Goal: Task Accomplishment & Management: Manage account settings

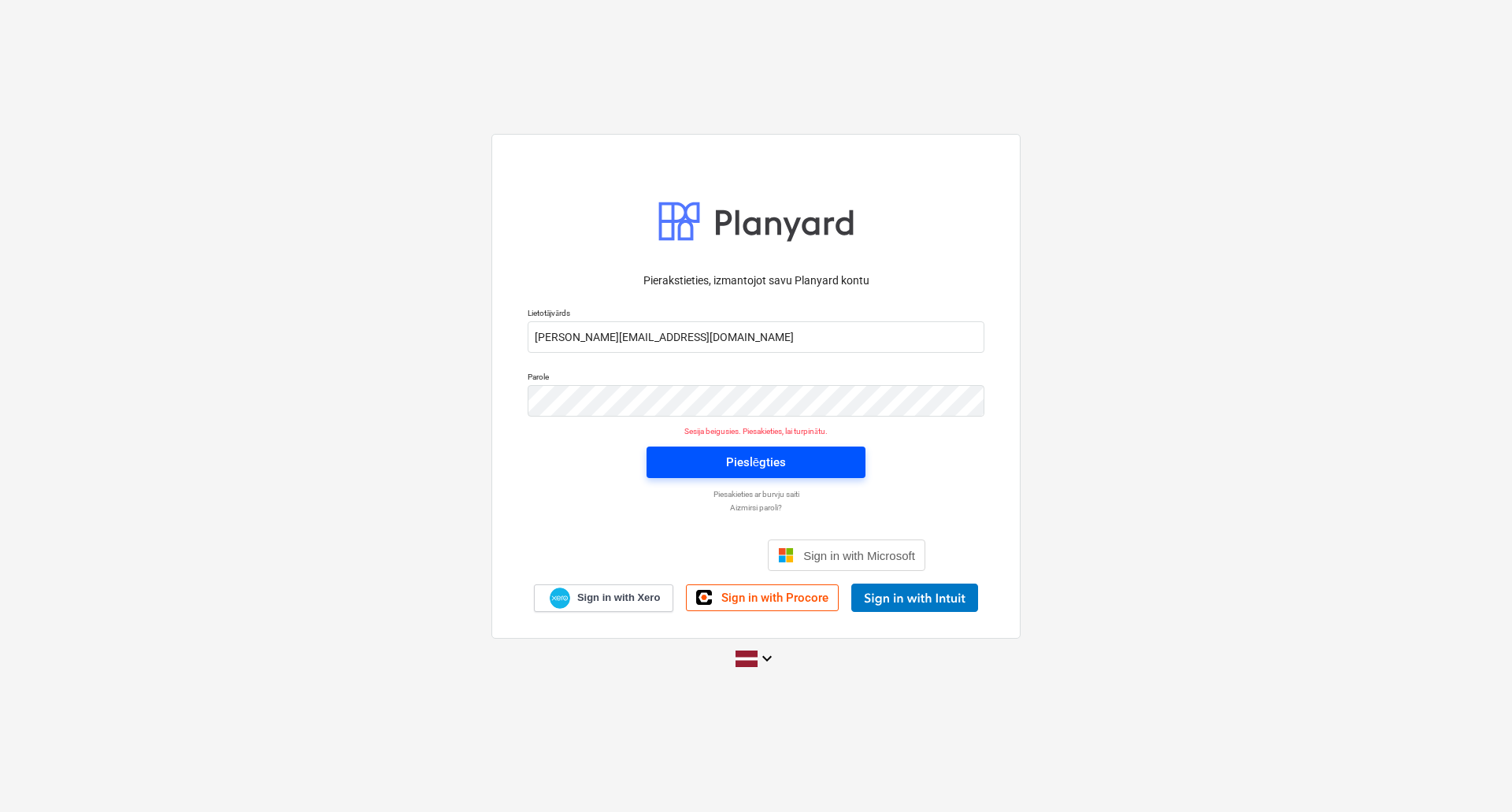
click at [719, 460] on span "Pieslēgties" at bounding box center [756, 462] width 181 height 21
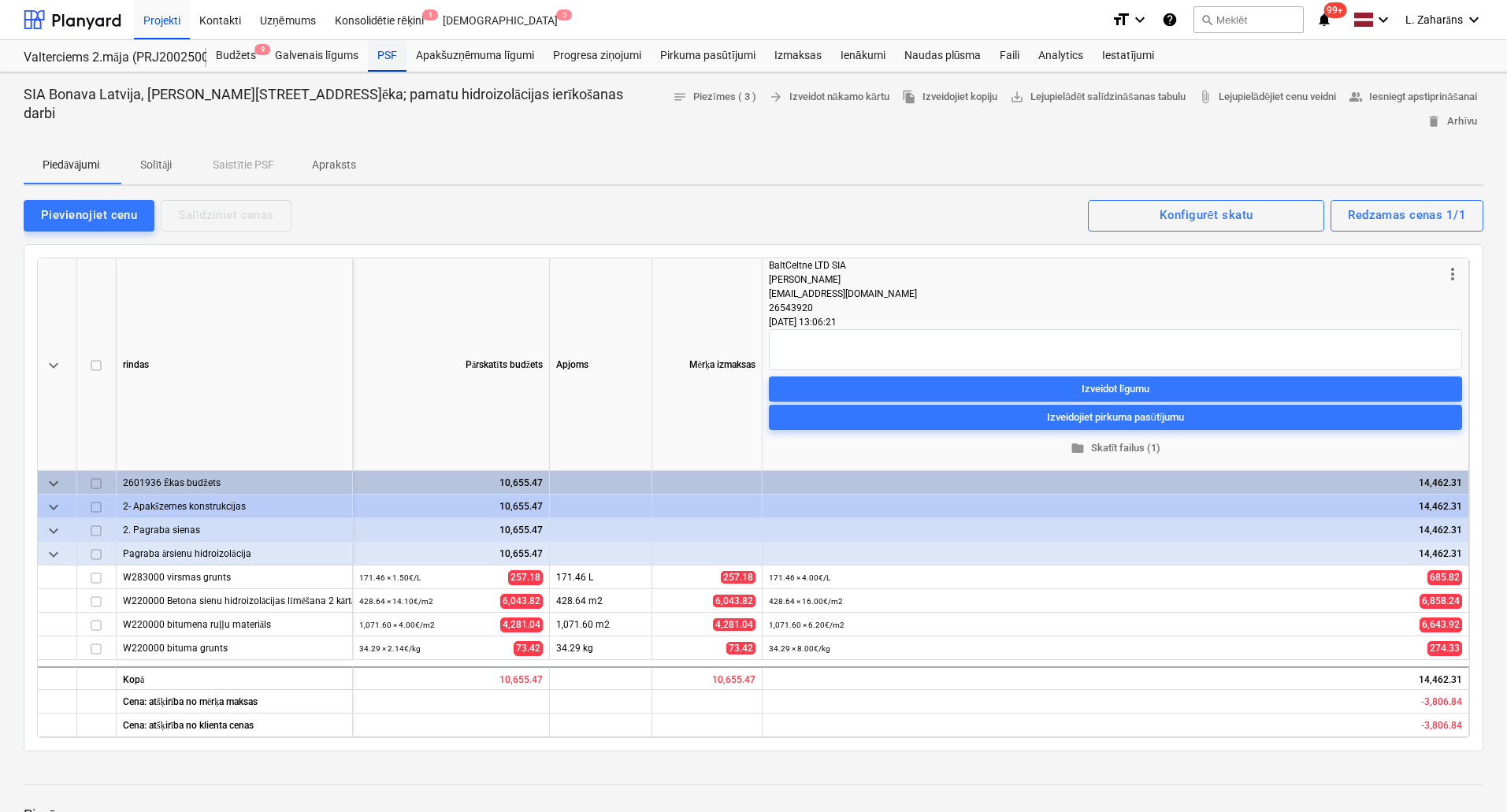
click at [380, 54] on div "PSF" at bounding box center [387, 56] width 39 height 32
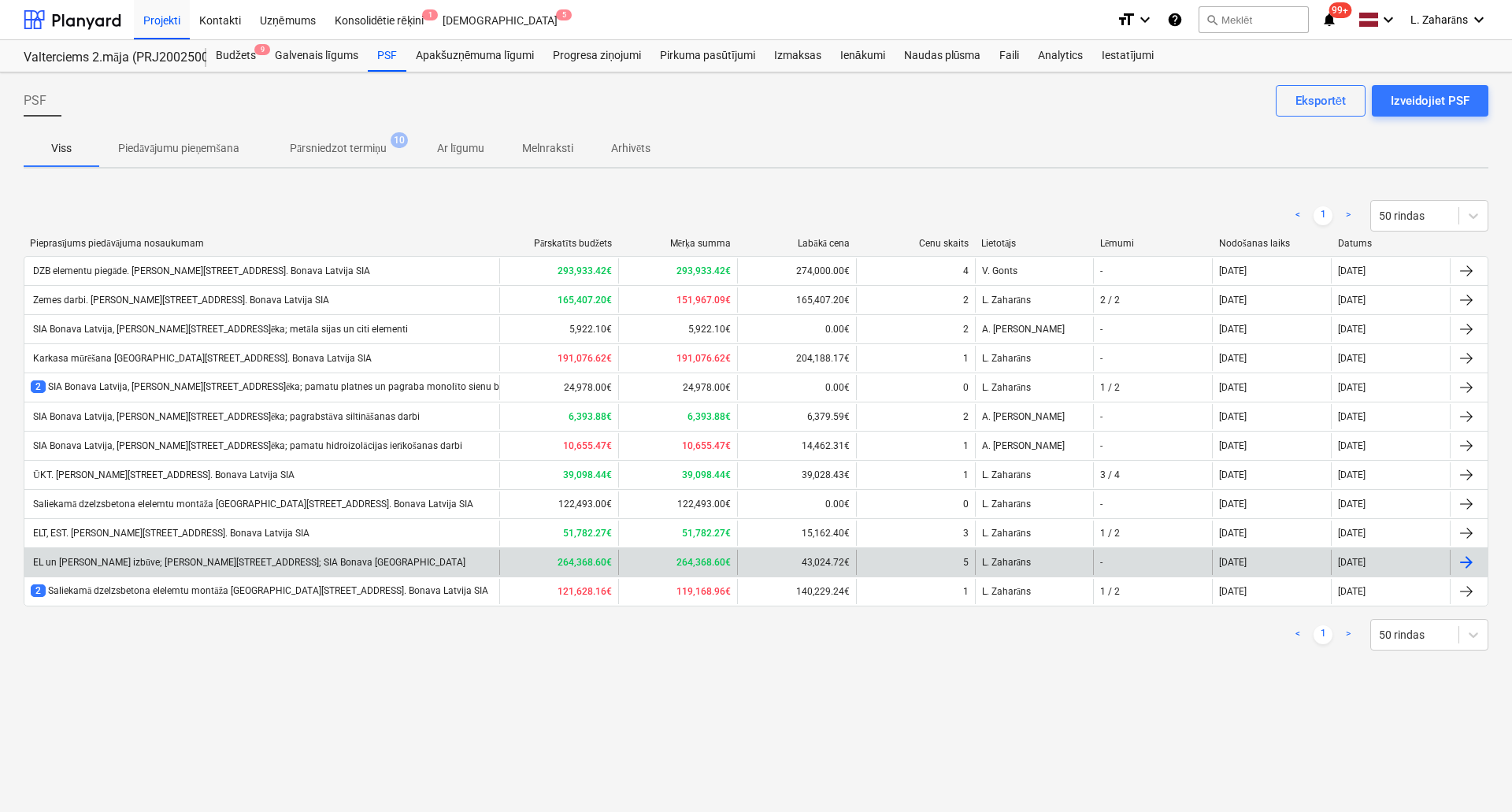
click at [64, 563] on div "EL un ESS tīklu izbūve; [PERSON_NAME][STREET_ADDRESS]; SIA Bonava [GEOGRAPHIC_D…" at bounding box center [247, 563] width 434 height 12
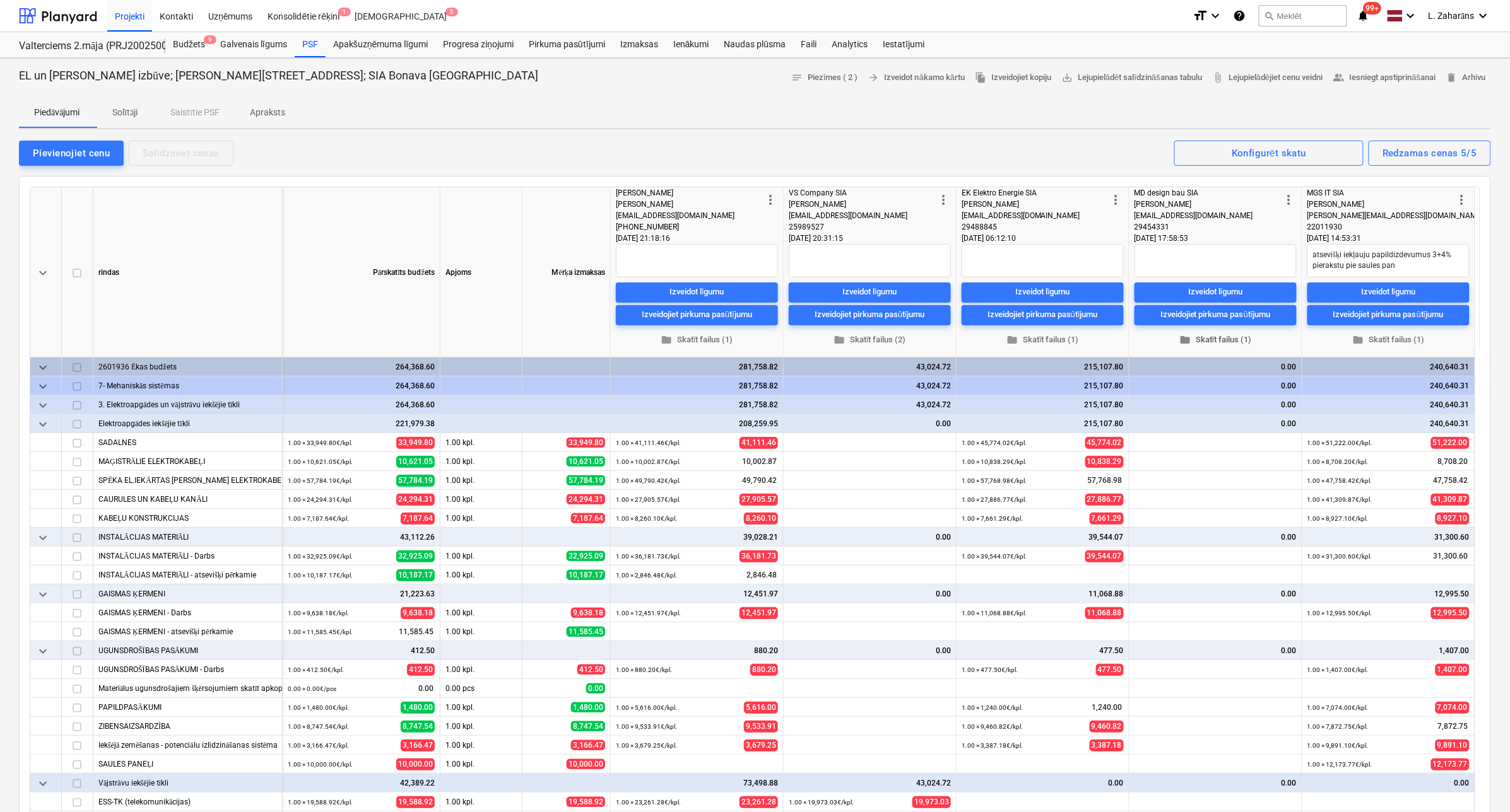
click at [1210, 336] on span "folder Skatīt failus (1)" at bounding box center [1215, 339] width 152 height 14
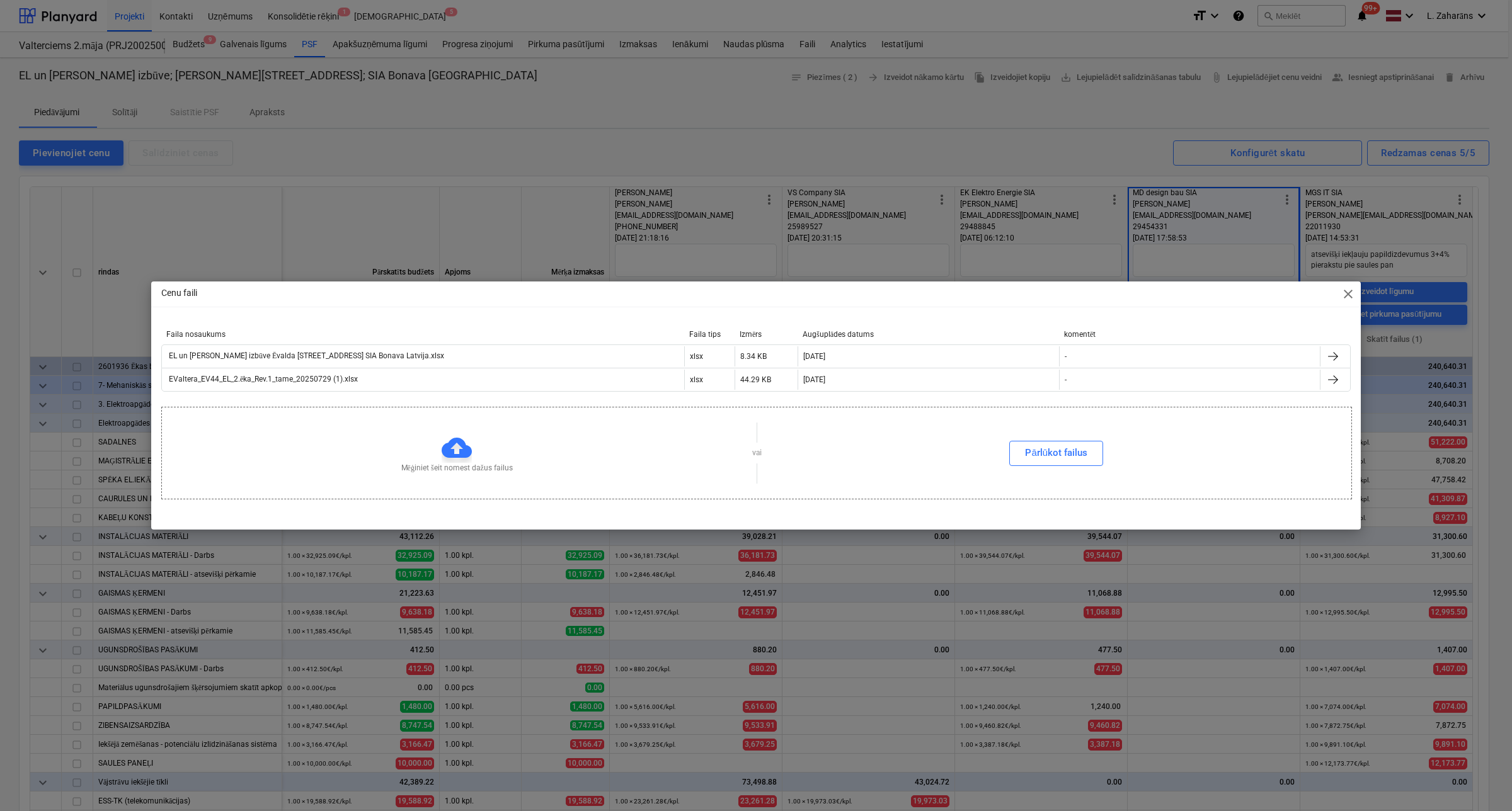
click at [1209, 294] on span "close" at bounding box center [1348, 294] width 15 height 15
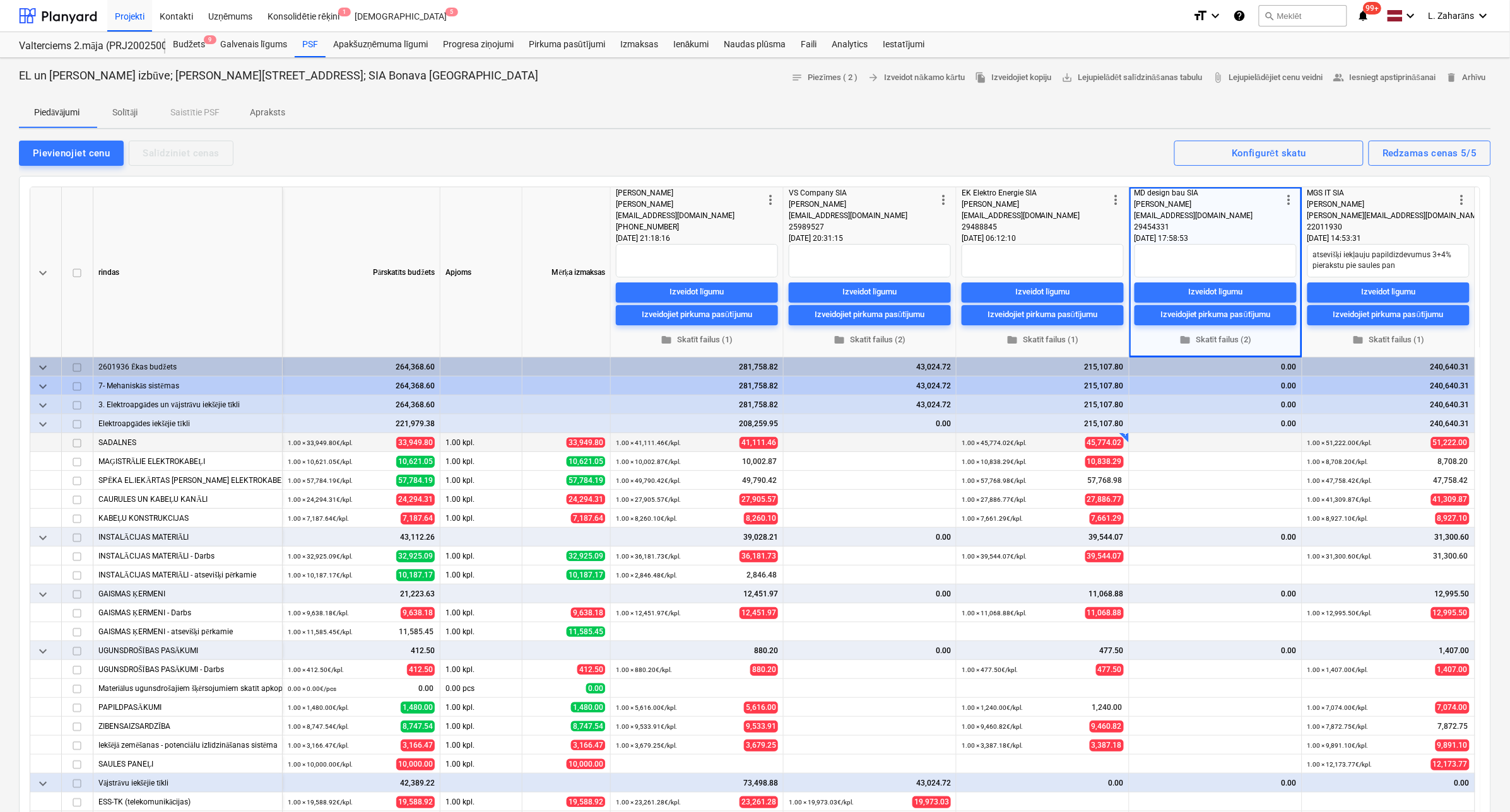
drag, startPoint x: 1137, startPoint y: 441, endPoint x: 1125, endPoint y: 445, distance: 12.6
click at [1137, 441] on span "edit" at bounding box center [1139, 443] width 10 height 10
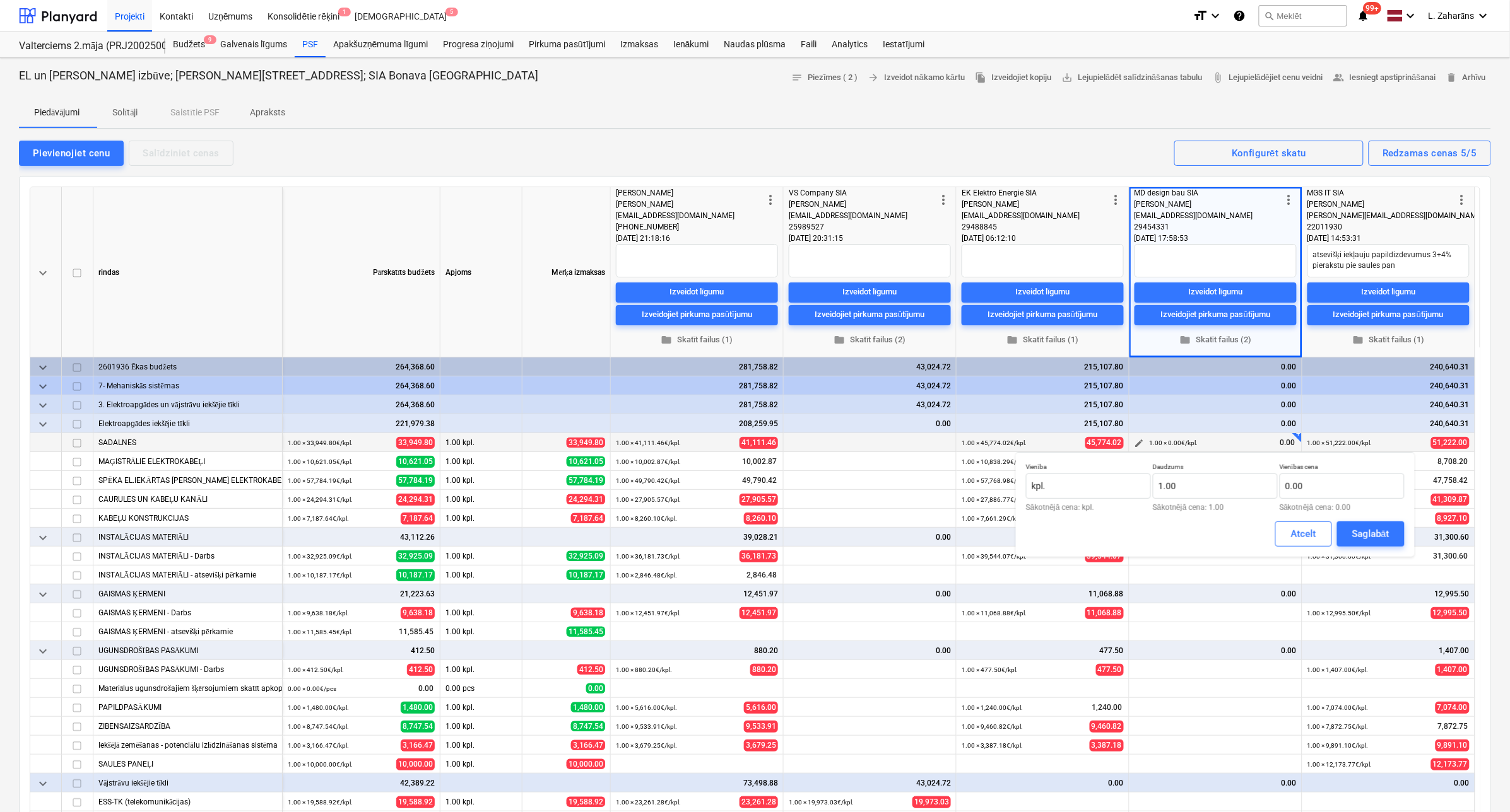
type textarea "x"
click at [1210, 479] on input "text" at bounding box center [1342, 486] width 125 height 25
type input "33706"
click at [1210, 531] on div "Saglabāt" at bounding box center [1370, 534] width 37 height 17
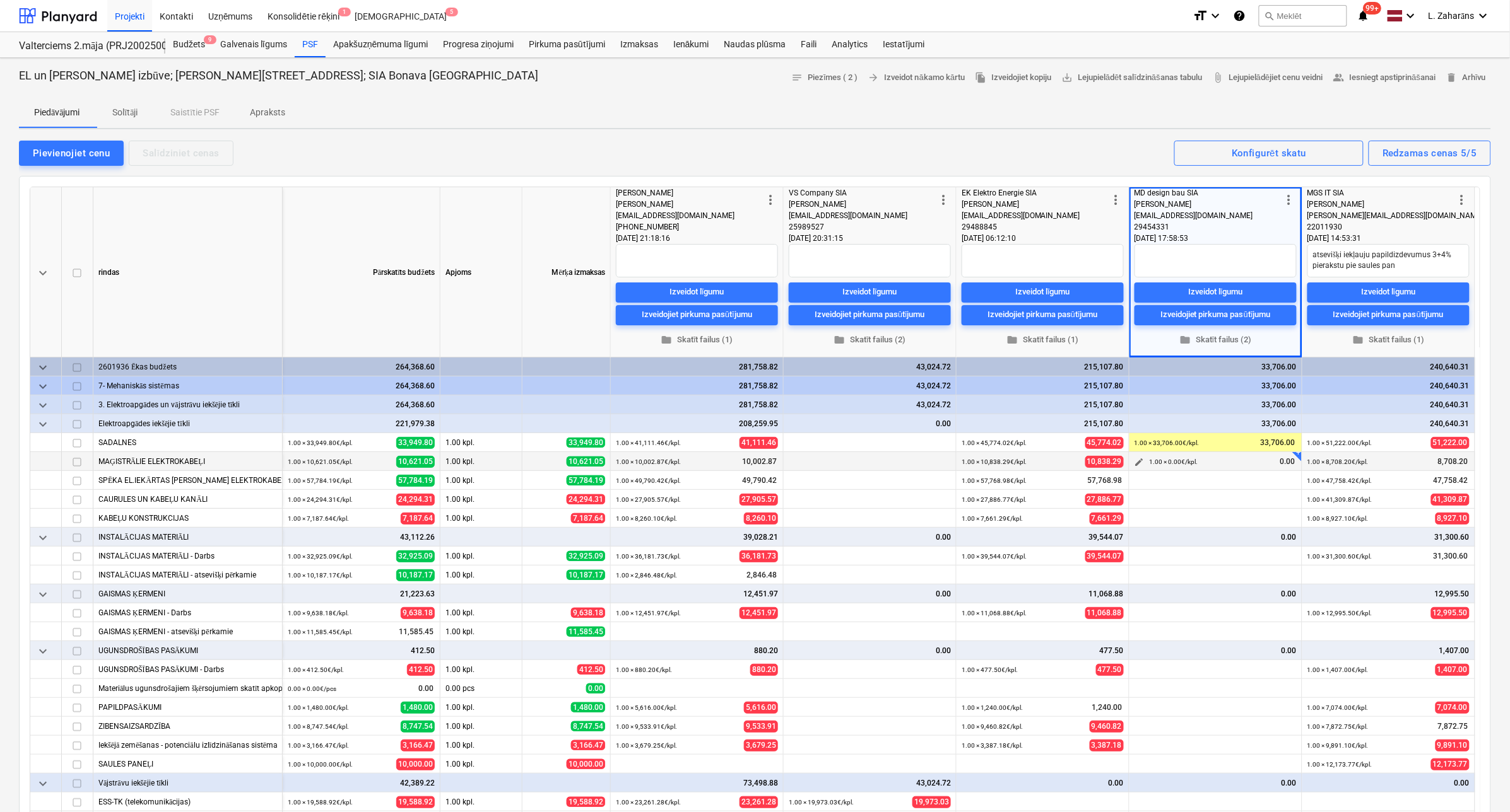
click at [1137, 463] on span "edit" at bounding box center [1139, 462] width 10 height 10
type textarea "x"
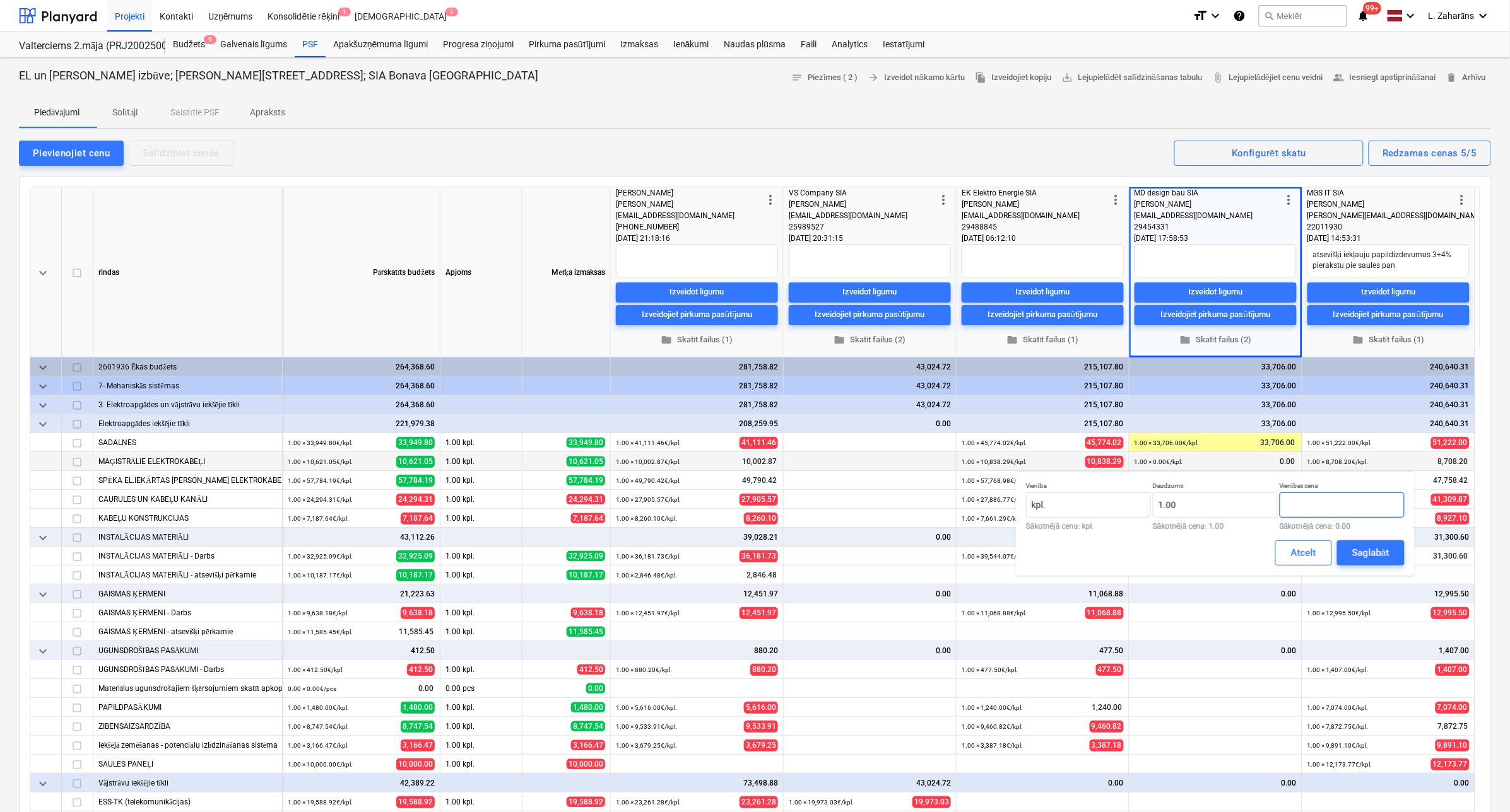
click at [1210, 512] on input "text" at bounding box center [1342, 505] width 125 height 25
type input "1"
type textarea "x"
type input "10979"
click at [1210, 547] on div "Saglabāt" at bounding box center [1370, 553] width 37 height 17
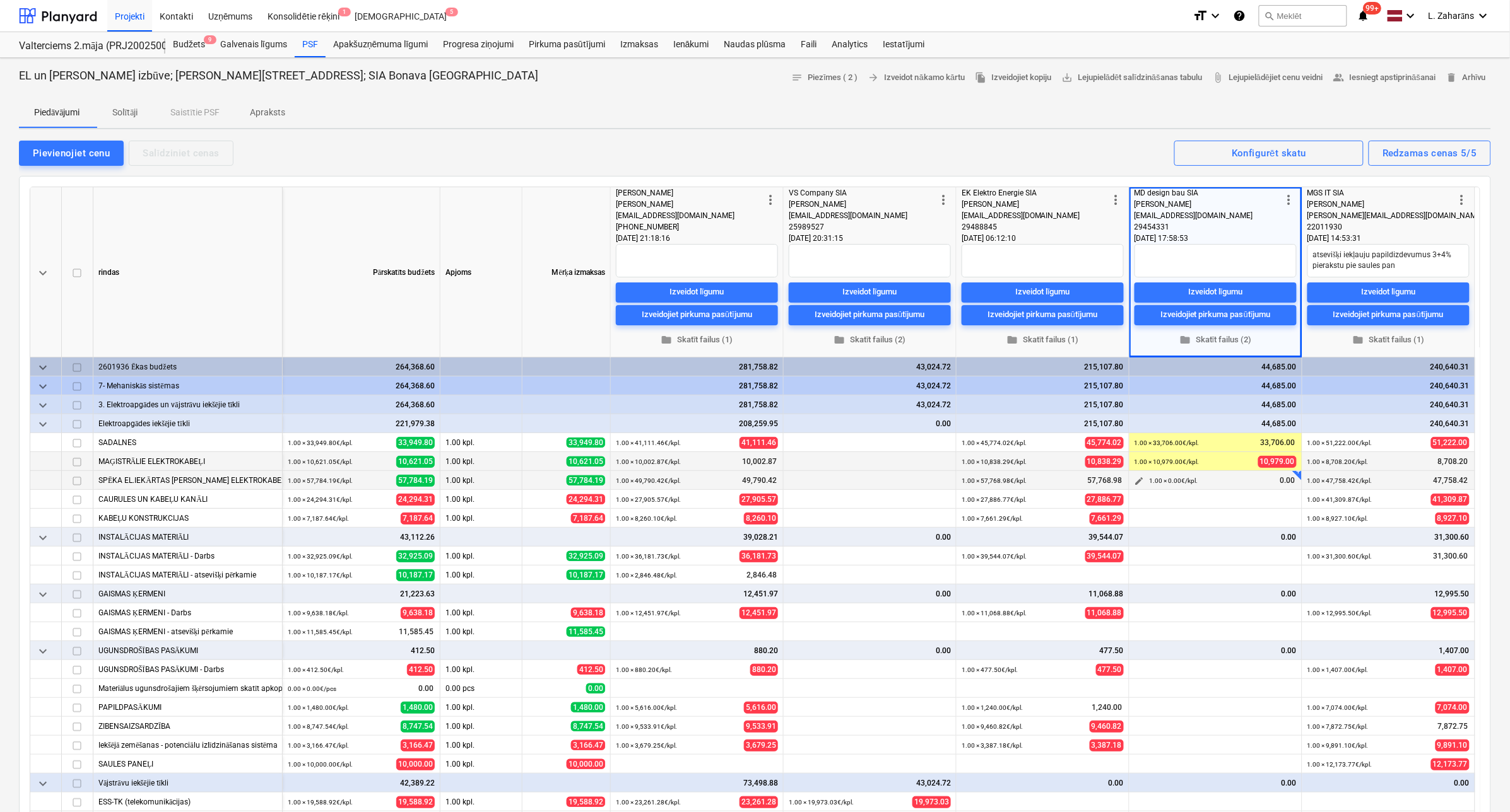
click at [1137, 478] on span "edit" at bounding box center [1139, 481] width 10 height 10
type textarea "x"
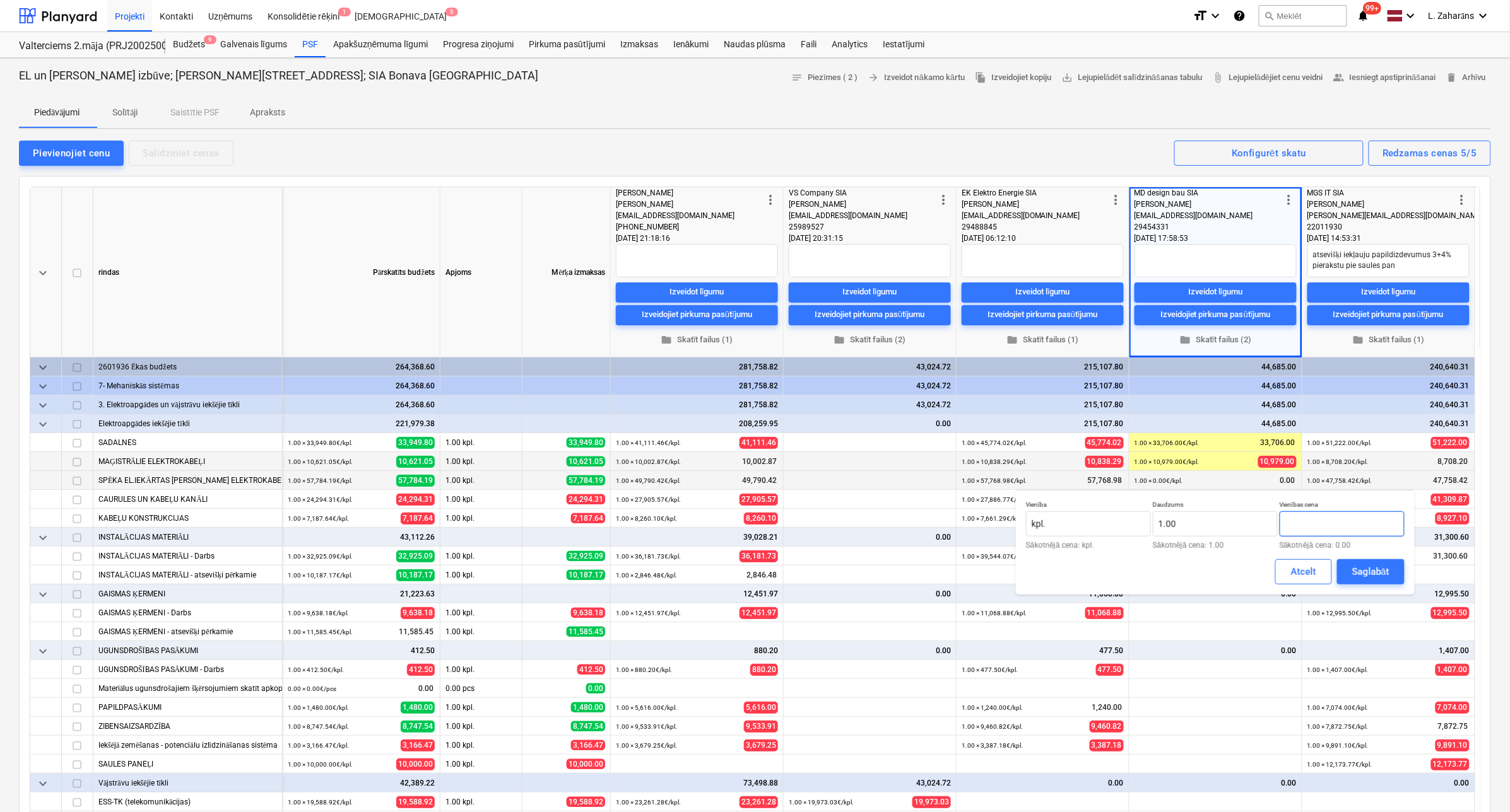
drag, startPoint x: 1367, startPoint y: 517, endPoint x: 1359, endPoint y: 525, distance: 11.3
click at [1210, 521] on input "text" at bounding box center [1342, 524] width 125 height 25
type textarea "x"
type input "47798.95"
click at [1210, 570] on div "Saglabāt" at bounding box center [1370, 572] width 37 height 17
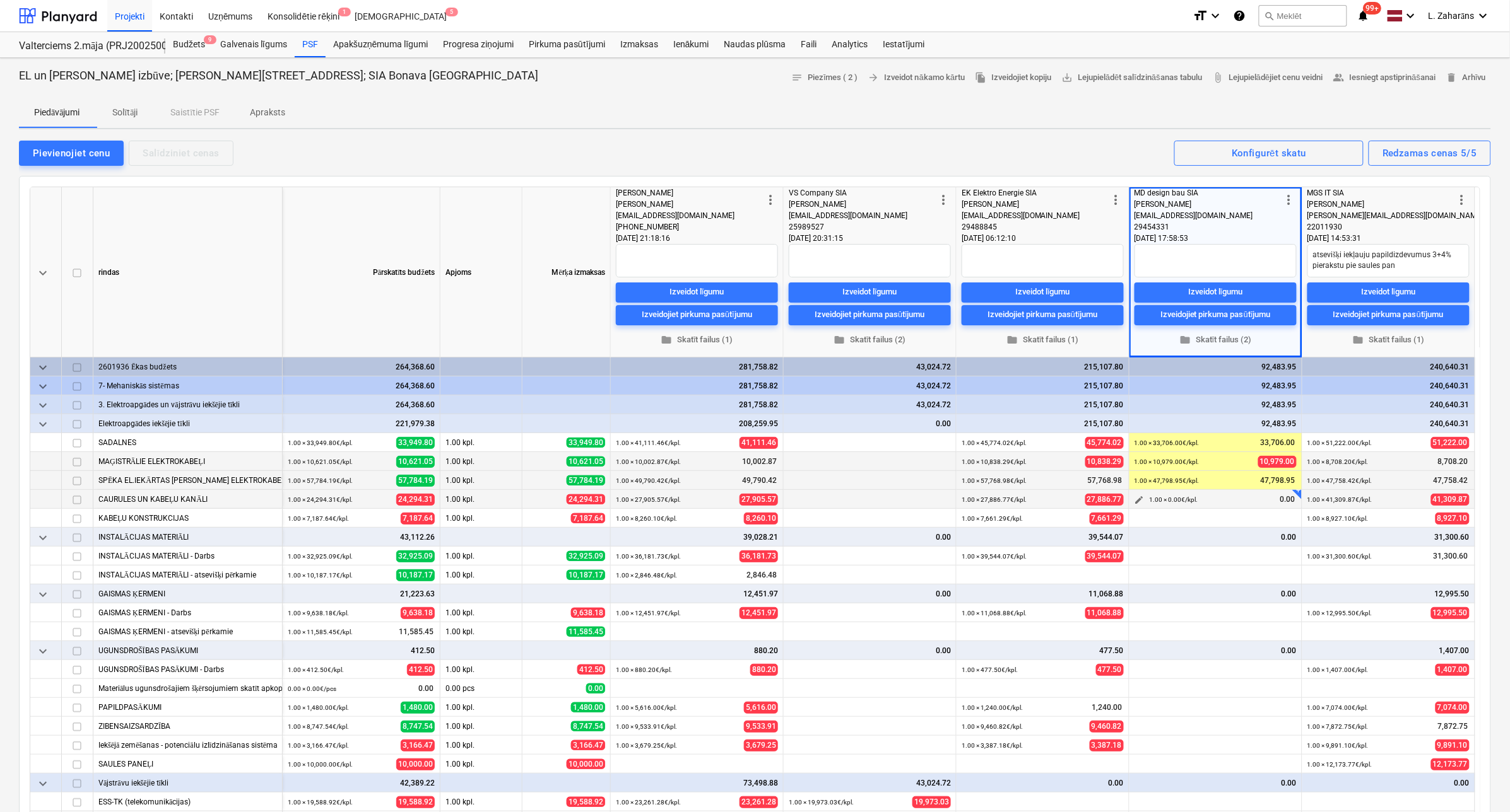
click at [1139, 500] on span "edit" at bounding box center [1139, 500] width 10 height 10
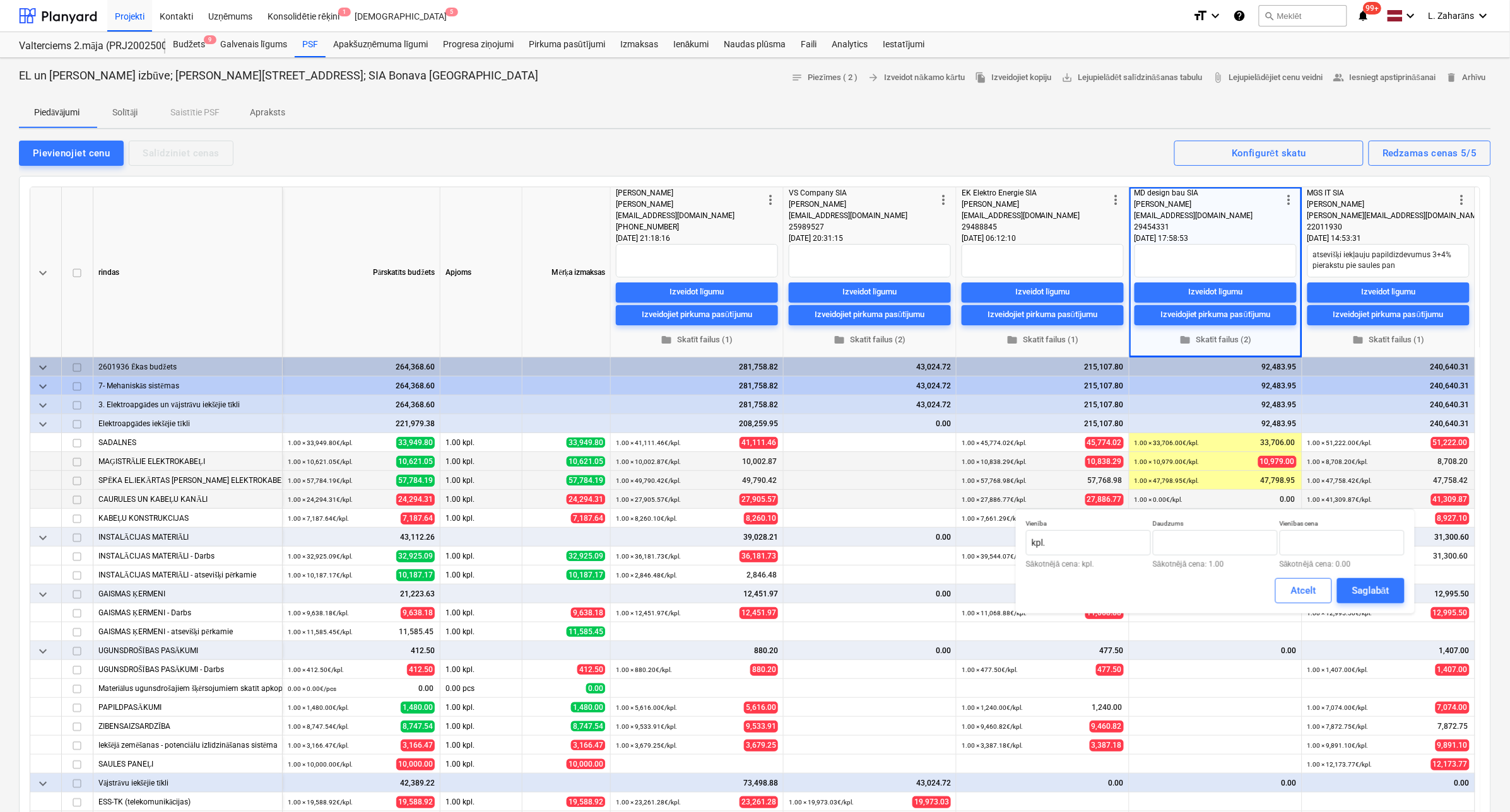
type textarea "x"
type input "1.00"
type input "0.00"
type textarea "x"
click at [1210, 543] on input "text" at bounding box center [1342, 543] width 125 height 25
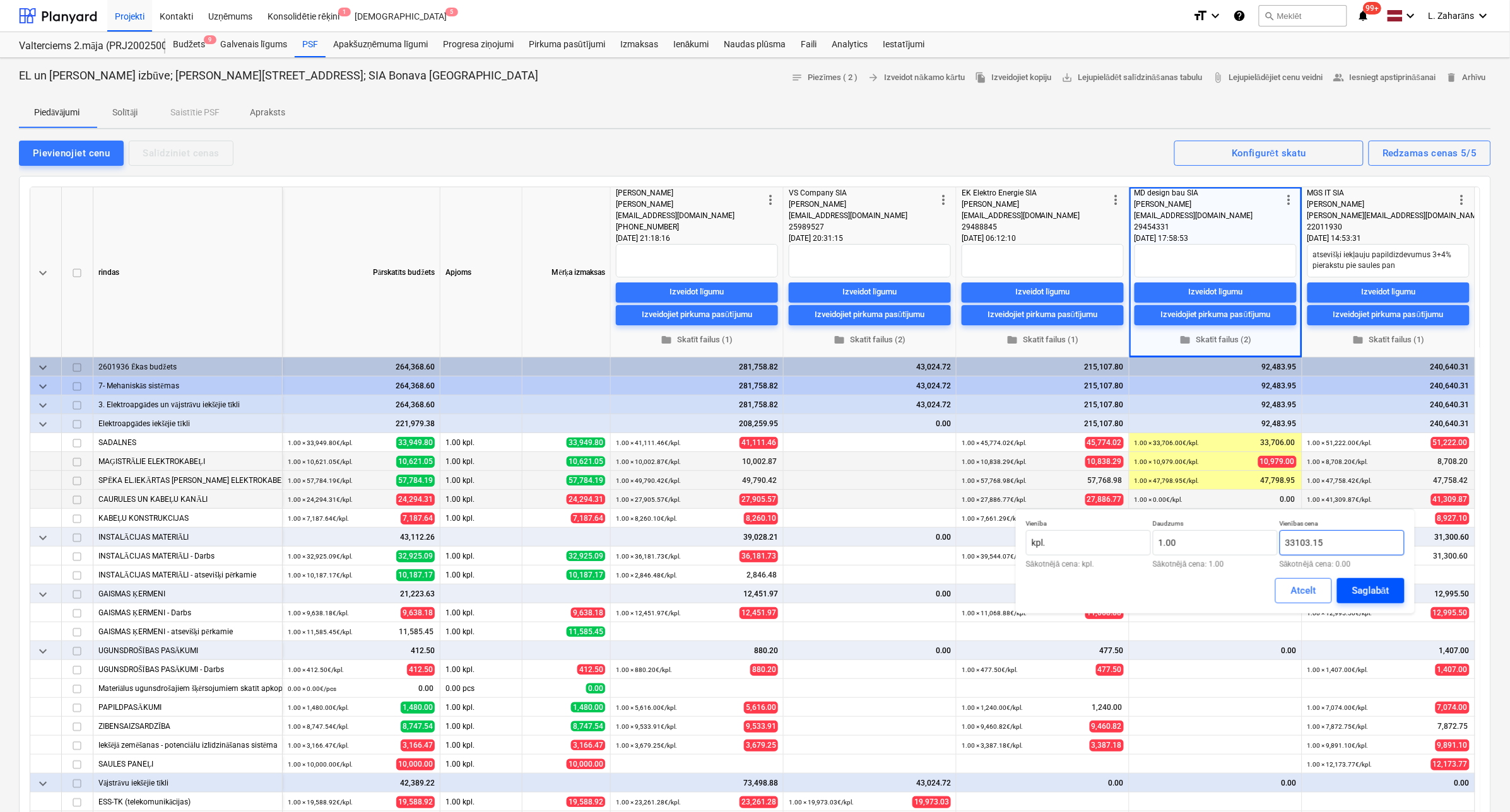
type input "33103.15"
click at [1210, 593] on button "Saglabāt" at bounding box center [1370, 591] width 67 height 25
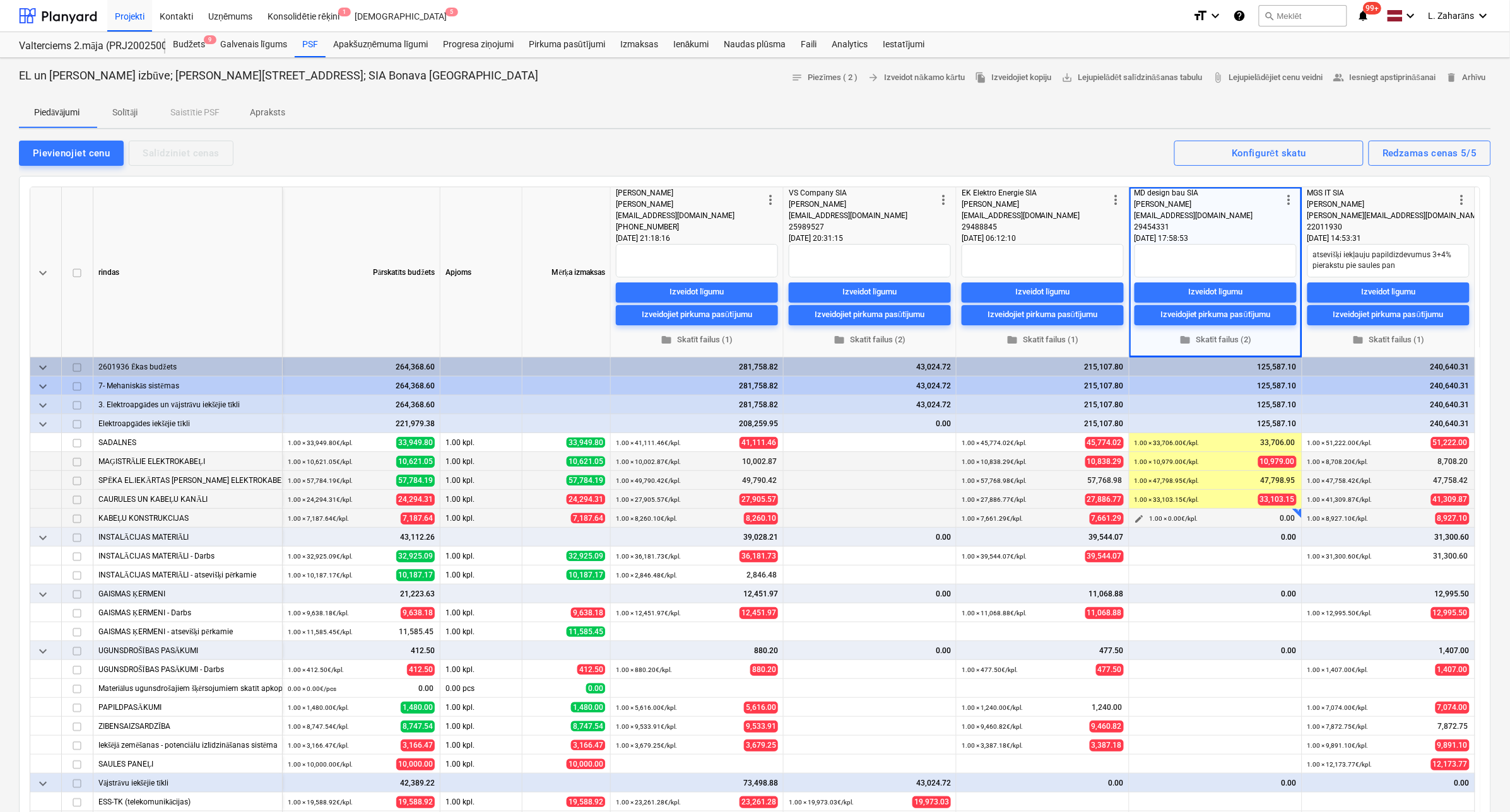
click at [1141, 517] on span "edit" at bounding box center [1139, 519] width 10 height 10
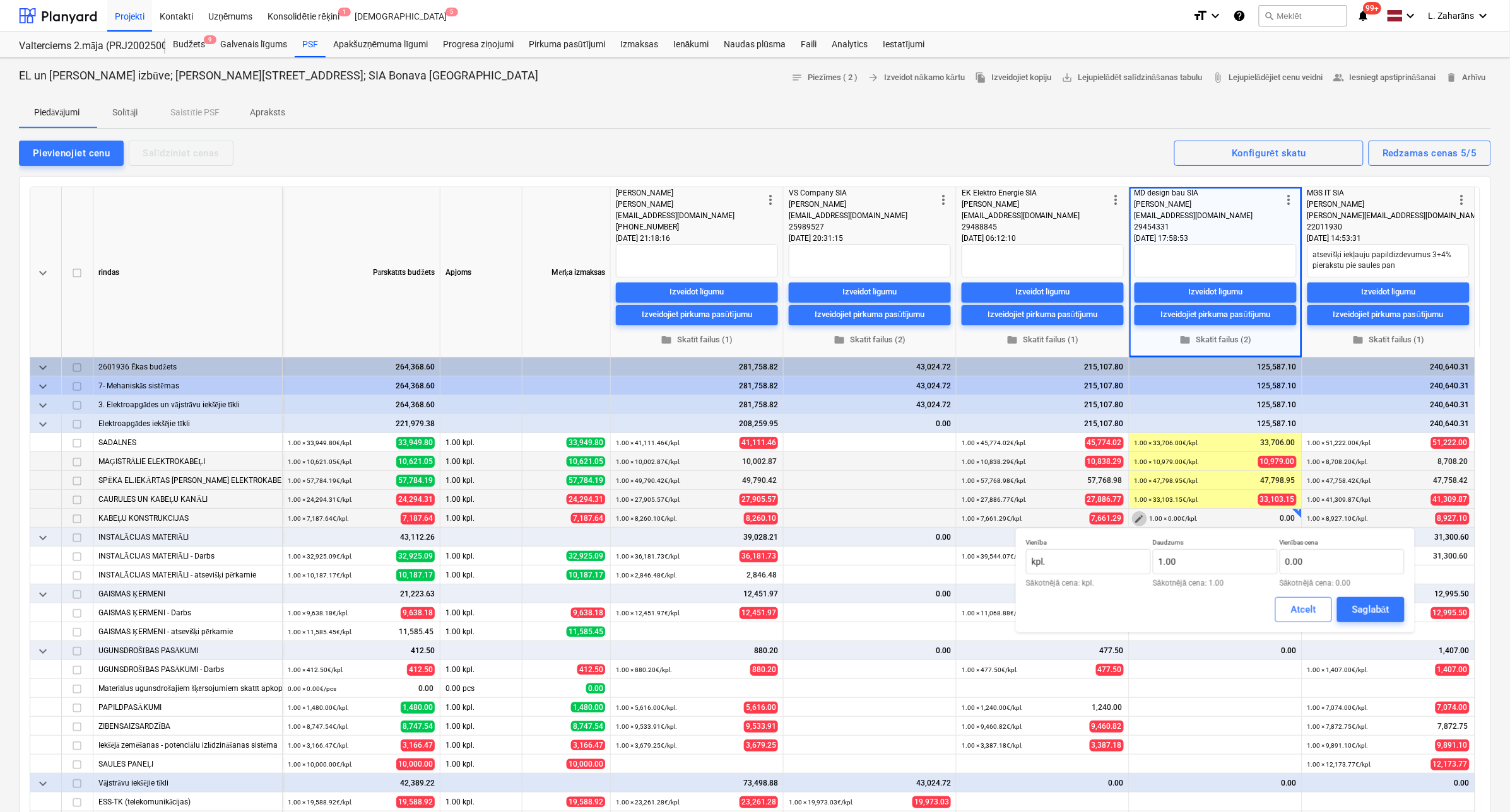
click at [1141, 519] on span "edit" at bounding box center [1139, 519] width 10 height 10
type textarea "x"
click at [1210, 552] on input "text" at bounding box center [1342, 562] width 125 height 25
type input "5823"
click at [1210, 600] on button "Saglabāt" at bounding box center [1370, 610] width 67 height 25
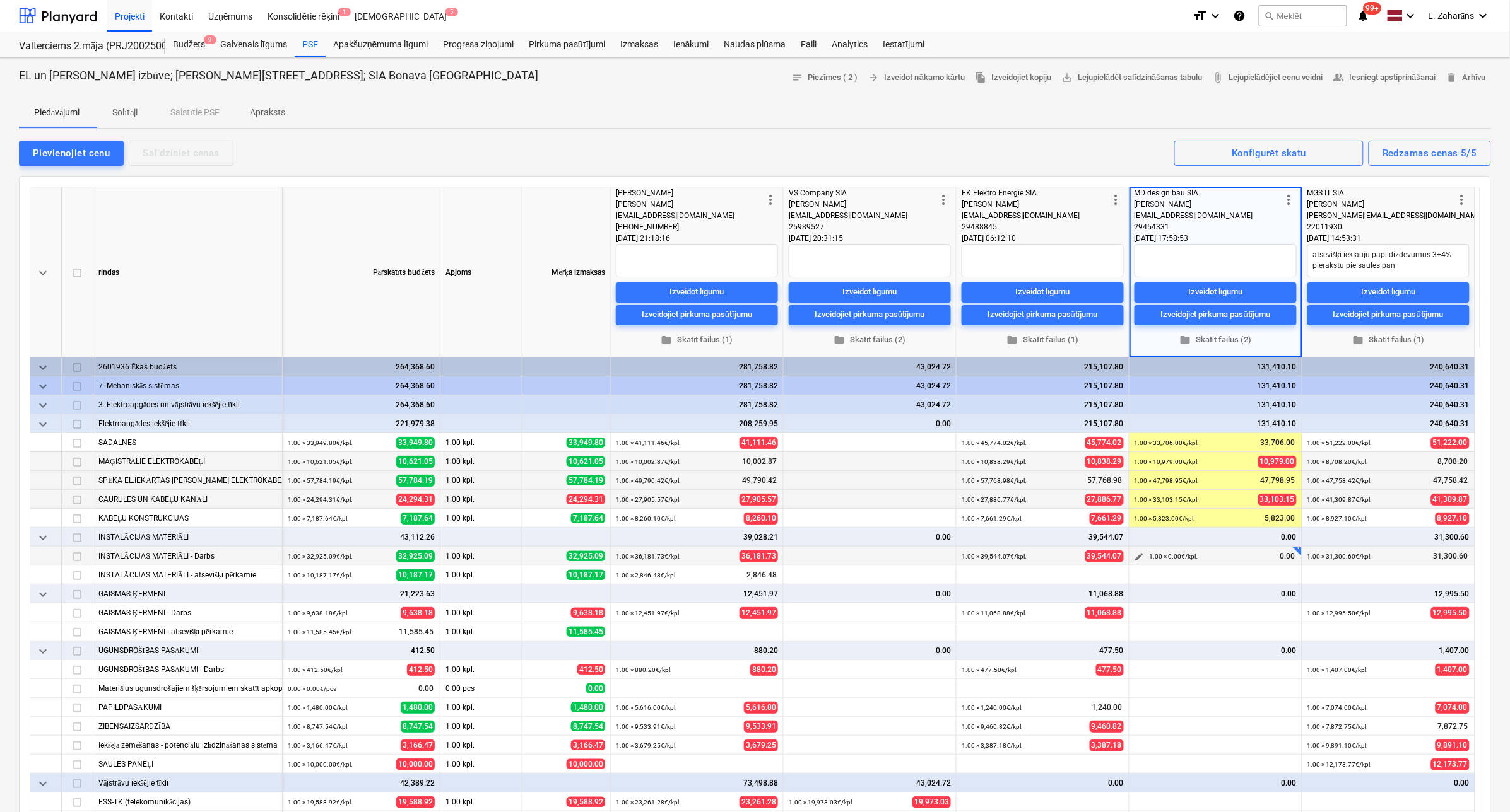
click at [1134, 553] on span "edit" at bounding box center [1139, 556] width 10 height 10
type textarea "x"
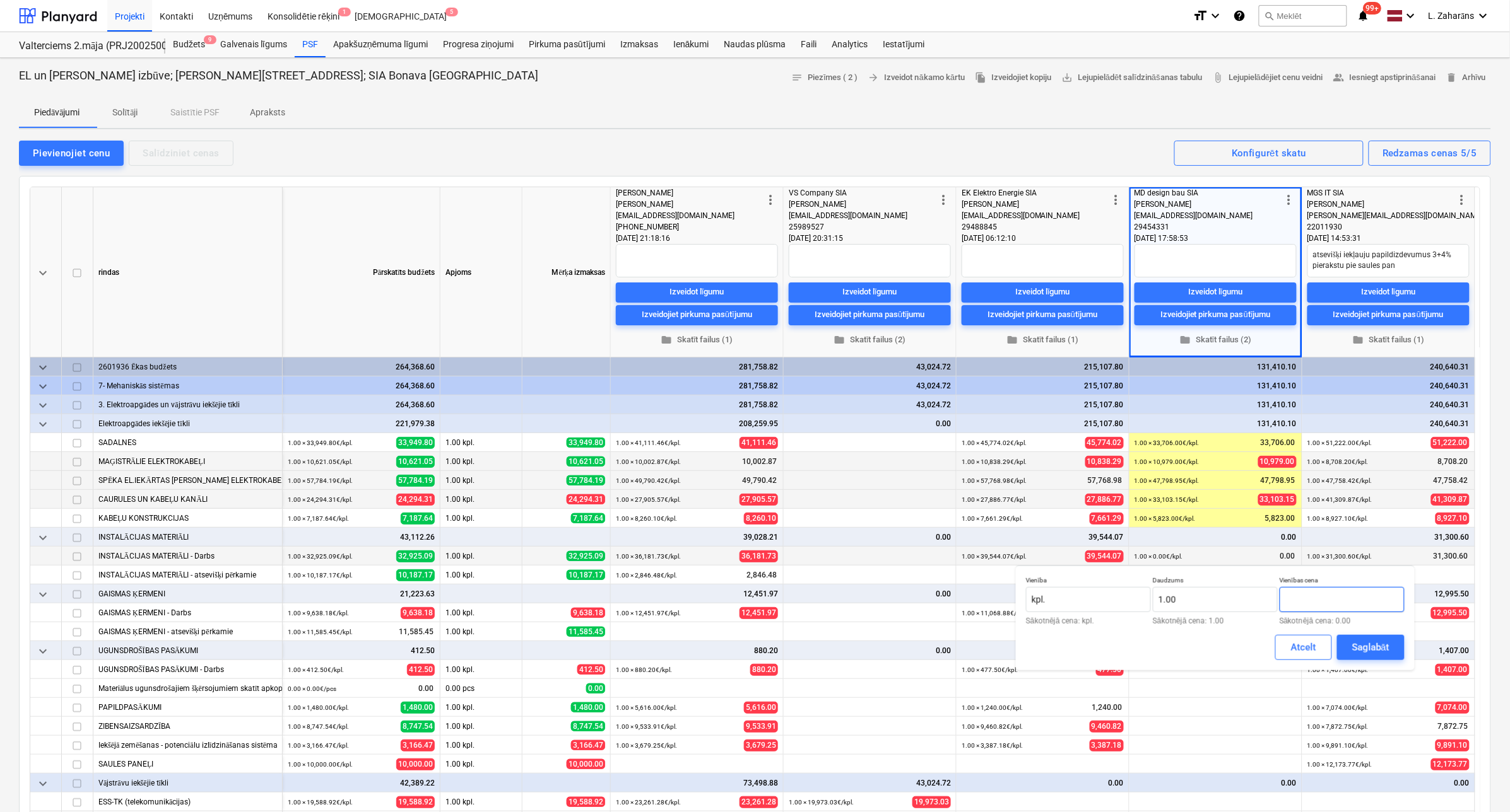
click at [1210, 597] on input "text" at bounding box center [1342, 600] width 125 height 25
type textarea "x"
type input "40278.43"
click at [1210, 643] on div "Saglabāt" at bounding box center [1370, 647] width 37 height 17
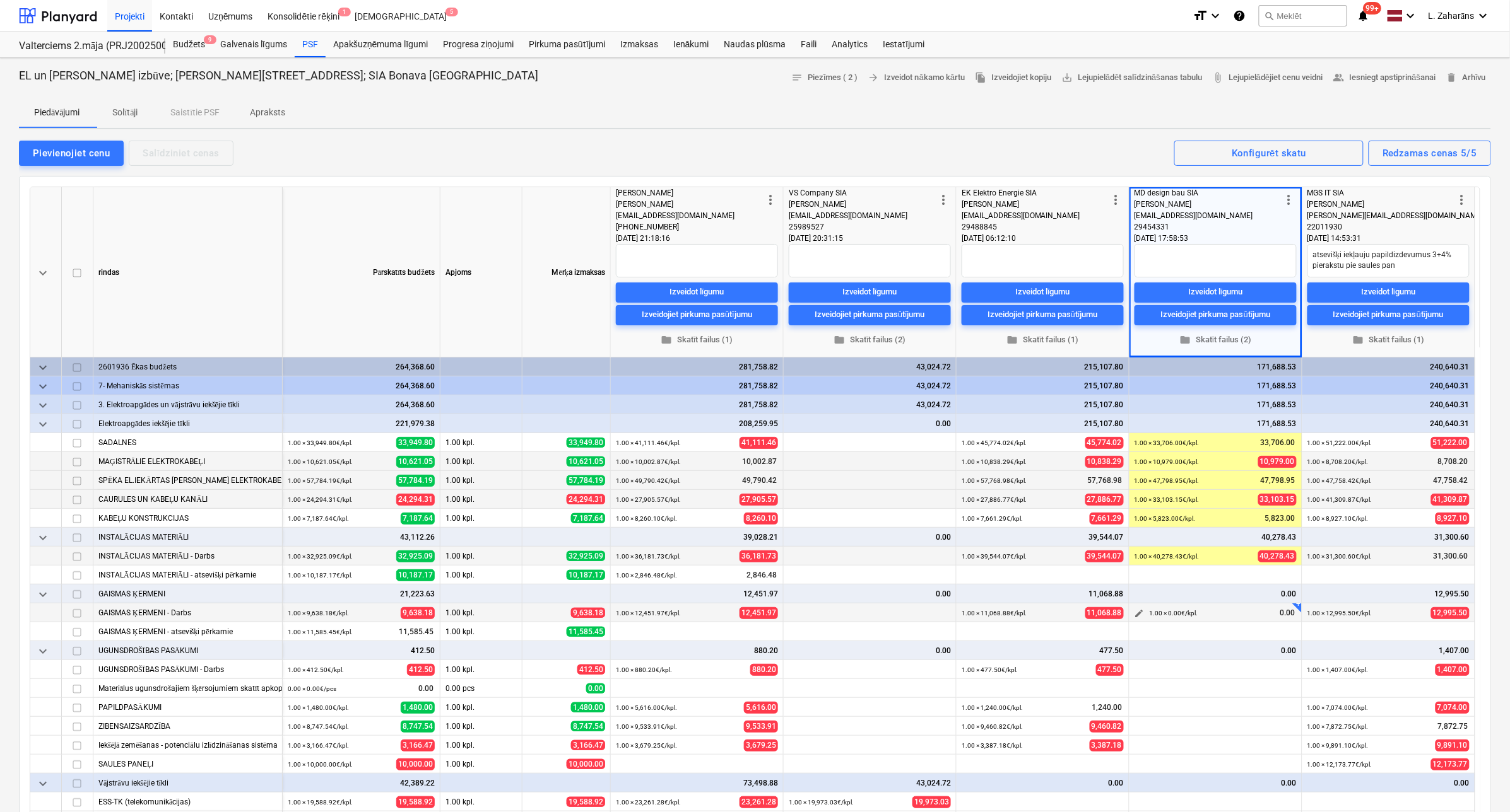
click at [1137, 610] on span "edit" at bounding box center [1139, 613] width 10 height 10
type textarea "x"
click at [1210, 650] on input "text" at bounding box center [1342, 657] width 125 height 25
type textarea "x"
type input "15258.02"
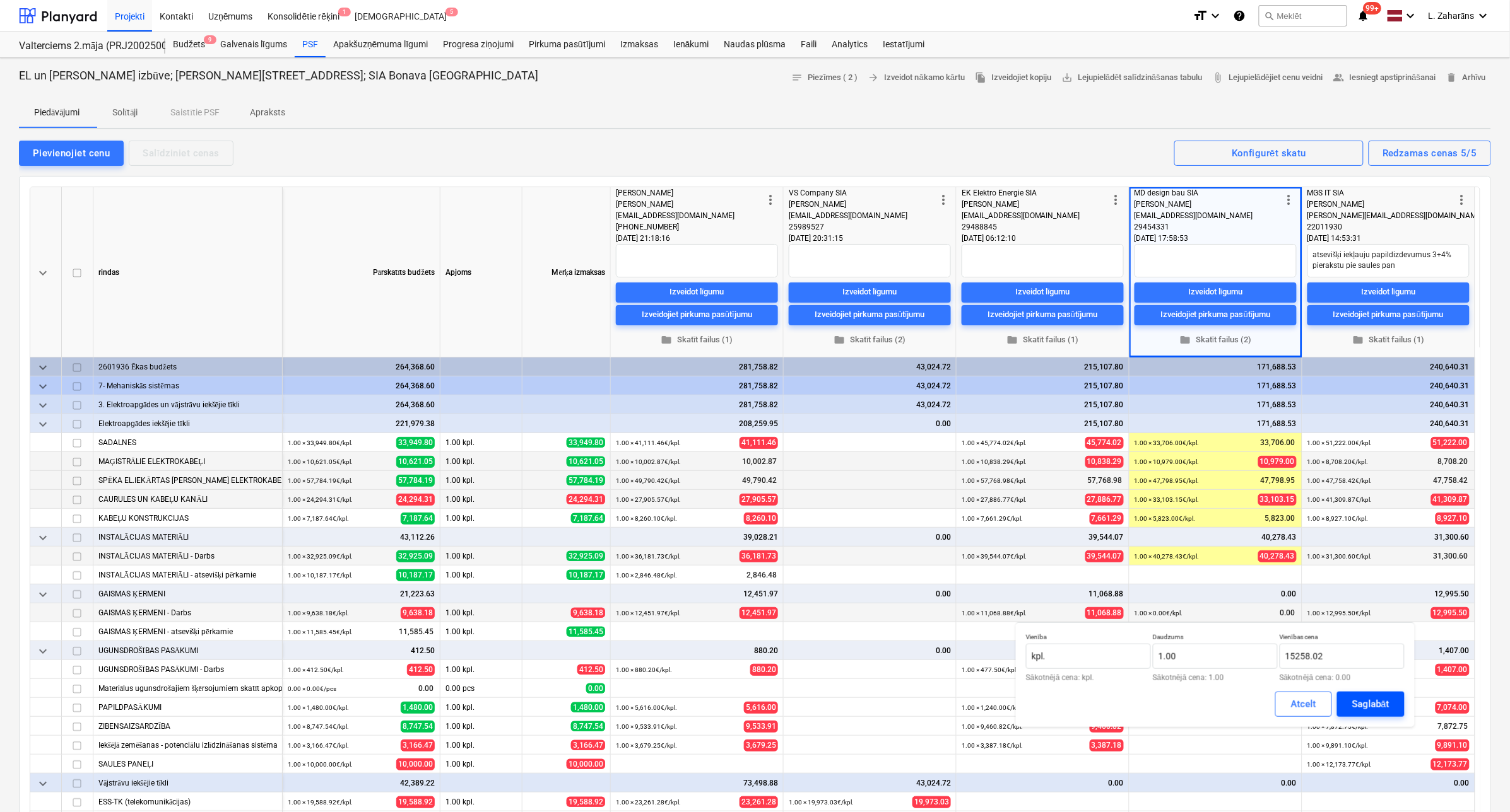
click at [1210, 650] on div "Saglabāt" at bounding box center [1370, 704] width 37 height 17
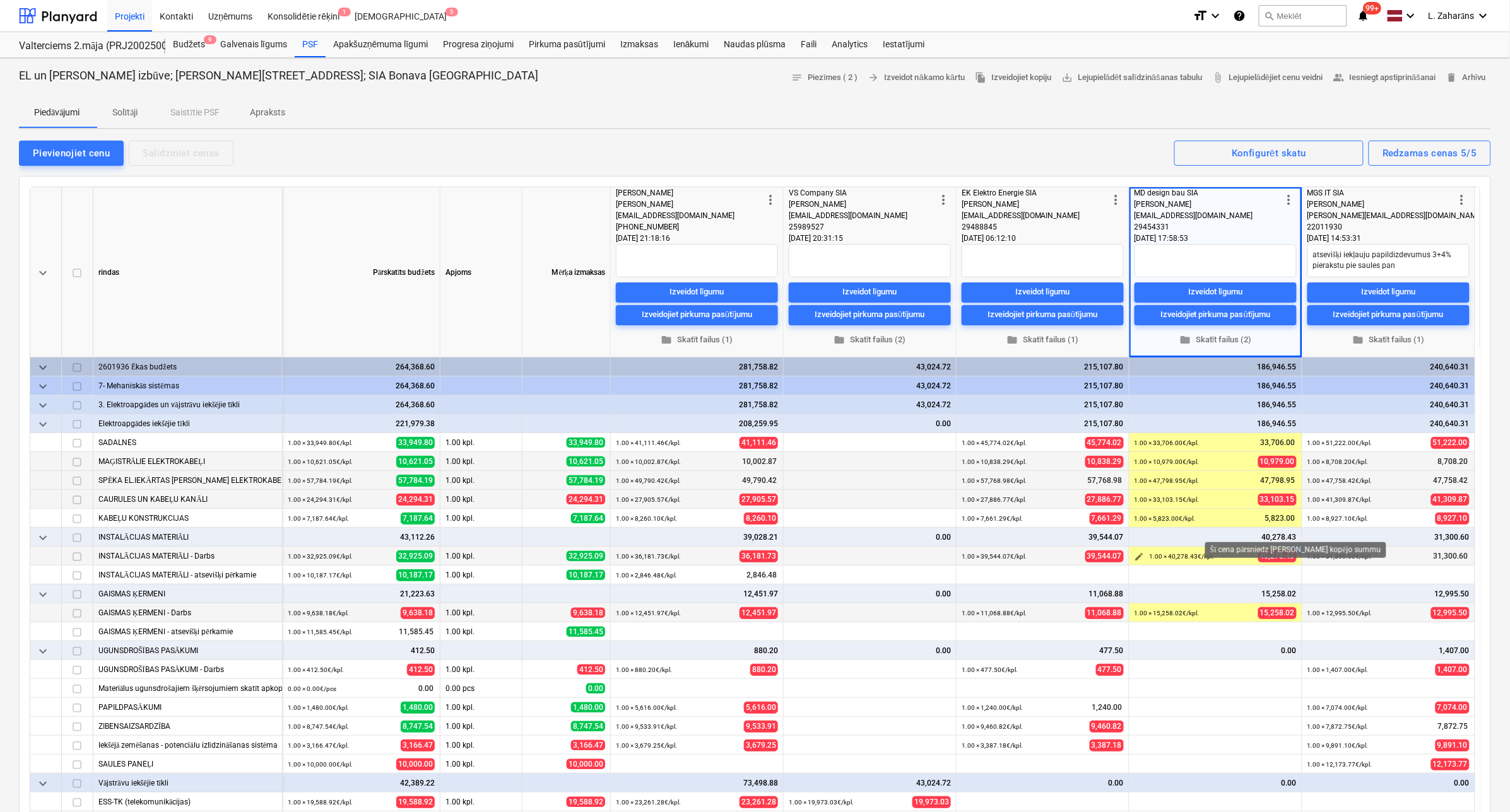
scroll to position [67, 0]
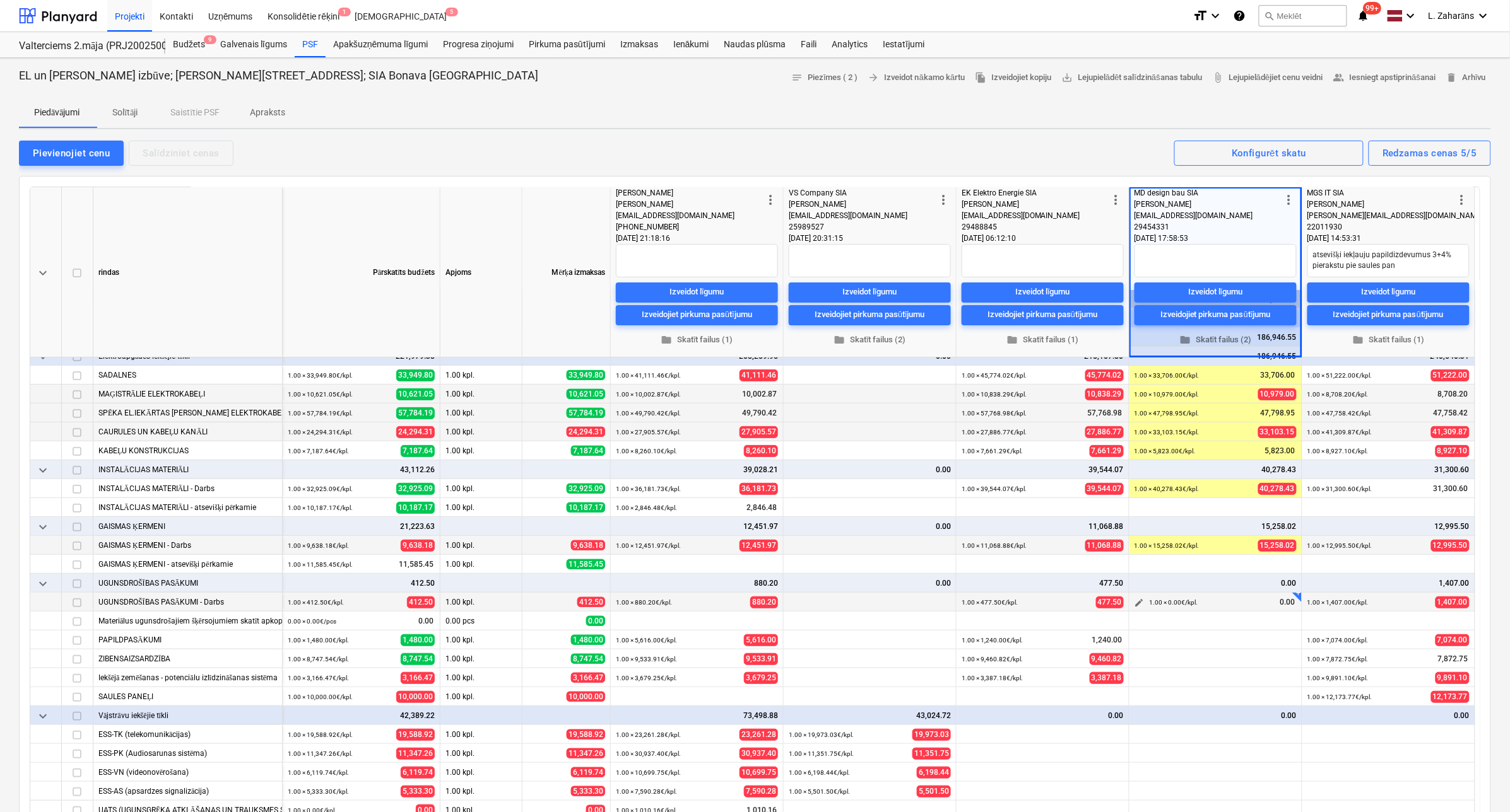
click at [1140, 600] on span "edit" at bounding box center [1139, 603] width 10 height 10
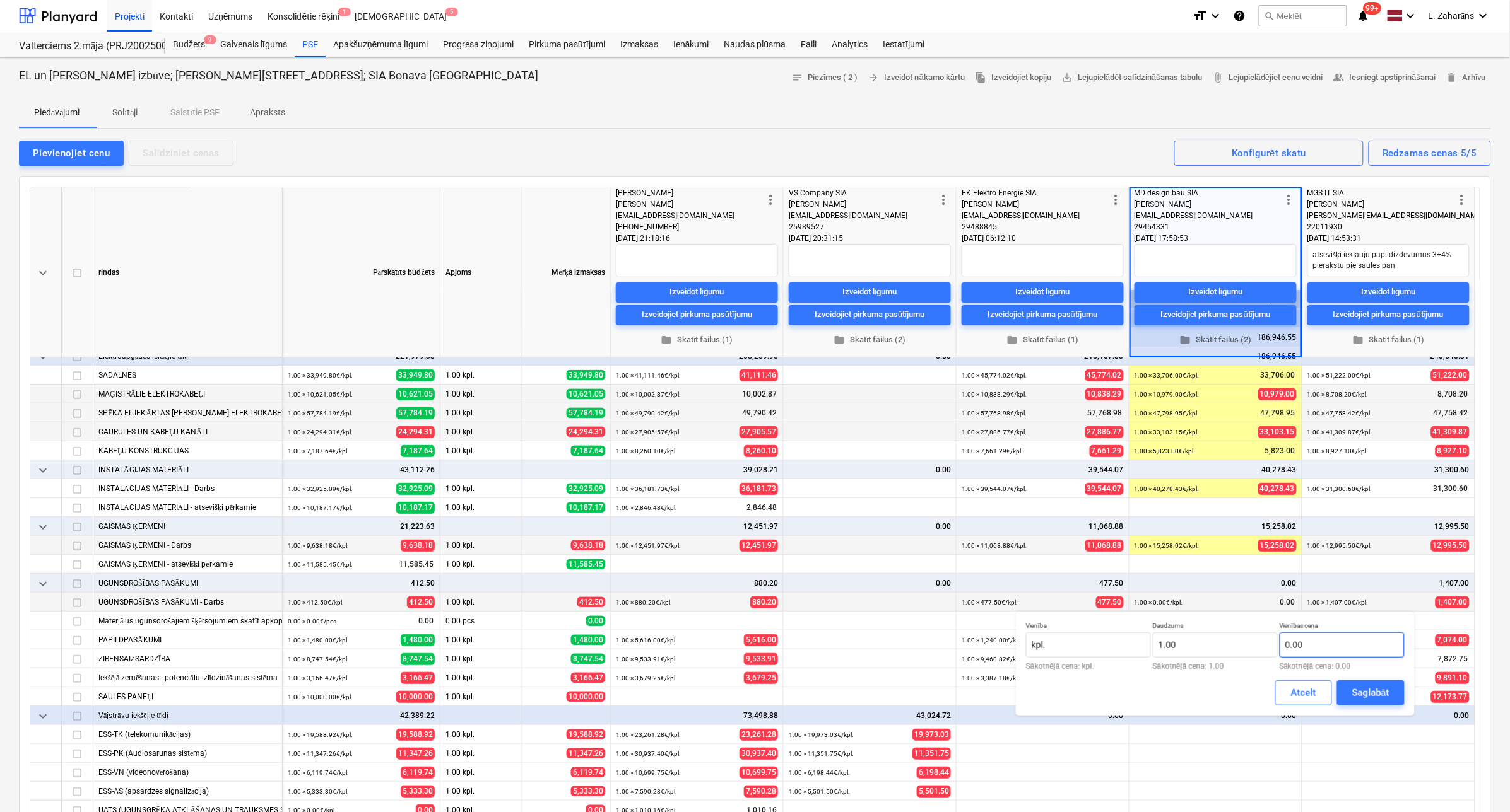
type textarea "x"
click at [1210, 648] on input "text" at bounding box center [1342, 645] width 125 height 25
type input "465.5"
click at [1210, 650] on div "Saglabāt" at bounding box center [1370, 692] width 37 height 17
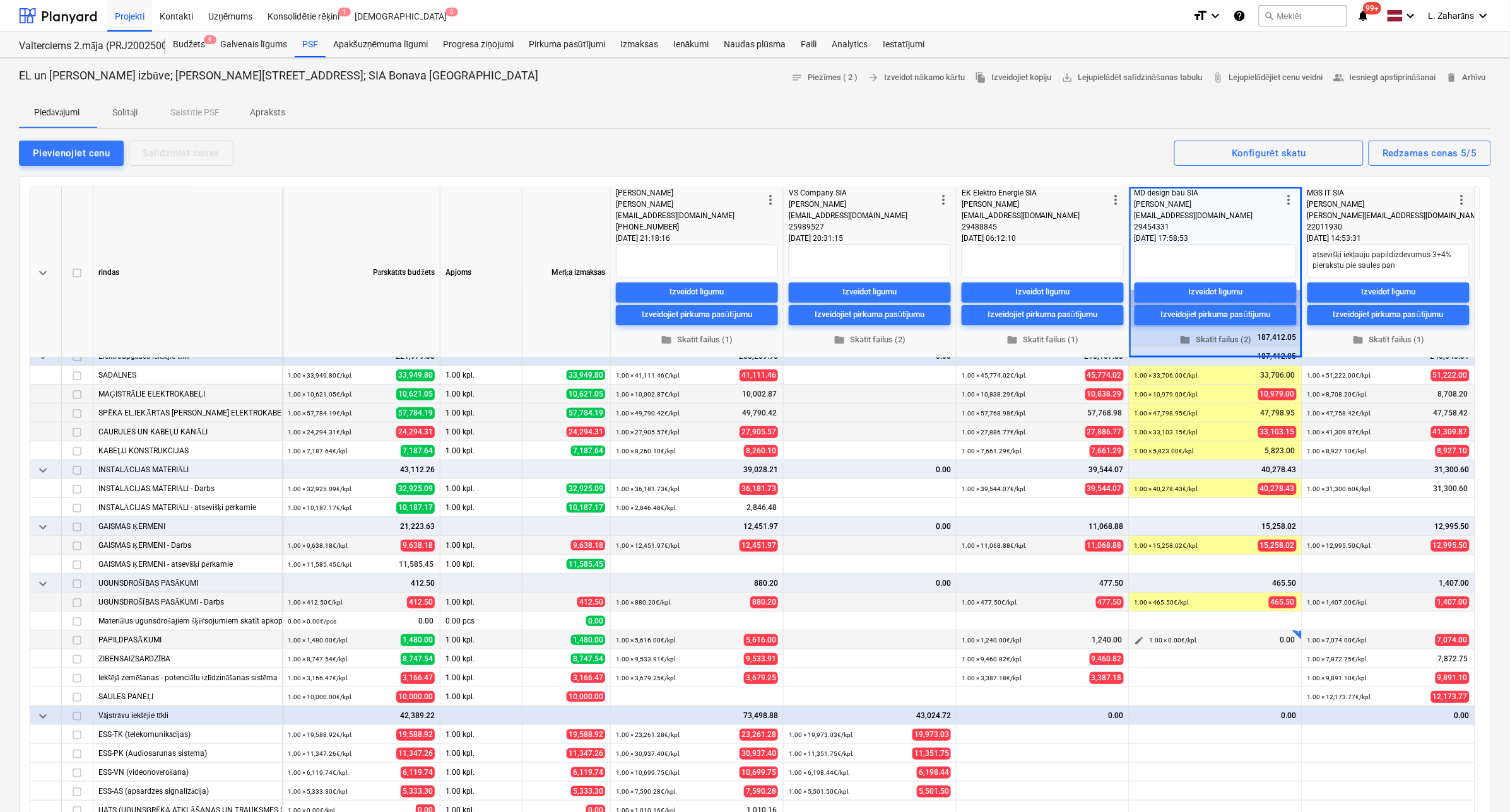
click at [1134, 639] on span "edit" at bounding box center [1139, 640] width 10 height 10
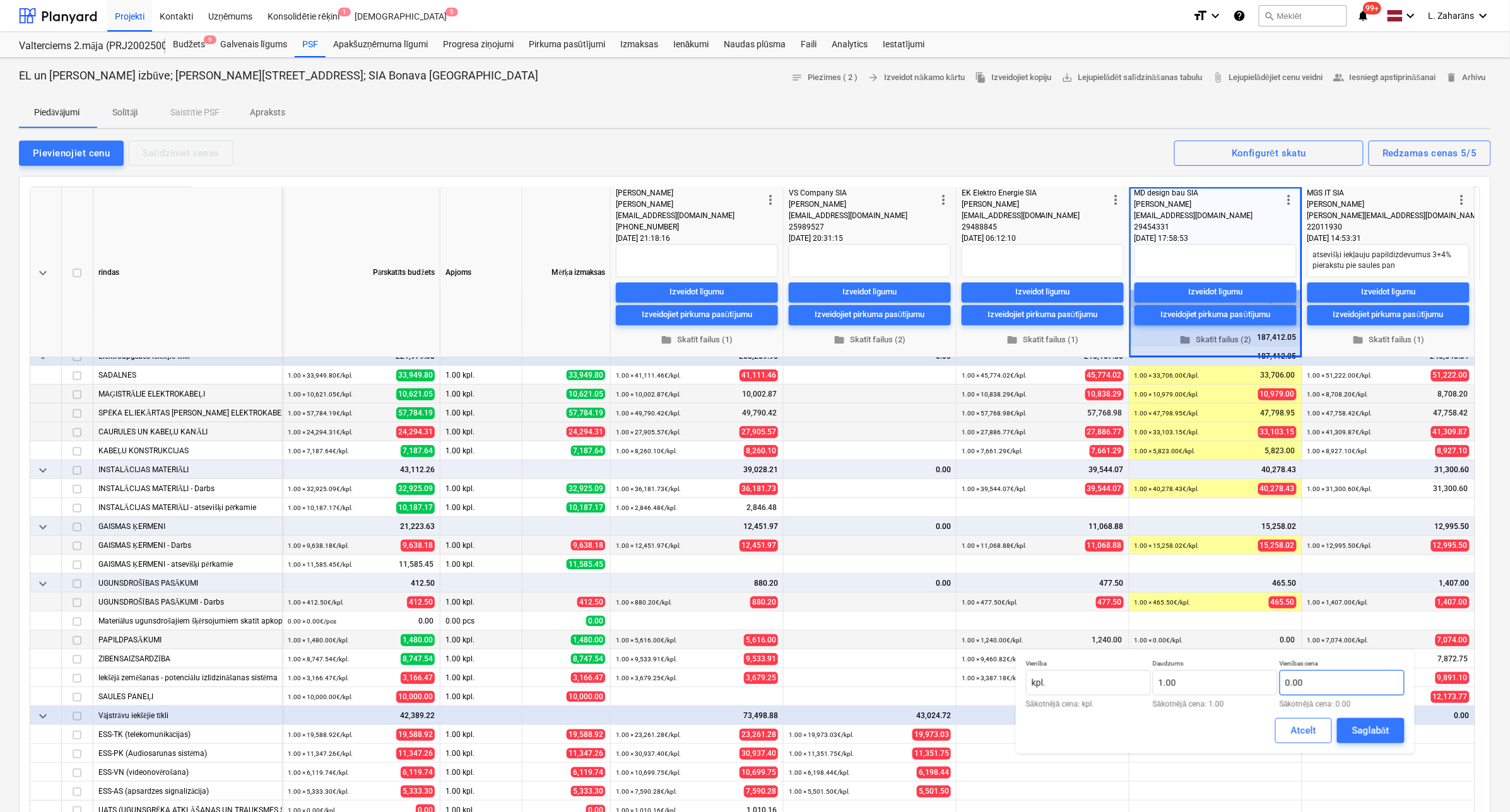
click at [1210, 650] on input "0.00" at bounding box center [1342, 683] width 125 height 25
type textarea "x"
type input "392"
click at [1210, 650] on div "Saglabāt" at bounding box center [1370, 730] width 37 height 17
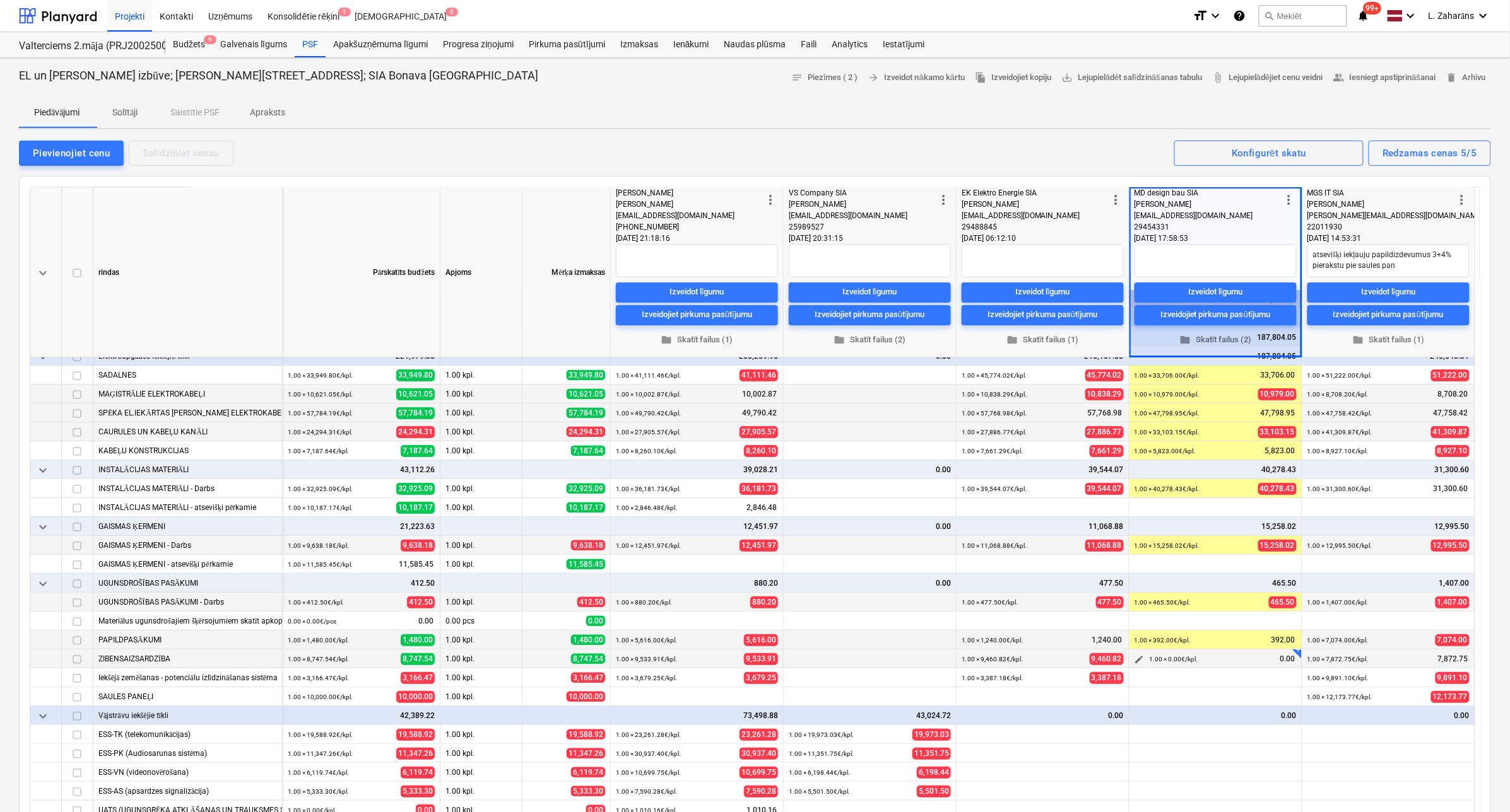
click at [1136, 650] on span "edit" at bounding box center [1139, 659] width 10 height 10
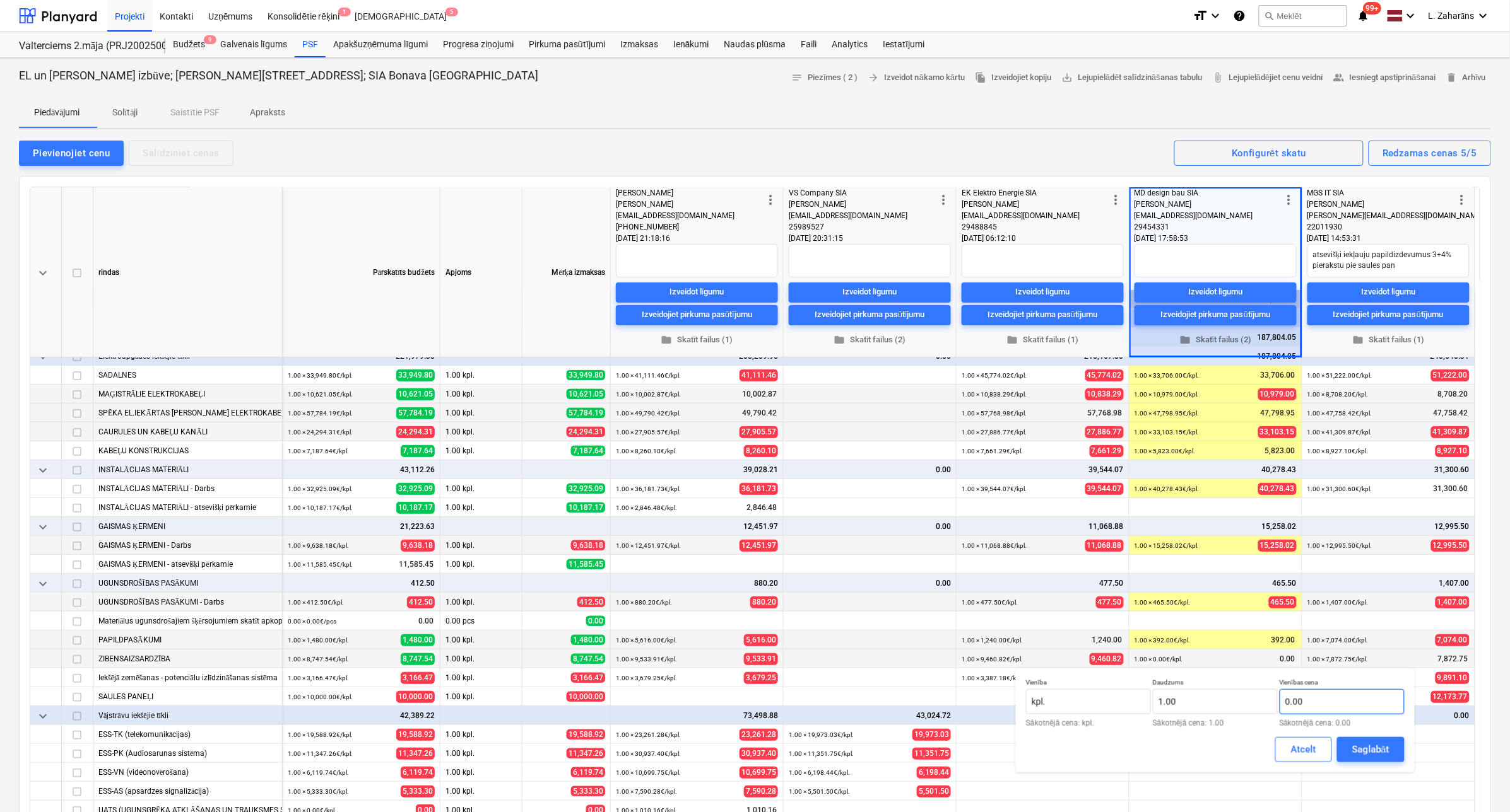
type textarea "x"
click at [1210, 650] on input "text" at bounding box center [1342, 702] width 125 height 25
type input "6144.01"
drag, startPoint x: 1356, startPoint y: 742, endPoint x: 1455, endPoint y: 730, distance: 99.7
click at [1210, 650] on div "Saglabāt" at bounding box center [1370, 749] width 37 height 17
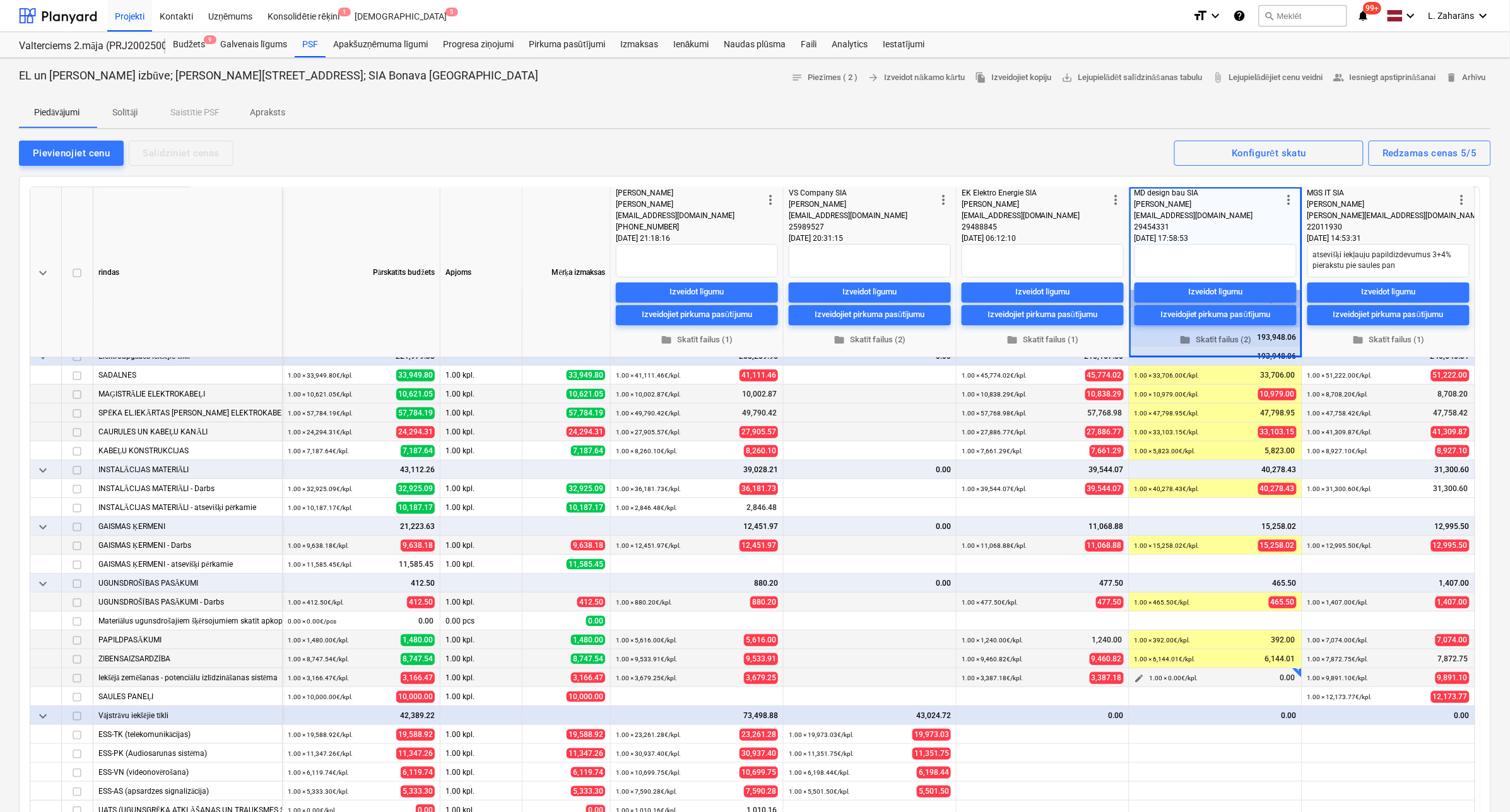
click at [1142, 650] on span "edit" at bounding box center [1139, 678] width 10 height 10
type textarea "x"
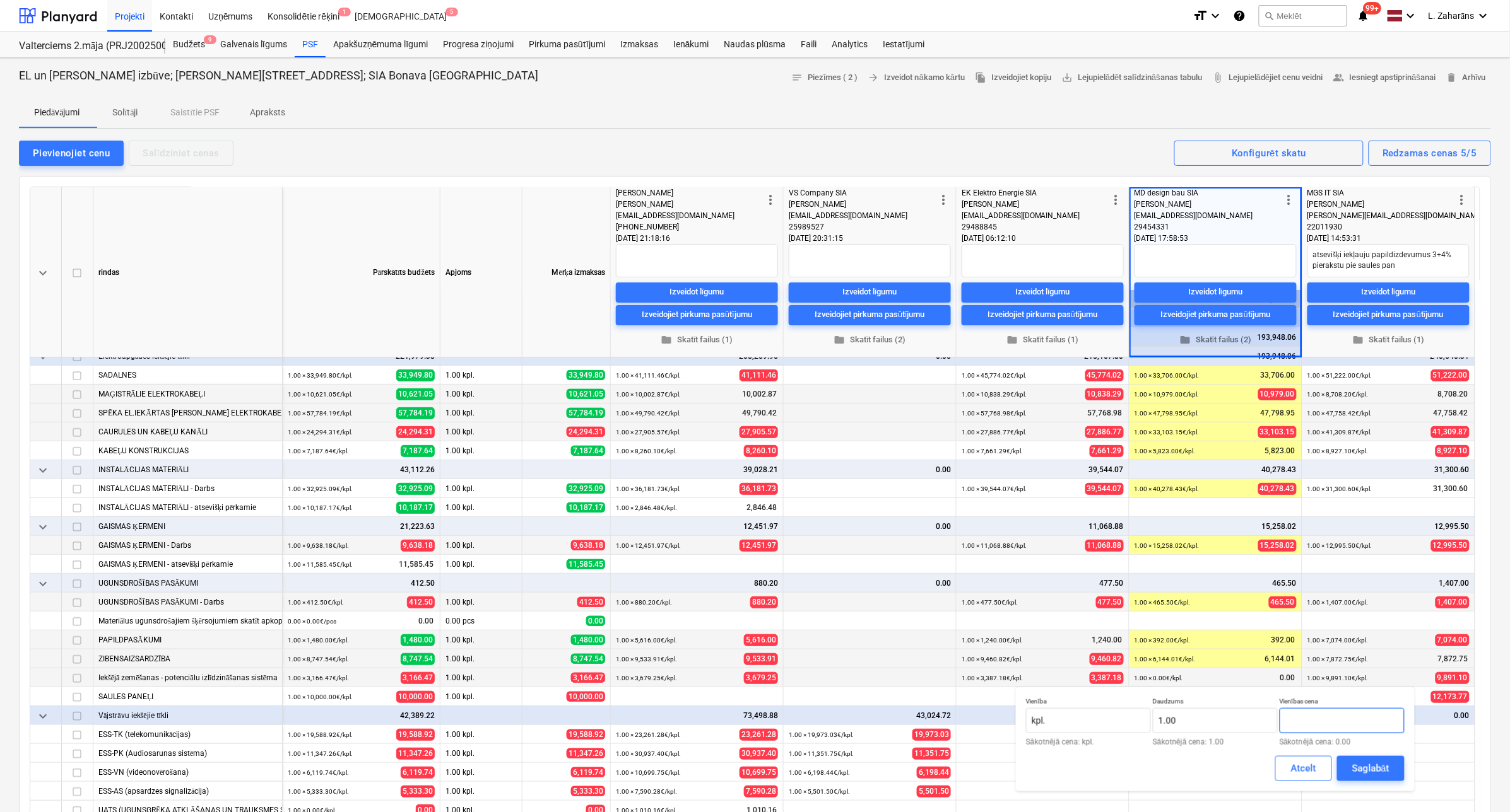
click at [1210, 650] on input "text" at bounding box center [1342, 721] width 125 height 25
type textarea "x"
type input "2892.51"
click at [1210, 650] on div "Saglabāt" at bounding box center [1370, 768] width 37 height 17
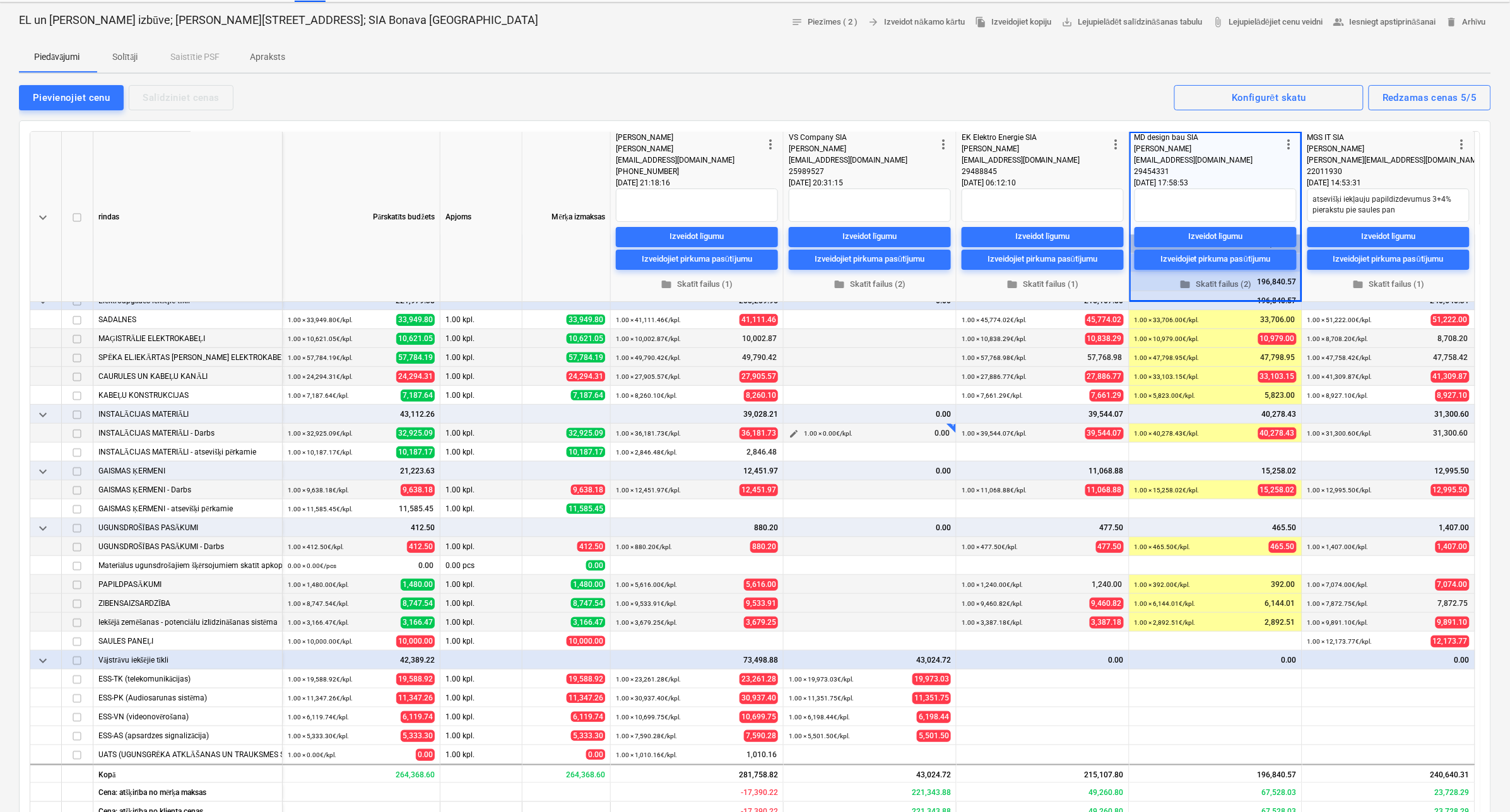
scroll to position [78, 0]
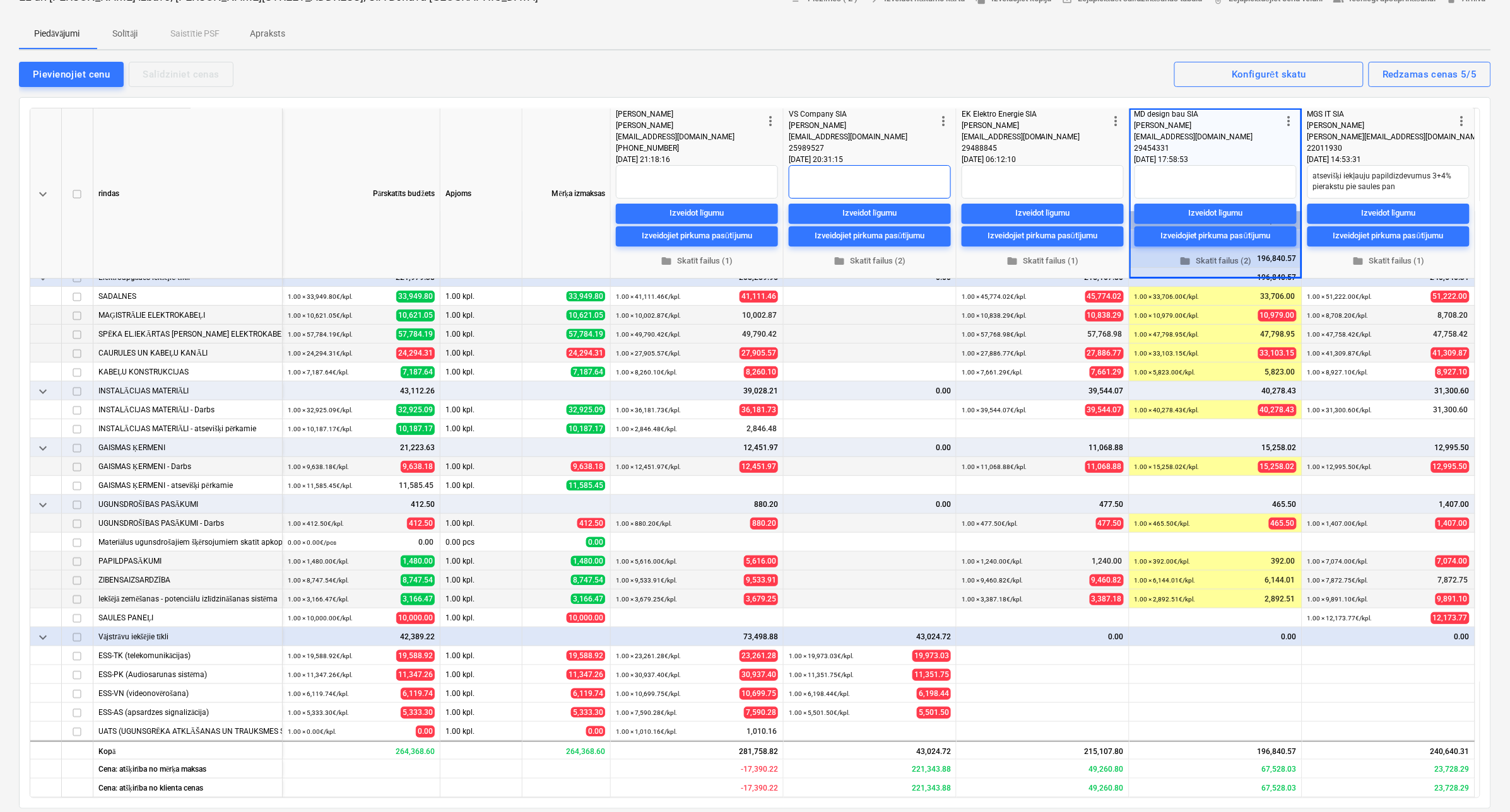
click at [843, 181] on textarea at bounding box center [870, 182] width 162 height 33
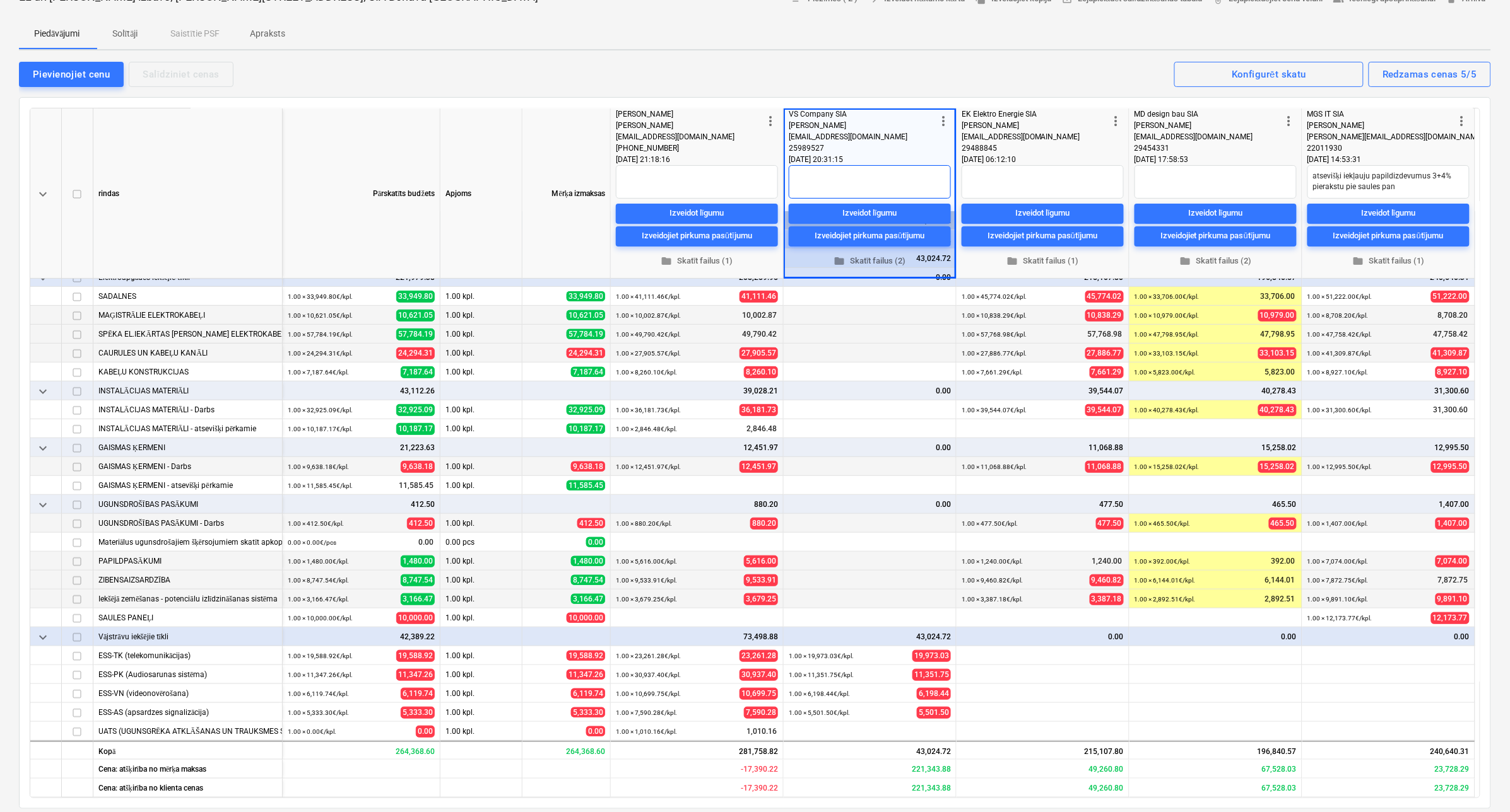
type textarea "x"
type textarea "U"
type textarea "x"
type textarea "Uz"
type textarea "x"
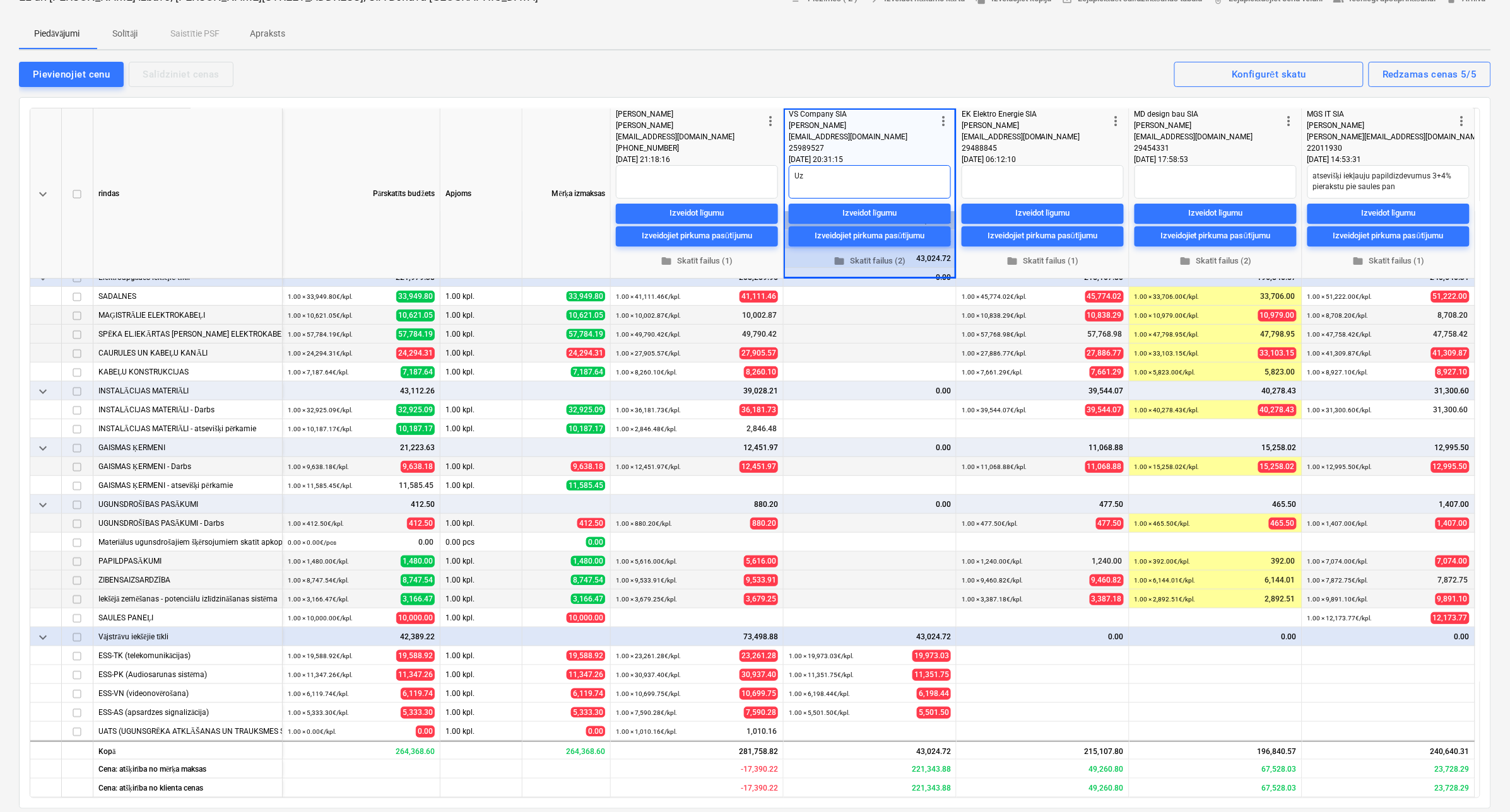
type textarea "Uzv"
type textarea "x"
type textarea "Uzva"
type textarea "x"
type textarea "Uzvarē"
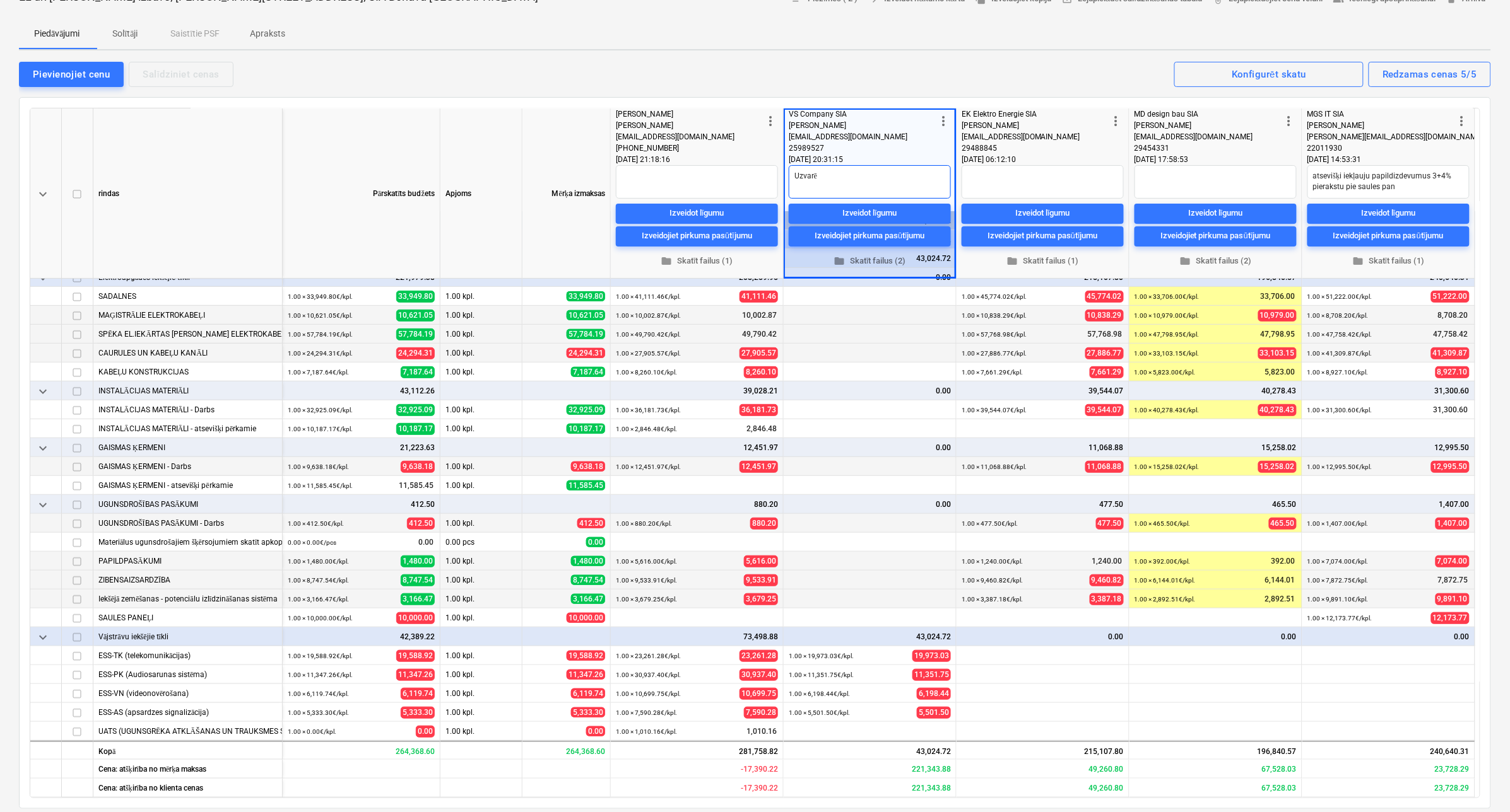
type textarea "x"
type textarea "Uzvarēt"
type textarea "x"
type textarea "Uzvarētā"
type textarea "x"
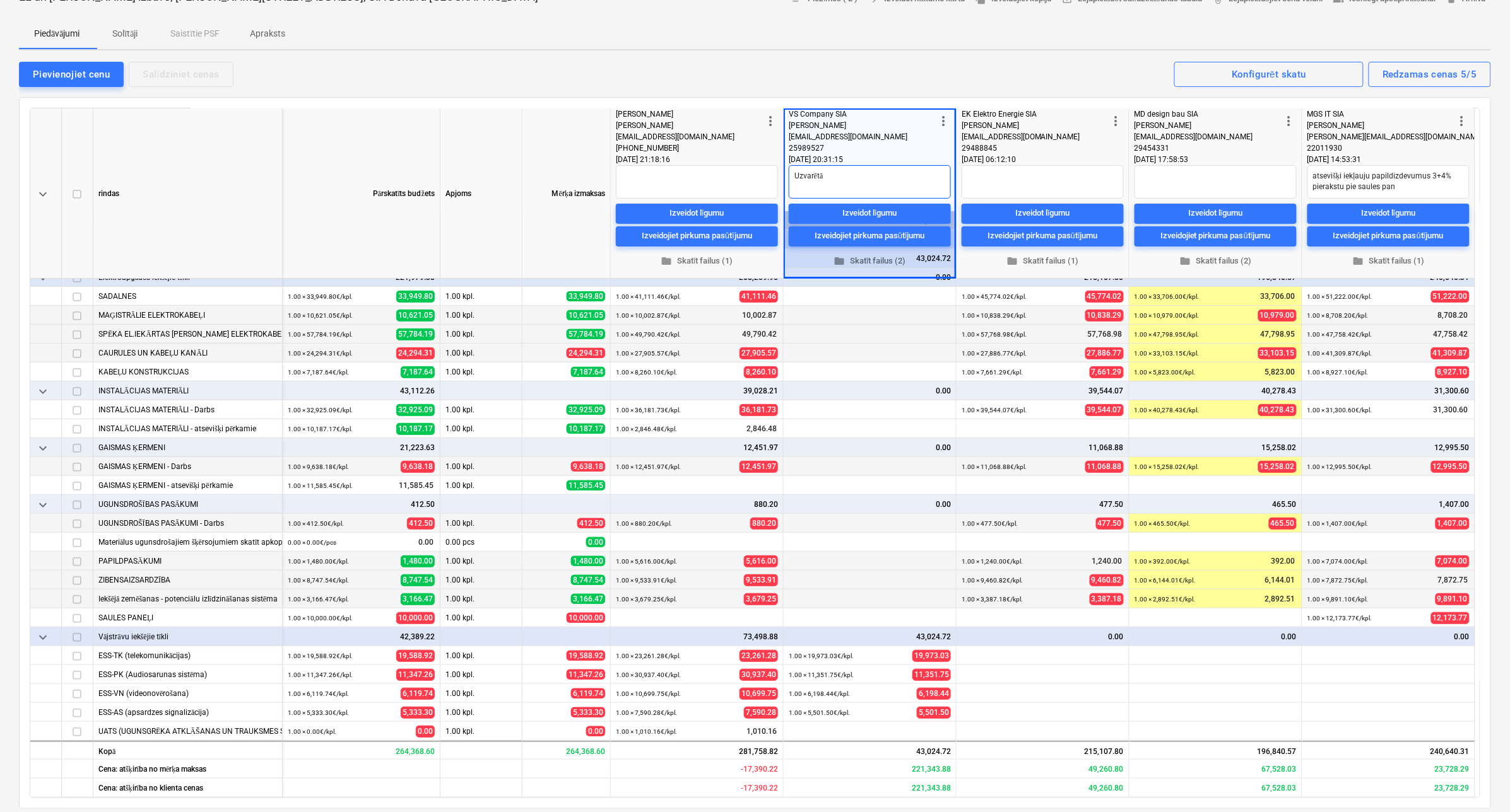
type textarea "Uzvarētāj"
type textarea "x"
type textarea "Uzvarētājs"
type textarea "x"
type textarea "Uzvarētājs"
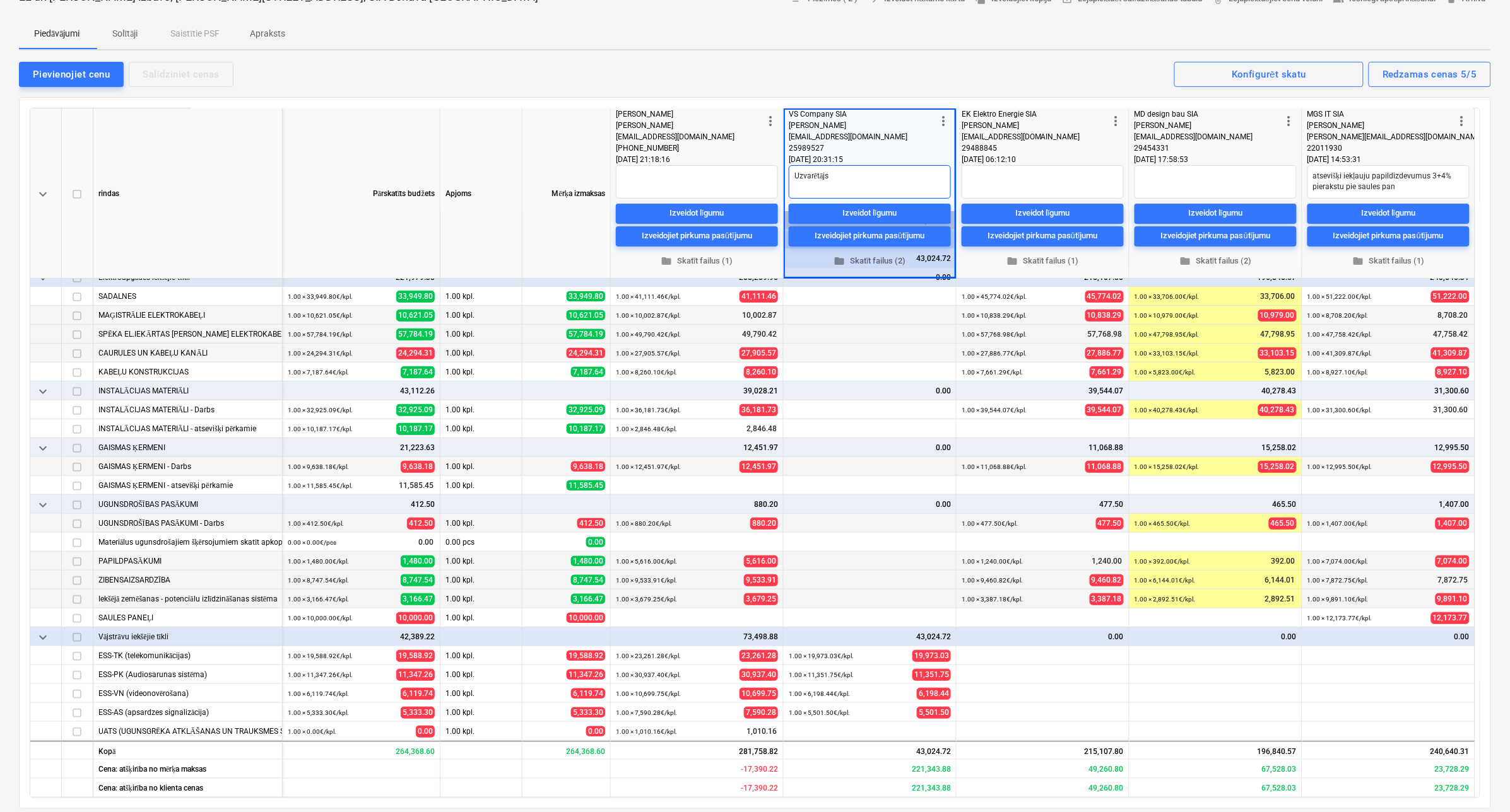
type textarea "x"
type textarea "Uzvarētājs E"
type textarea "x"
type textarea "Uzvarētājs ES"
type textarea "x"
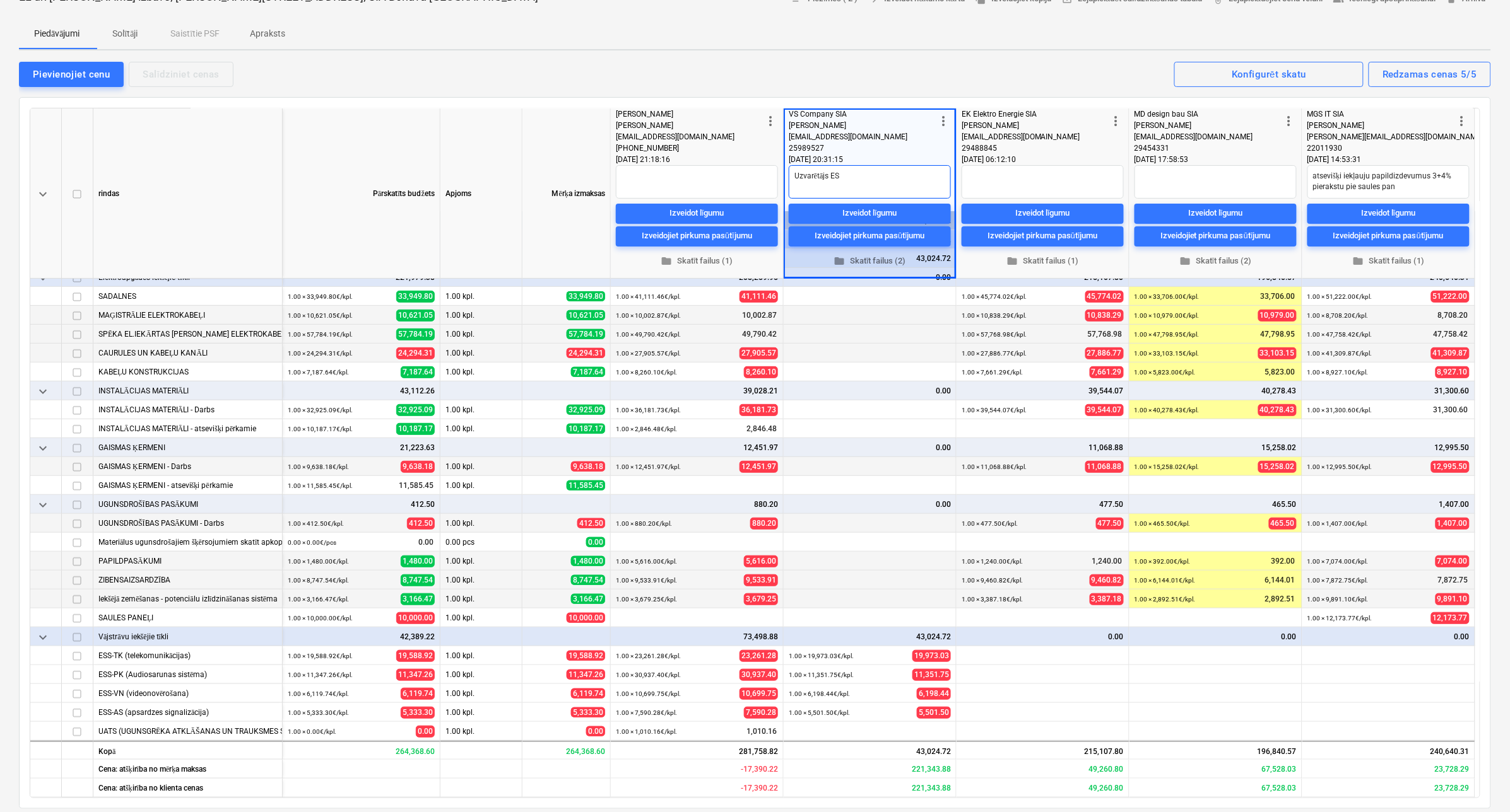
type textarea "Uzvarētājs ESS"
type textarea "x"
type textarea "Uzvarētājs ESS"
type textarea "x"
type textarea "Uzvarētājs ESS s"
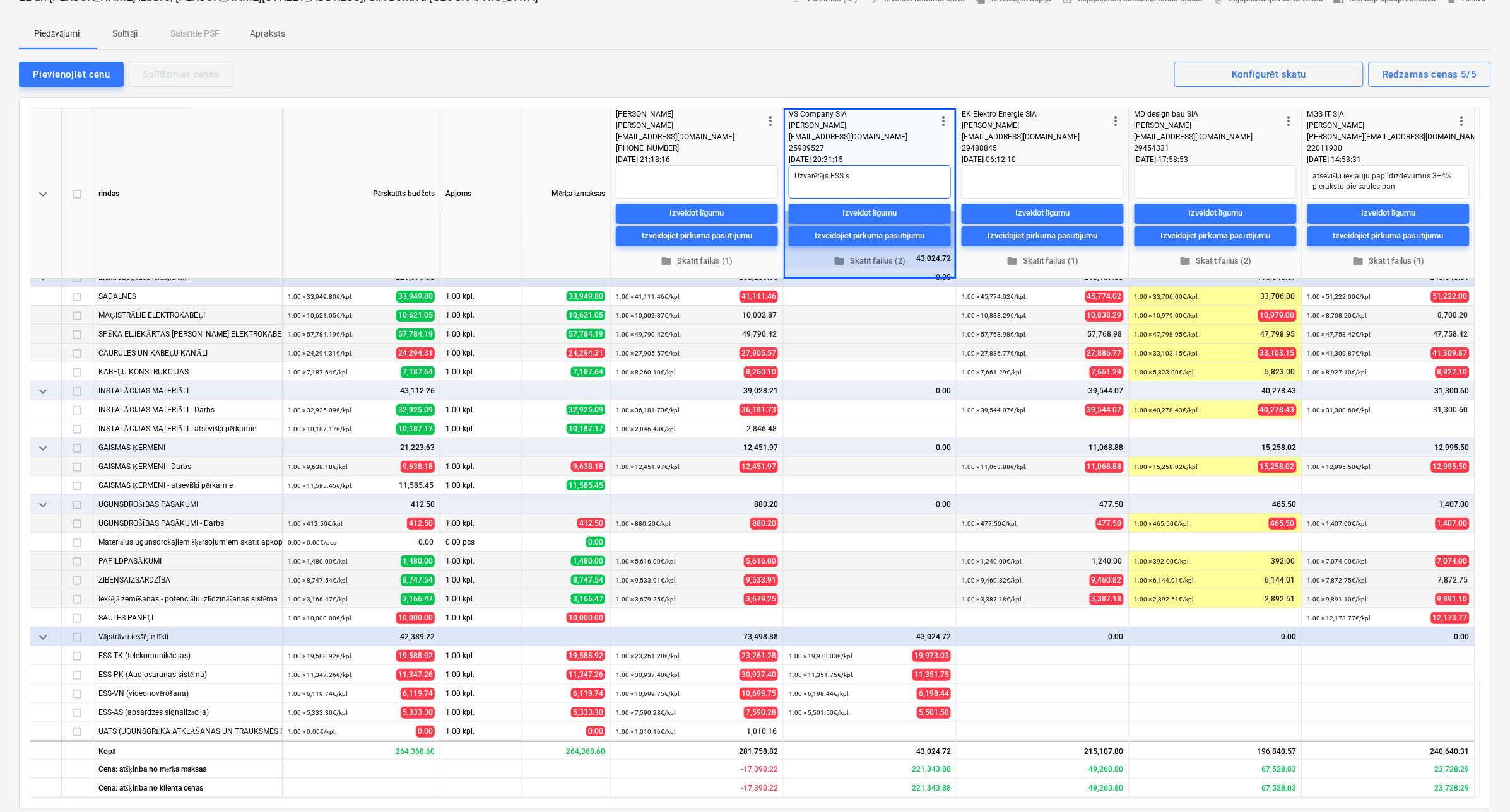
type textarea "x"
type textarea "Uzvarētājs ESS sa"
type textarea "x"
type textarea "Uzvarētājs ESS sad"
type textarea "x"
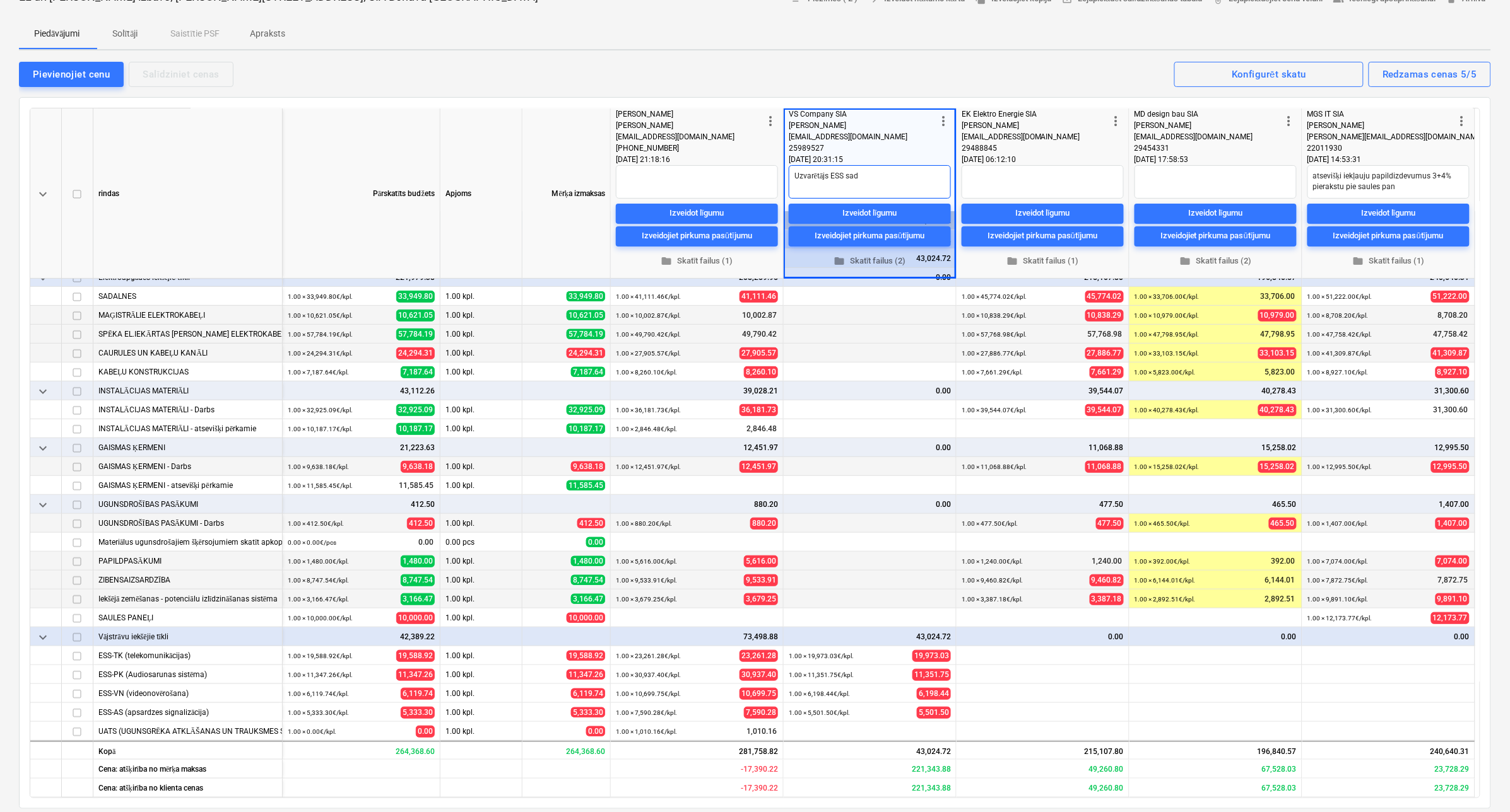
type textarea "Uzvarētājs ESS sada"
type textarea "x"
type textarea "Uzvarētājs ESS sadaļ"
type textarea "x"
type textarea "Uzvarētājs ESS sadaļa"
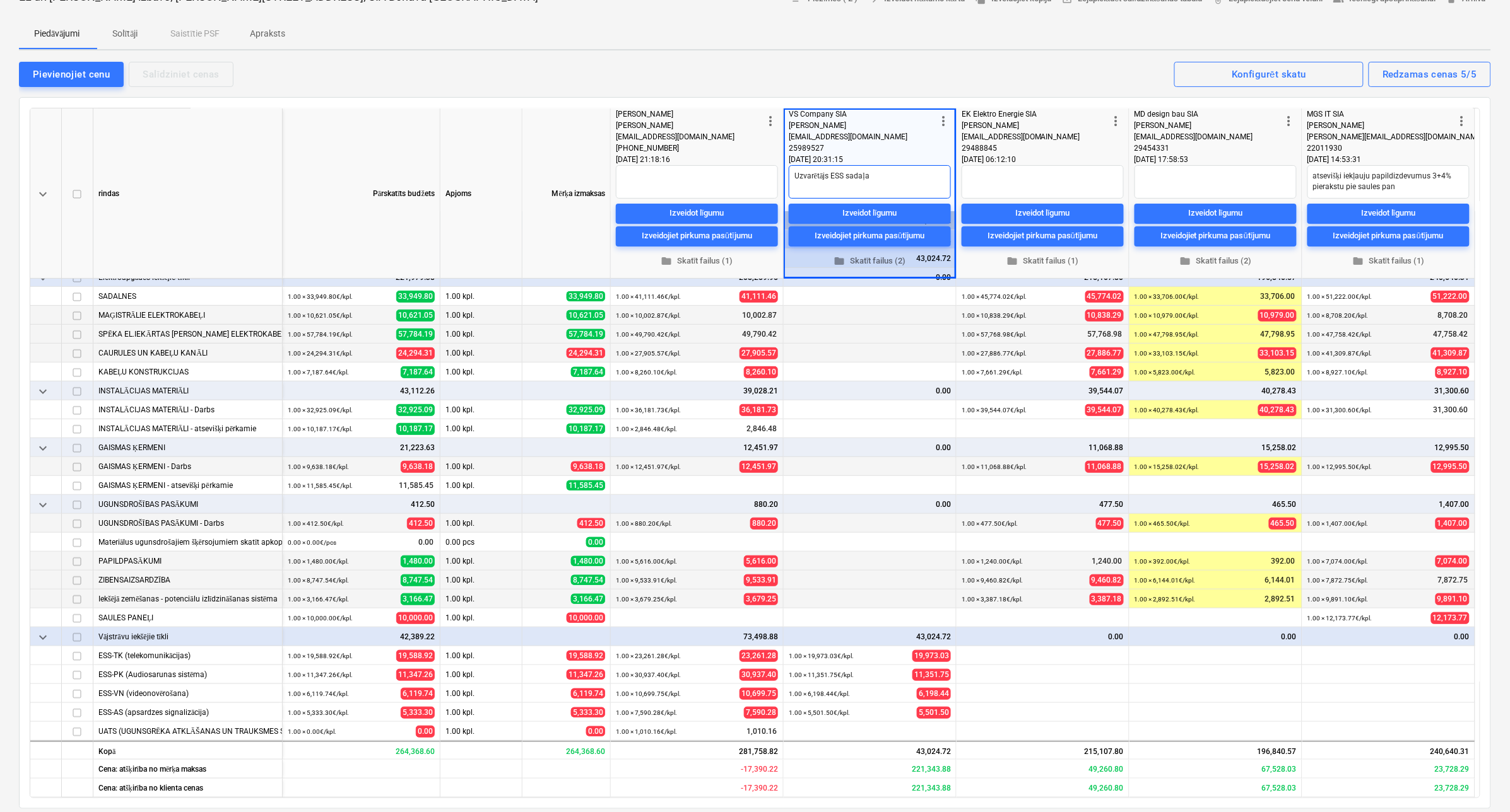
type textarea "x"
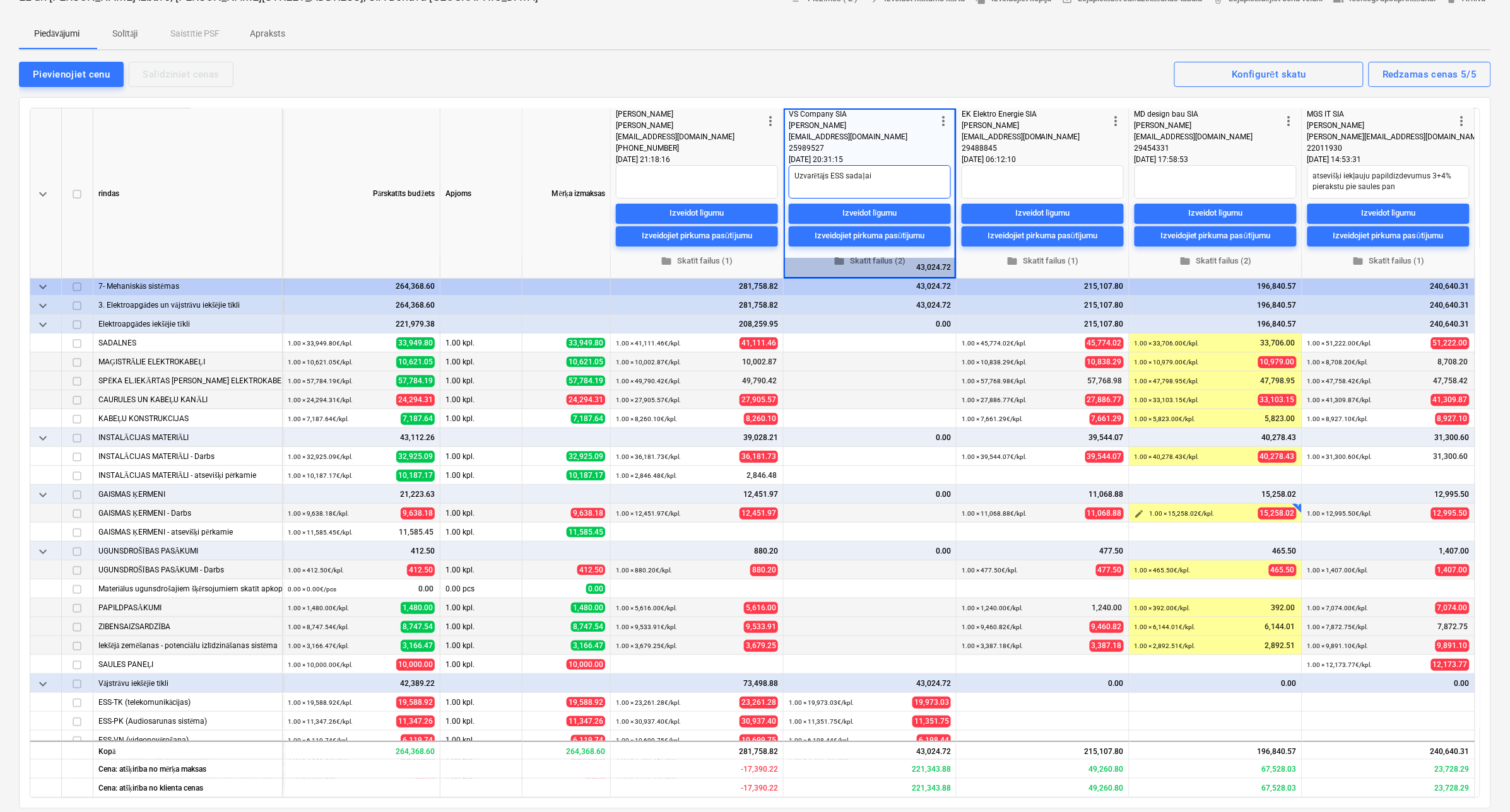
scroll to position [0, 0]
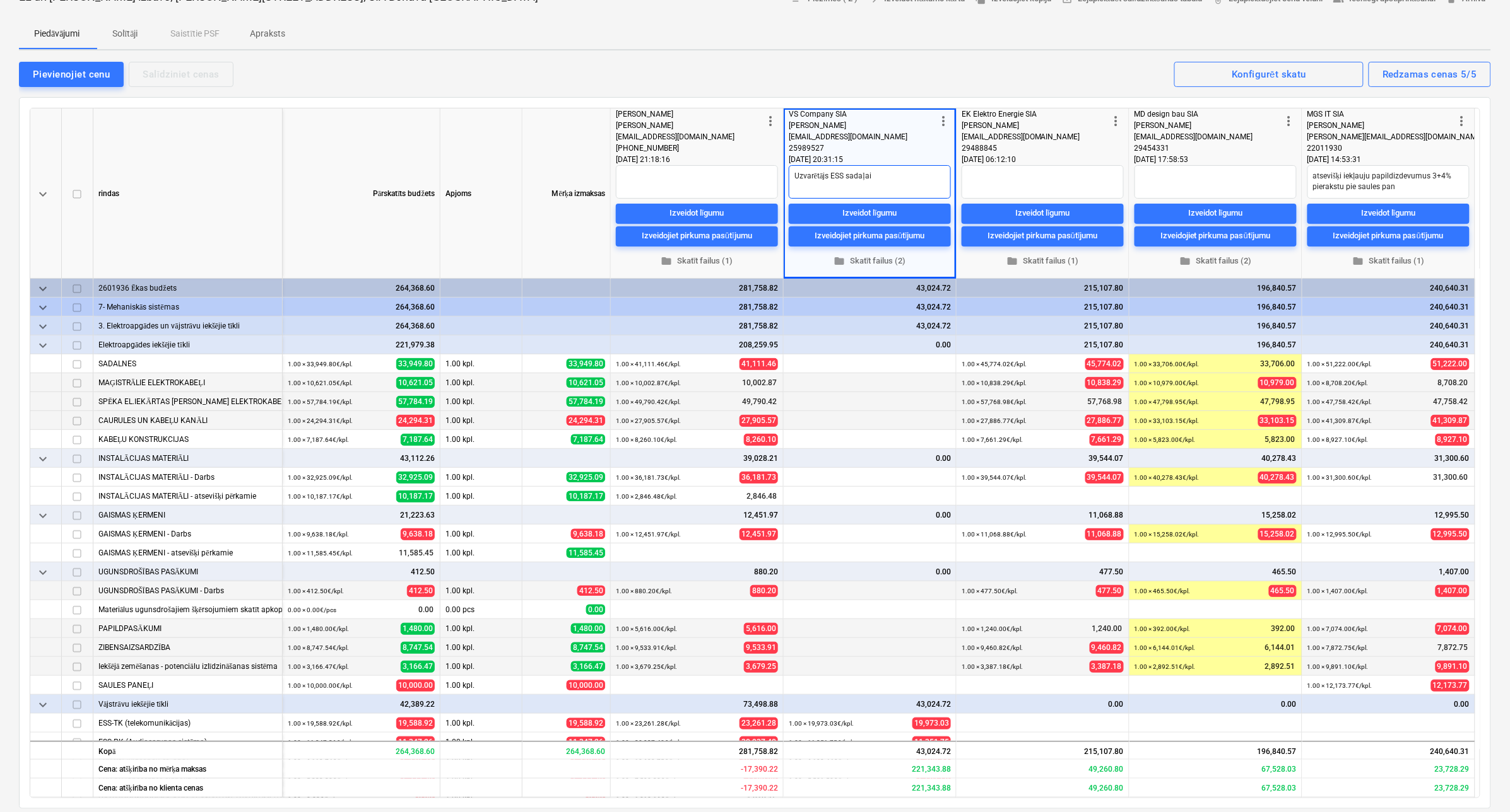
type textarea "Uzvarētājs ESS sadaļai"
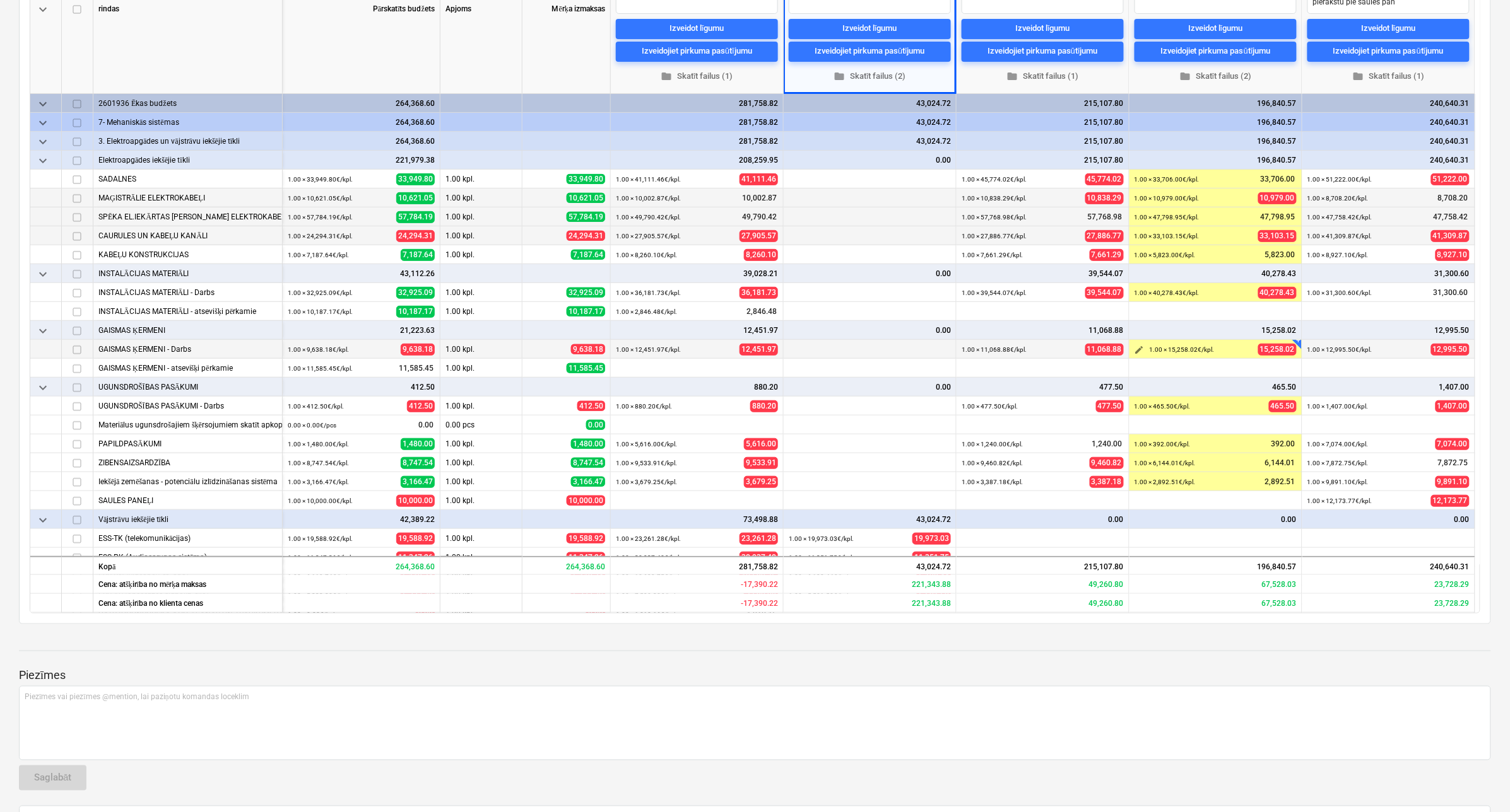
scroll to position [236, 0]
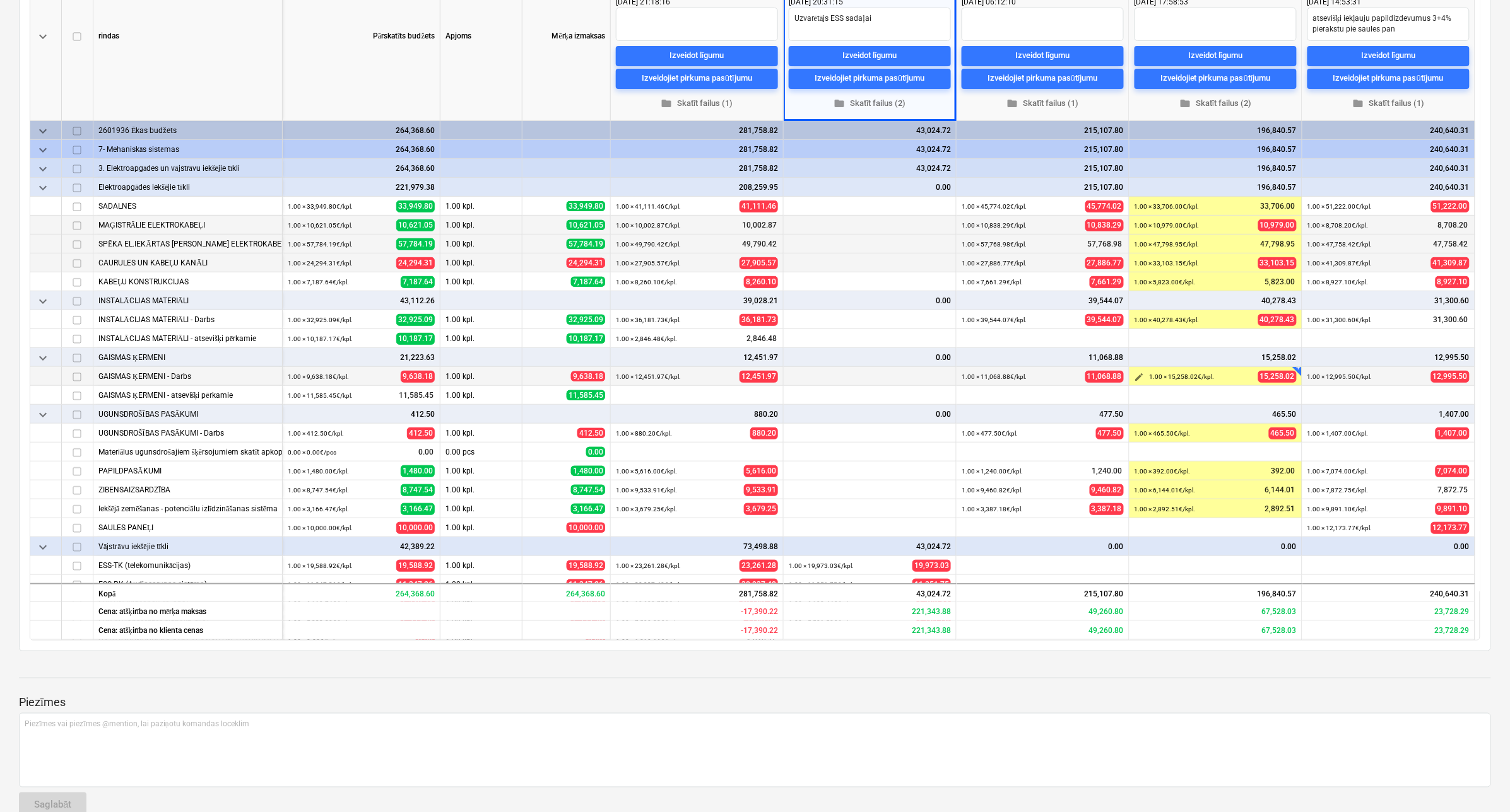
type textarea "x"
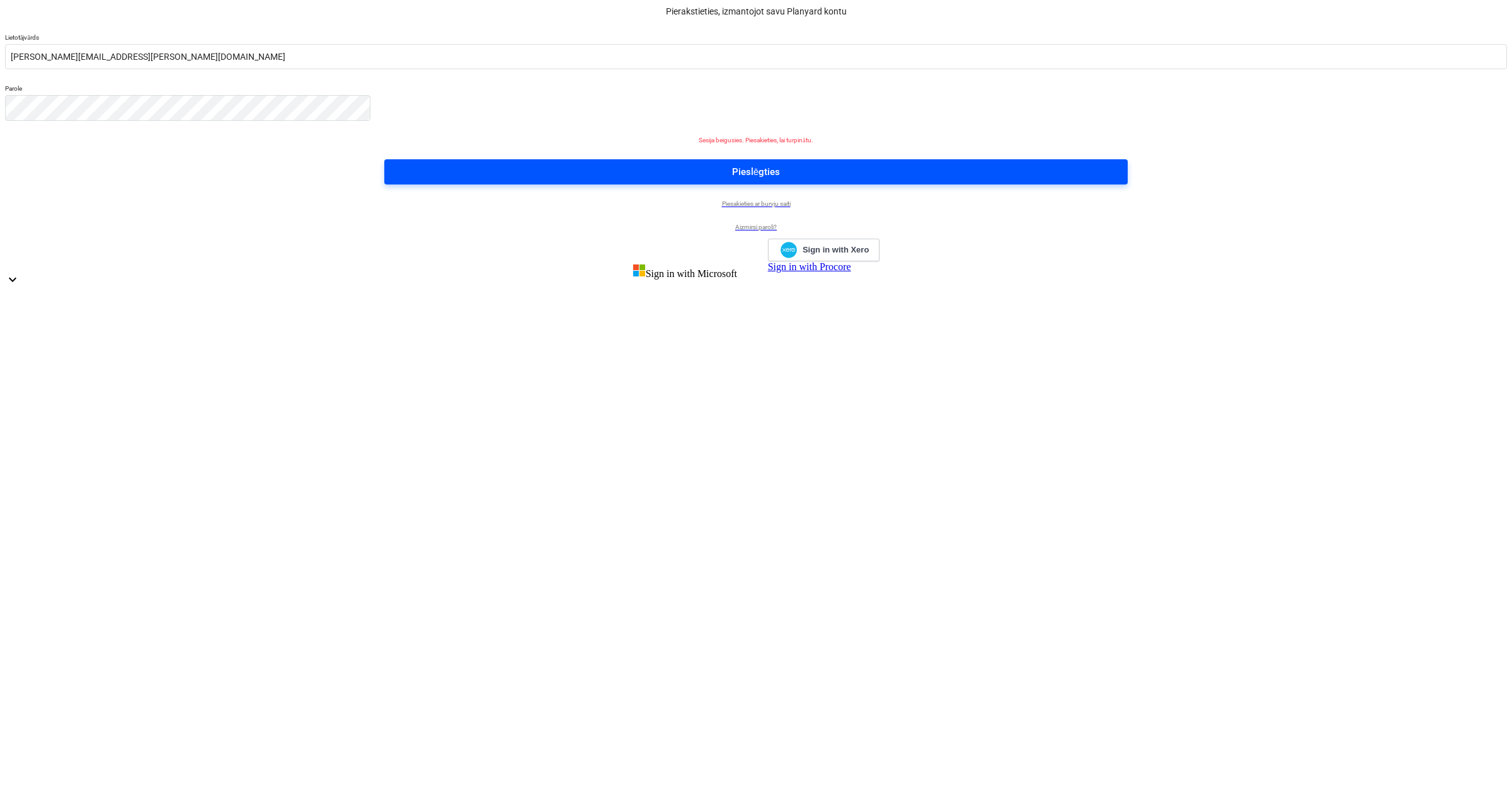
click at [760, 180] on div "Pieslēgties" at bounding box center [756, 172] width 47 height 17
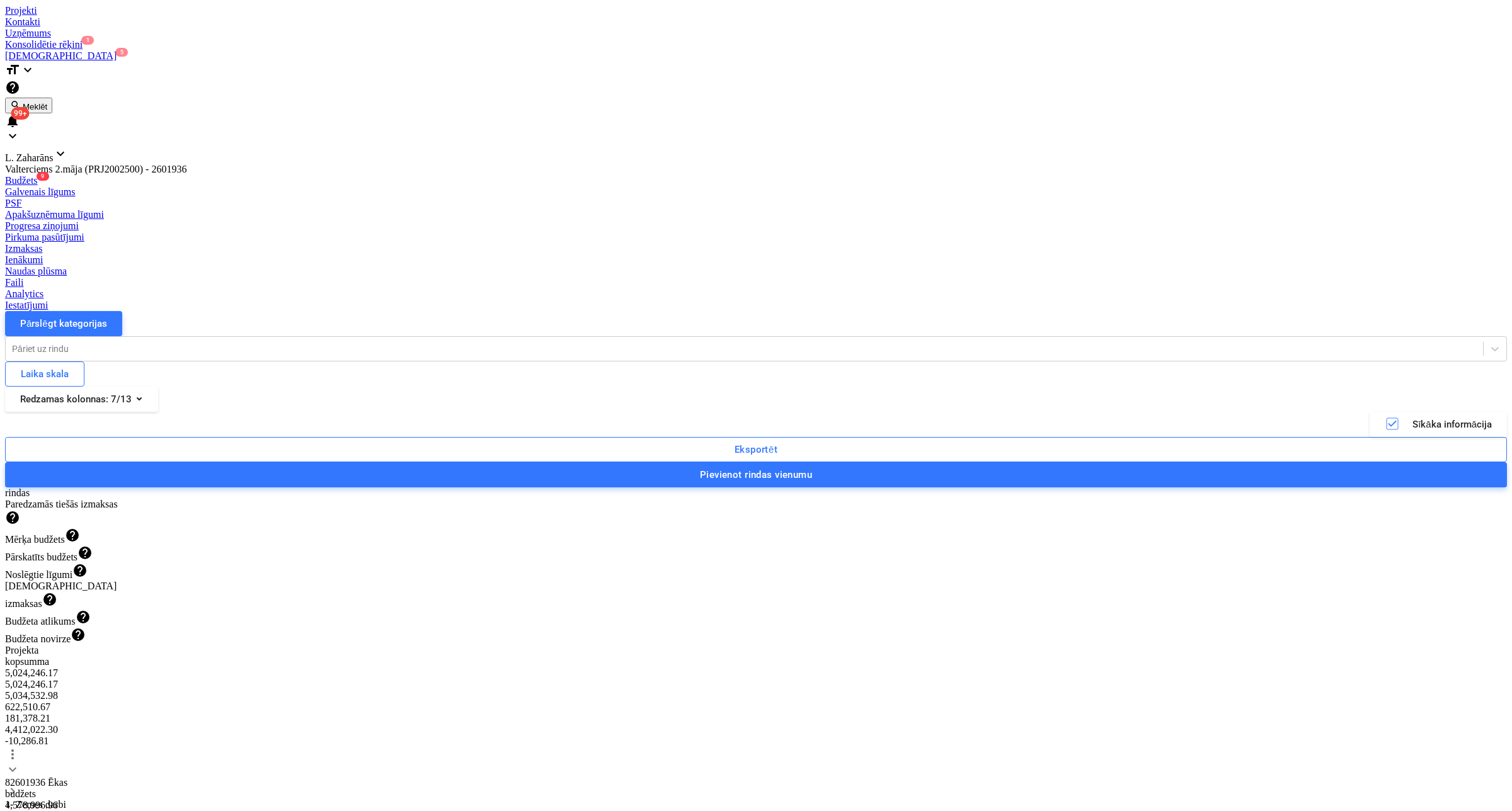
click at [54, 5] on div at bounding box center [756, 5] width 1503 height 0
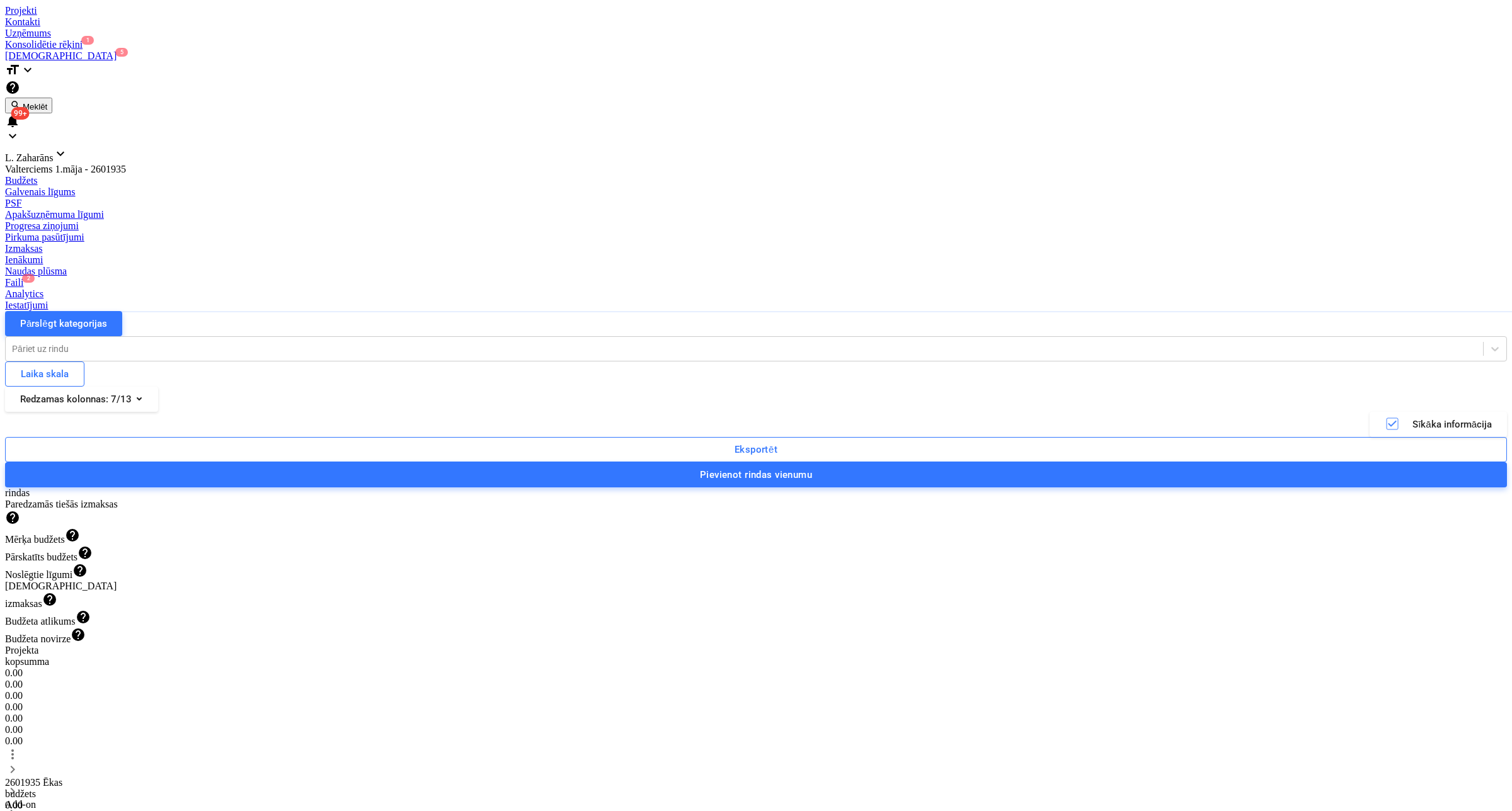
click at [805, 277] on div "Faili 2" at bounding box center [756, 282] width 1503 height 11
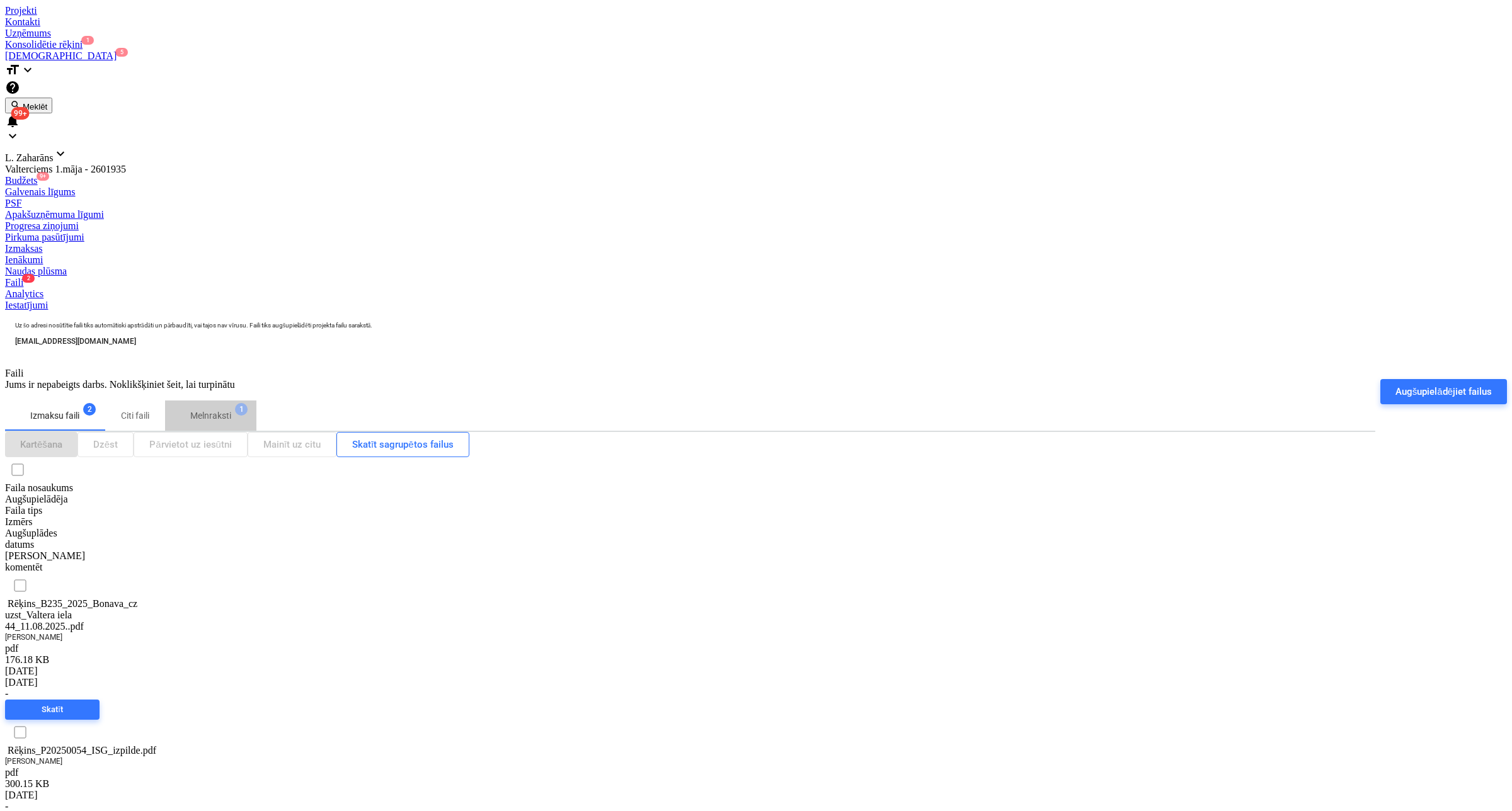
click at [215, 409] on p "Melnraksti" at bounding box center [211, 415] width 41 height 13
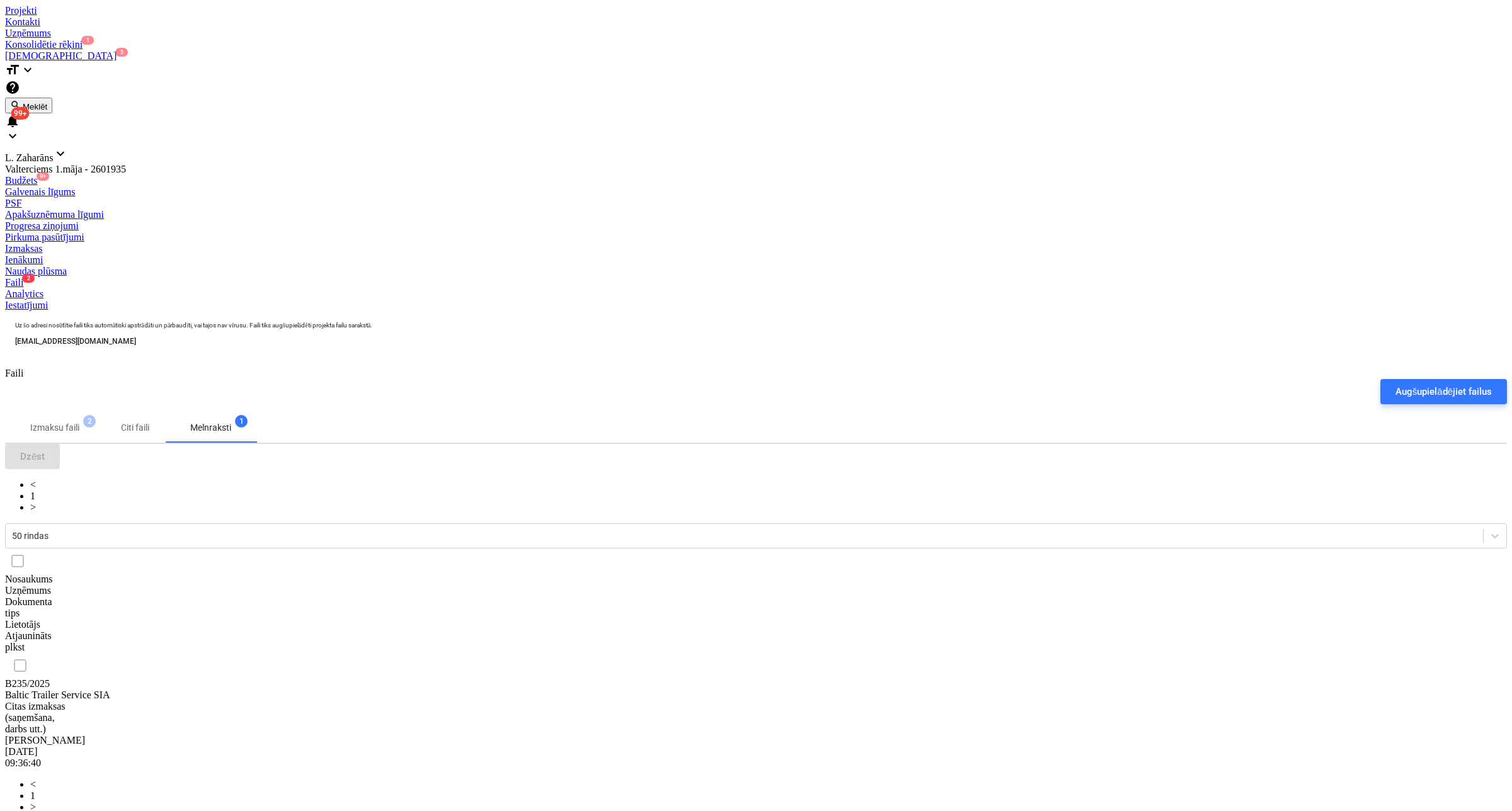
click at [98, 678] on div "B235/2025" at bounding box center [99, 684] width 189 height 11
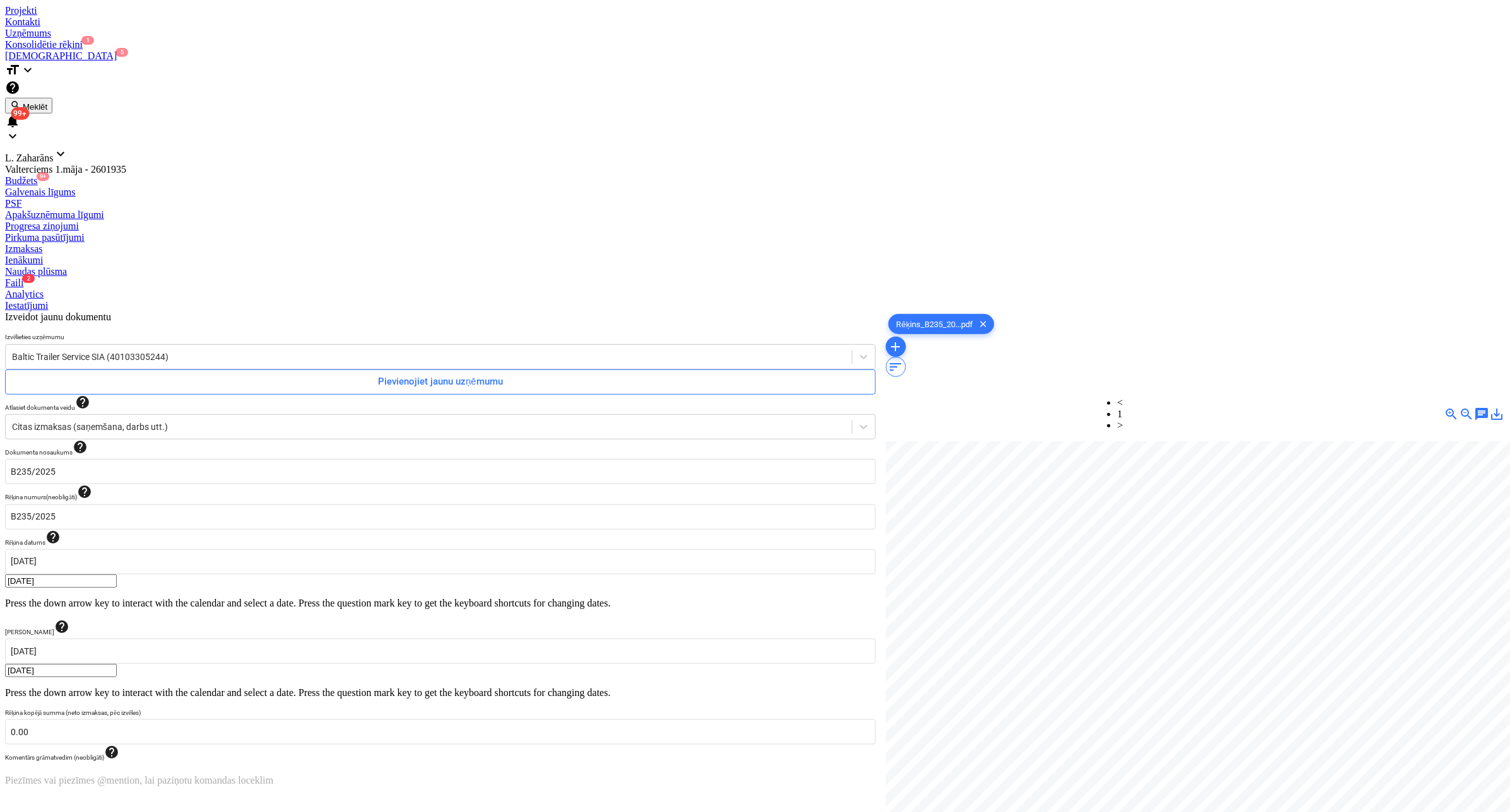
scroll to position [337, 77]
click at [464, 775] on p "Piezīmes vai piezīmes @mention, lai paziņotu komandas loceklim ﻿" at bounding box center [440, 780] width 870 height 11
drag, startPoint x: 80, startPoint y: 360, endPoint x: 86, endPoint y: 344, distance: 17.1
click at [80, 775] on span "ja iespējams, lūidzu samaksāt ātrāk" at bounding box center [75, 780] width 142 height 11
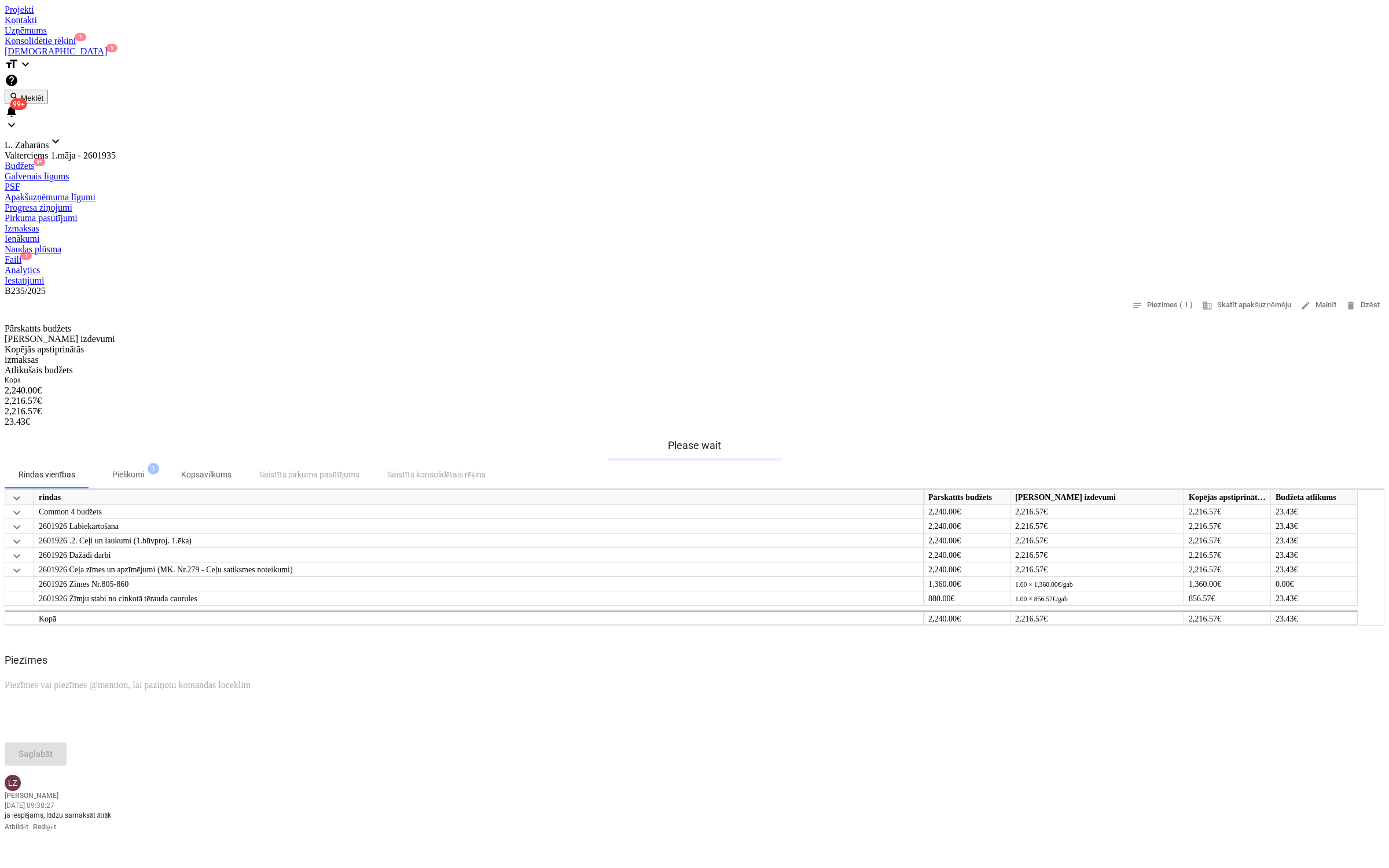
click at [519, 723] on div "B235/2025 notes Piezīmes ( 1 ) business Skatīt apakšuzņēmēju edit Mainīt delete…" at bounding box center [694, 558] width 1380 height 546
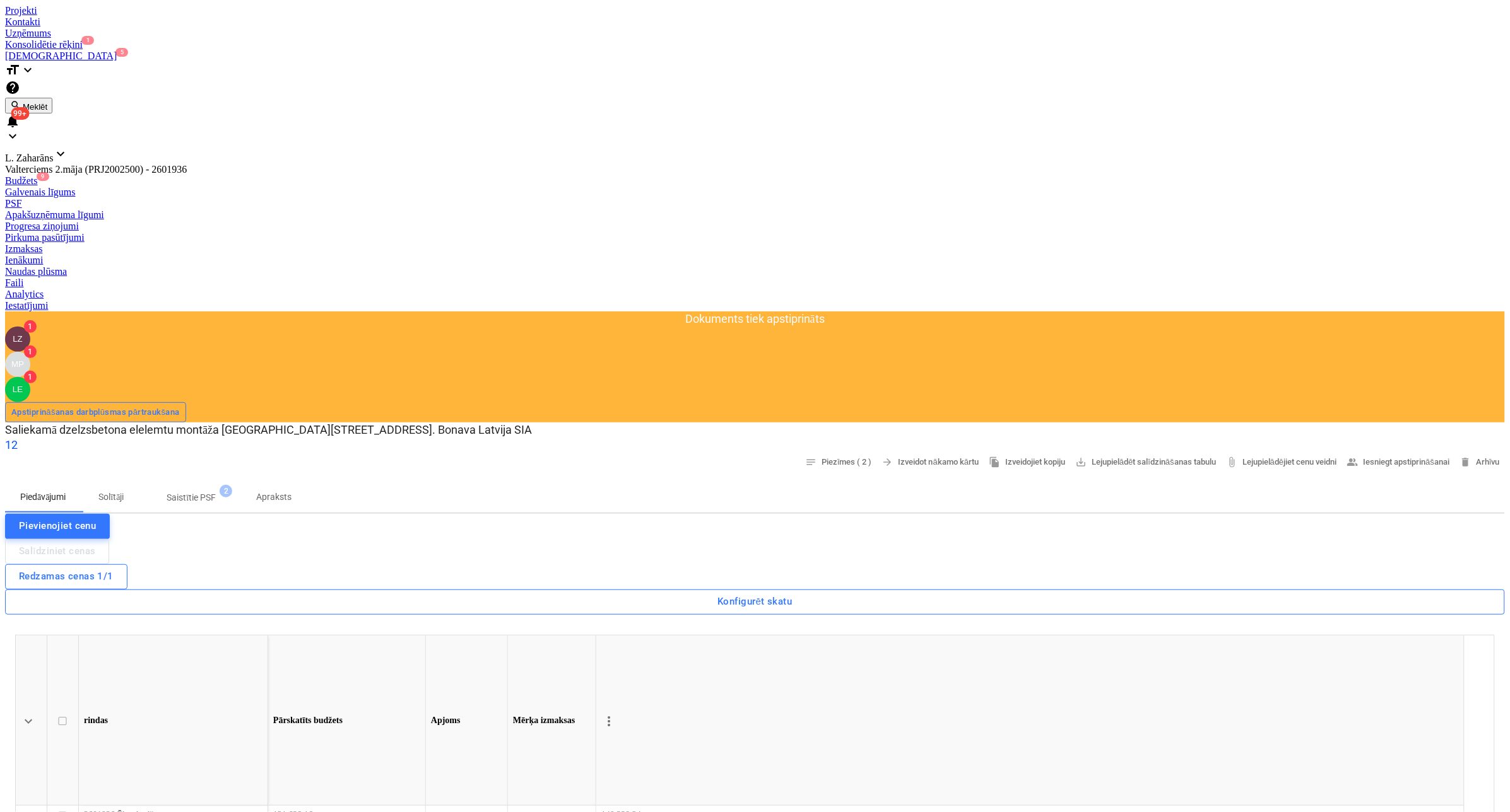
type textarea "x"
click at [310, 198] on div "PSF" at bounding box center [755, 204] width 1500 height 11
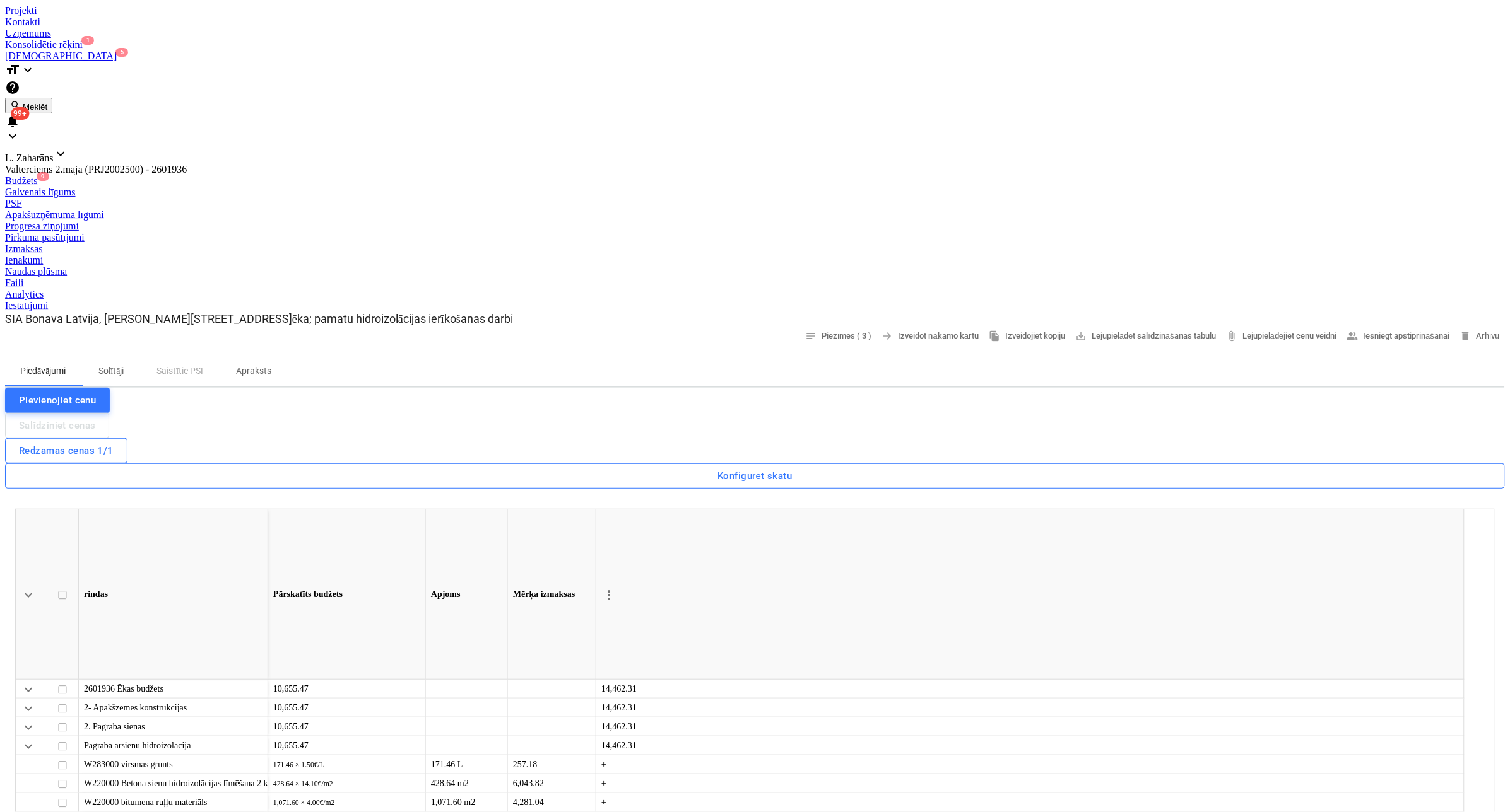
click at [126, 364] on p "Solītāji" at bounding box center [111, 371] width 30 height 13
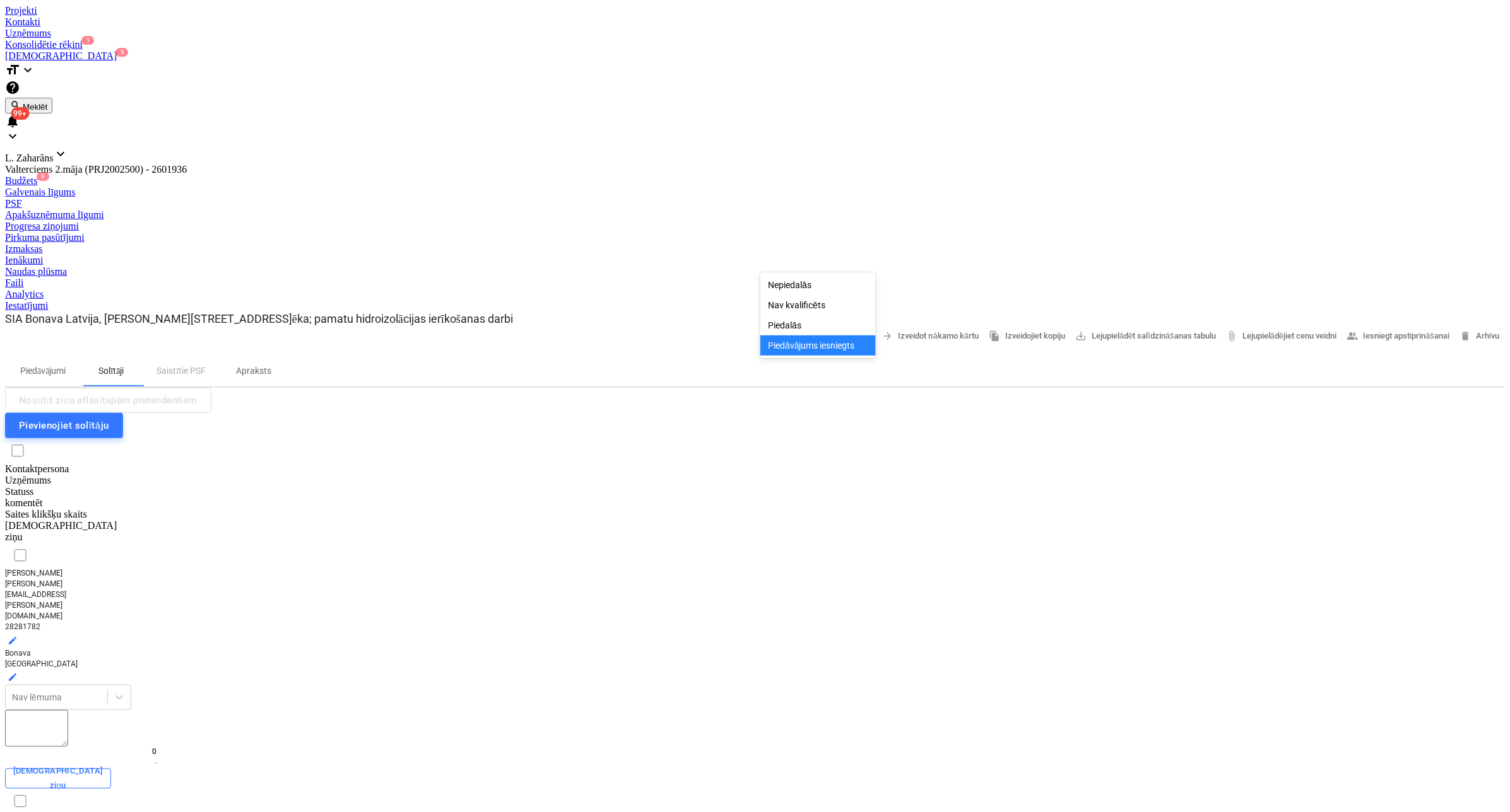
click at [52, 364] on p "Piedāvājumi" at bounding box center [42, 371] width 45 height 13
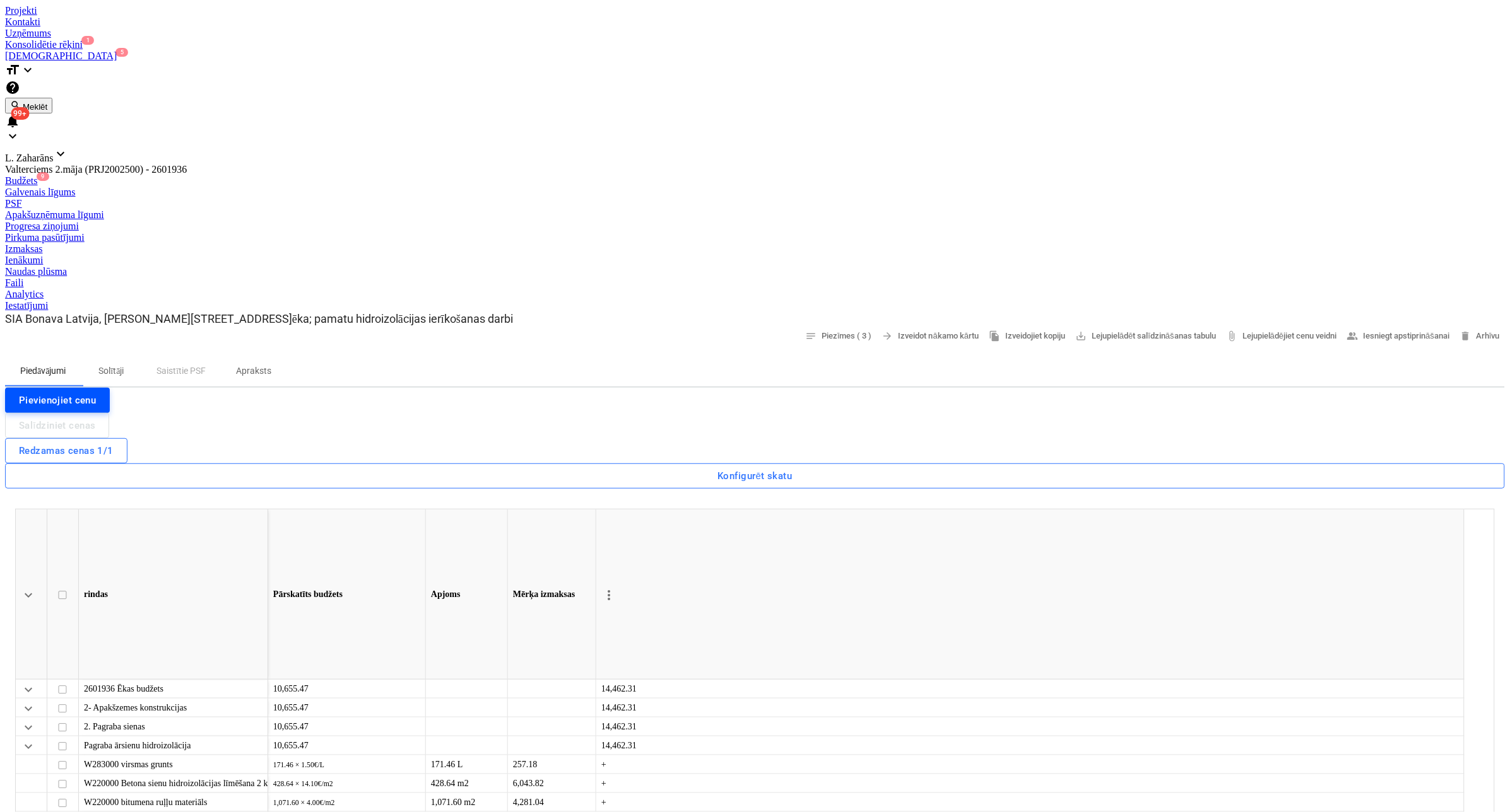
click at [86, 392] on div "Pievienojiet cenu" at bounding box center [57, 400] width 77 height 17
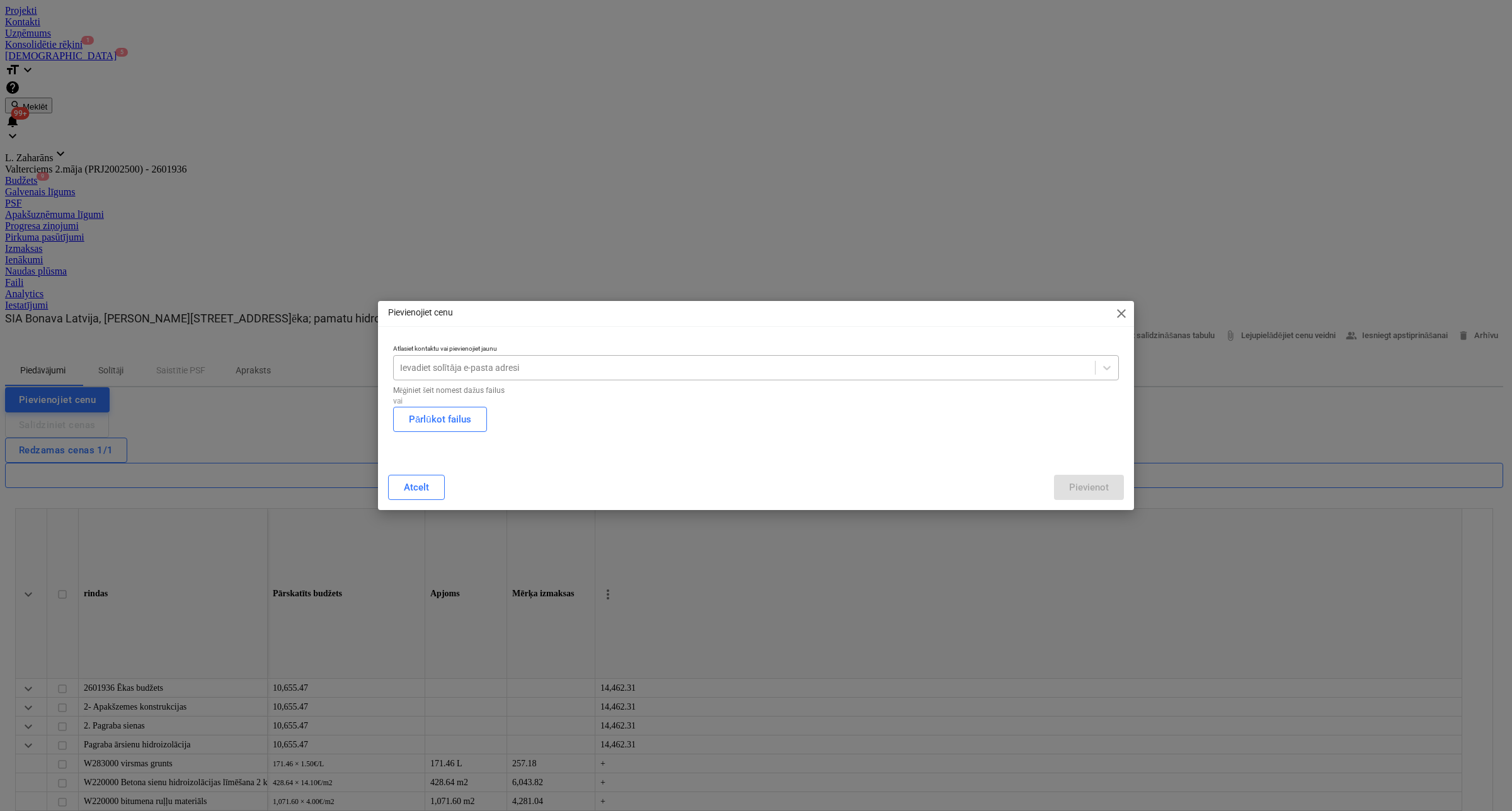
click at [446, 362] on div at bounding box center [744, 368] width 689 height 13
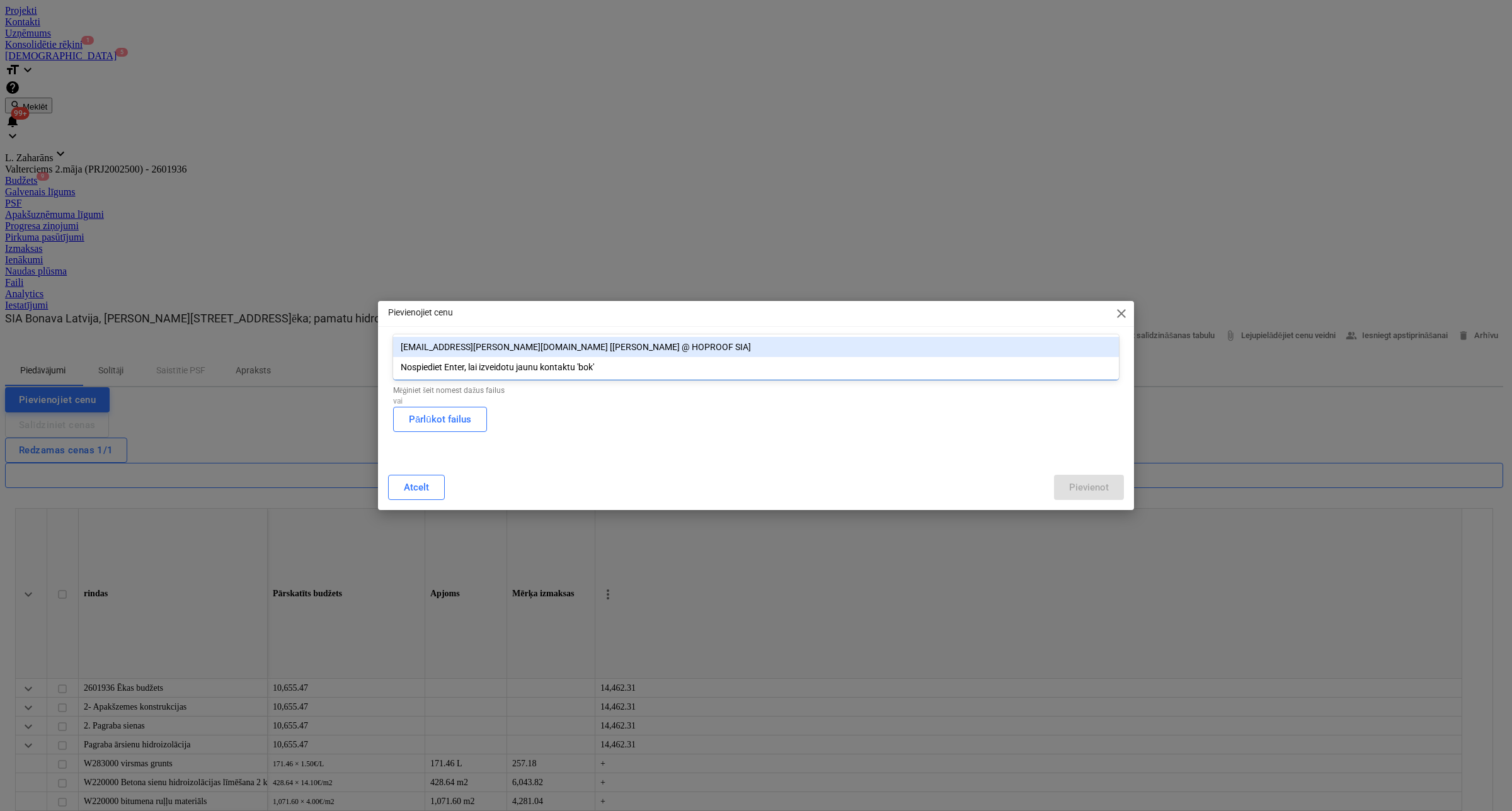
type input "bokt"
click at [465, 344] on div "[EMAIL_ADDRESS][PERSON_NAME][DOMAIN_NAME] [[PERSON_NAME] @ HOPROOF SIA]" at bounding box center [756, 347] width 726 height 20
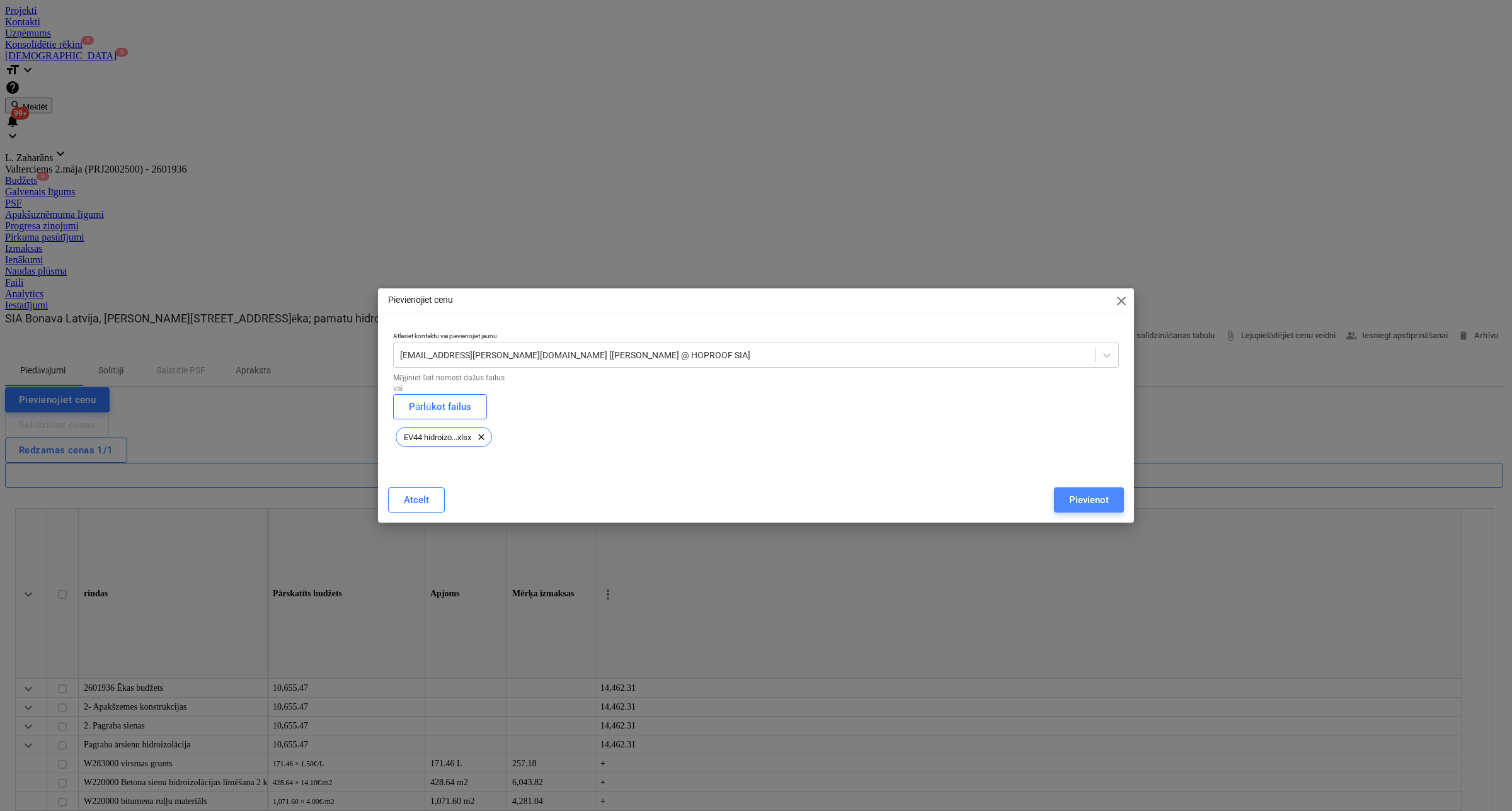
click at [1081, 508] on div "Pievienot" at bounding box center [1089, 500] width 40 height 17
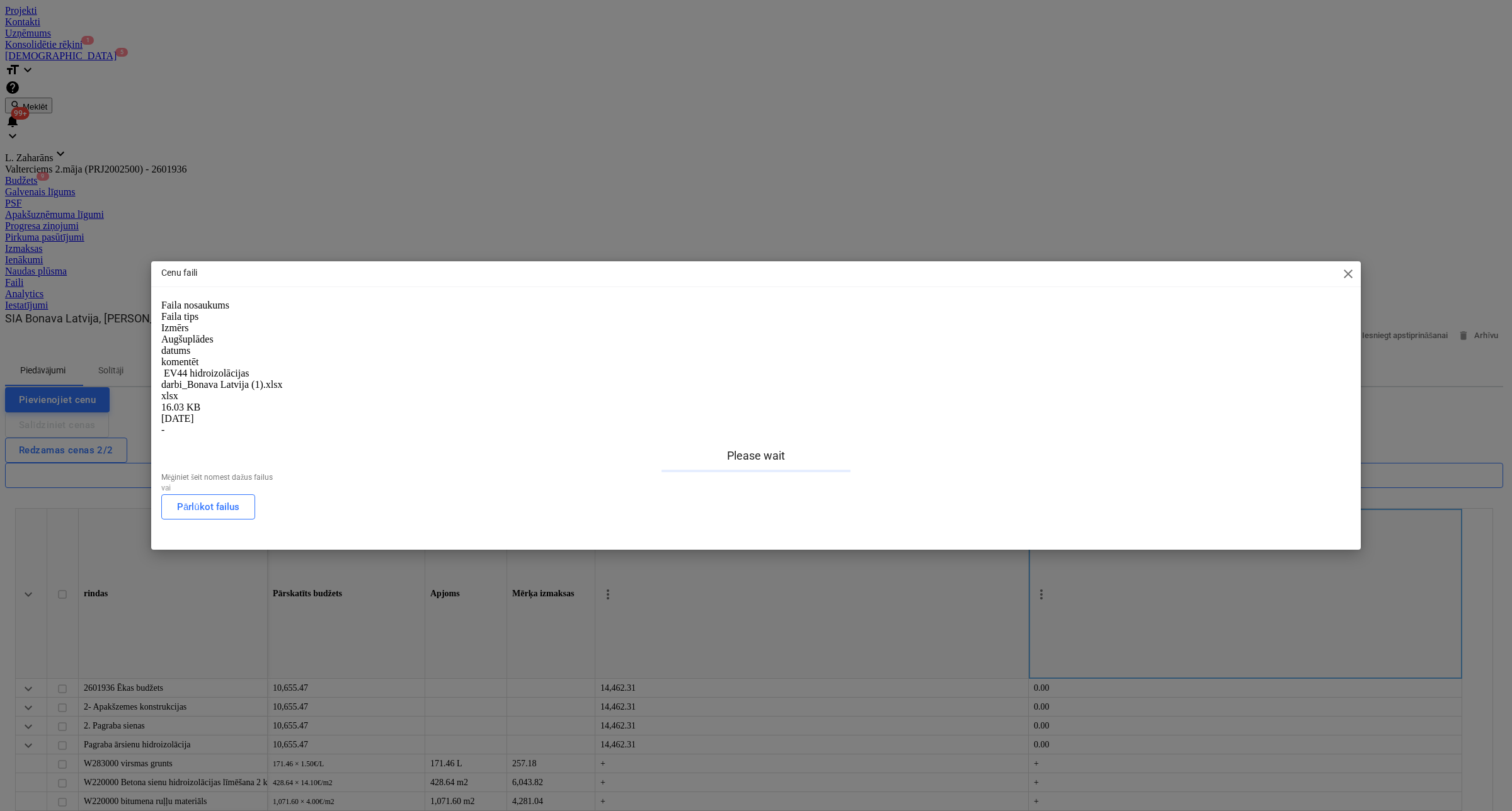
click at [287, 368] on div "EV44 hidroizolācijas darbi_Bonava Latvija (1).xlsx" at bounding box center [224, 379] width 126 height 23
click at [1347, 282] on span "close" at bounding box center [1348, 274] width 15 height 15
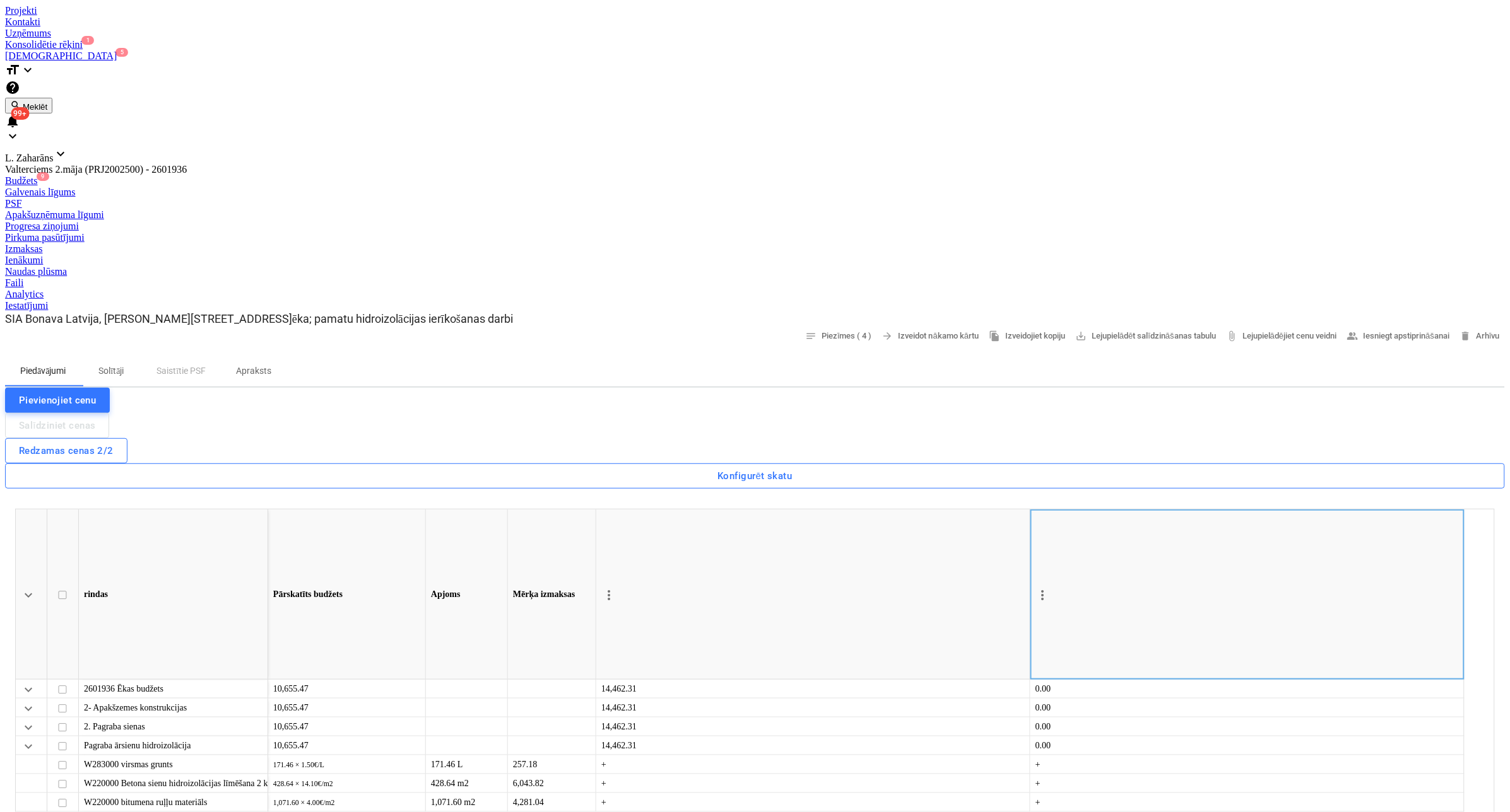
type textarea "x"
type textarea "n"
type textarea "x"
type textarea "na"
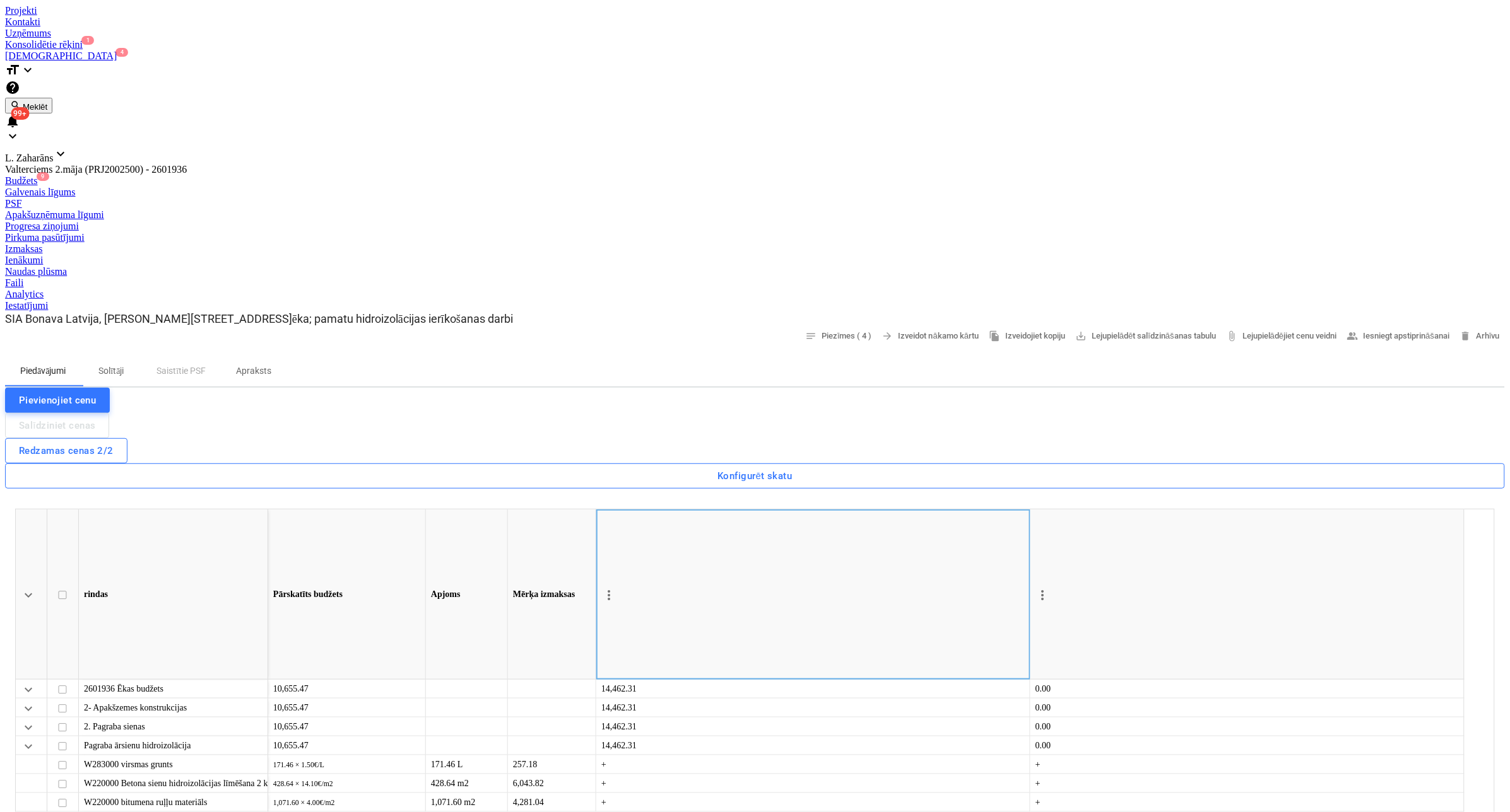
type textarea "x"
type textarea "nav"
type textarea "x"
type textarea "nav"
type textarea "x"
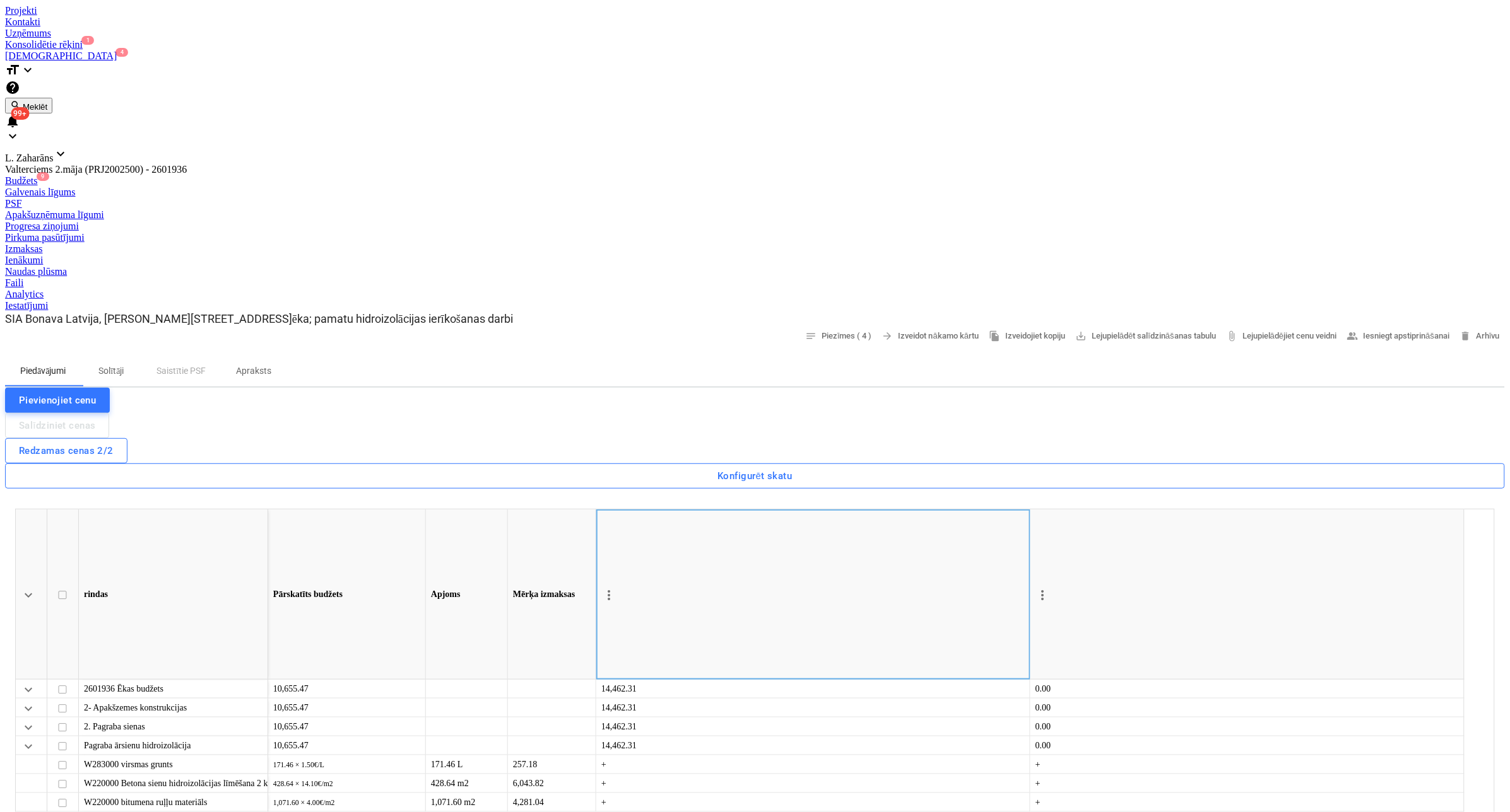
type textarea "nav i"
type textarea "x"
type textarea "nav ie"
type textarea "x"
type textarea "nav iek"
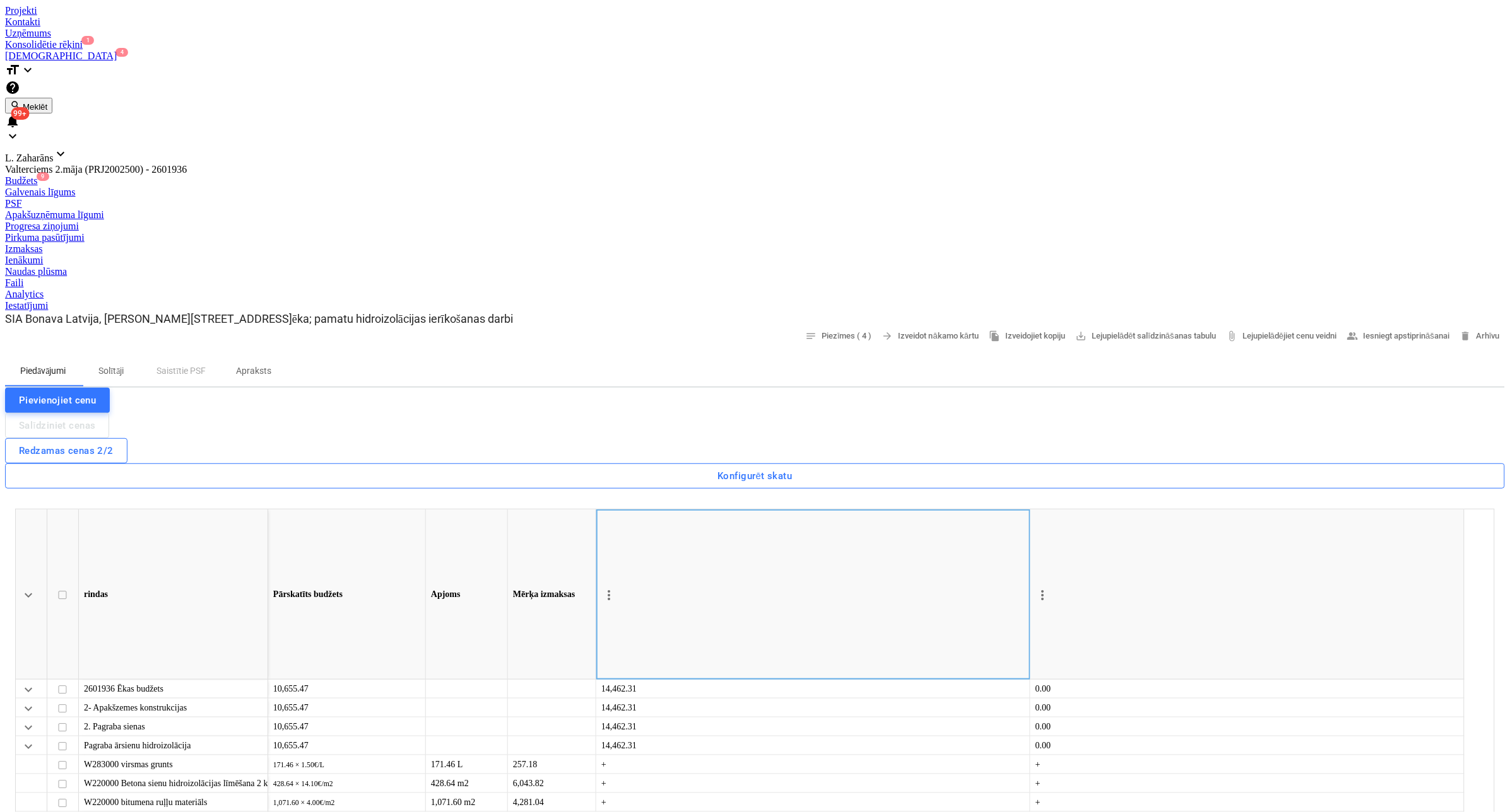
type textarea "x"
type textarea "nav iekļ"
type textarea "x"
type textarea "nav iekļa"
type textarea "x"
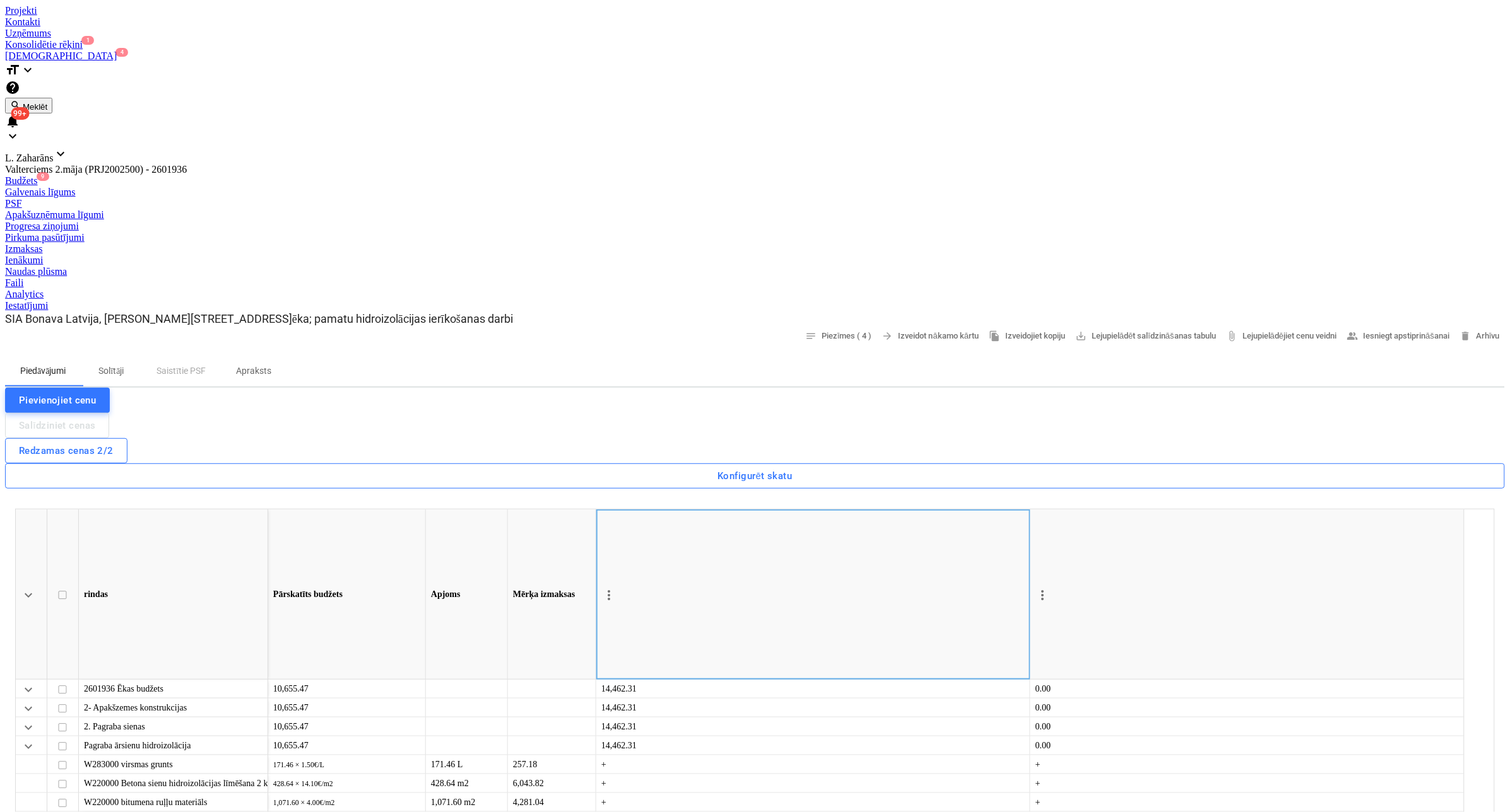
type textarea "nav iekļau"
type textarea "x"
type textarea "nav iekļaut"
type textarea "x"
type textarea "nav iekļauta"
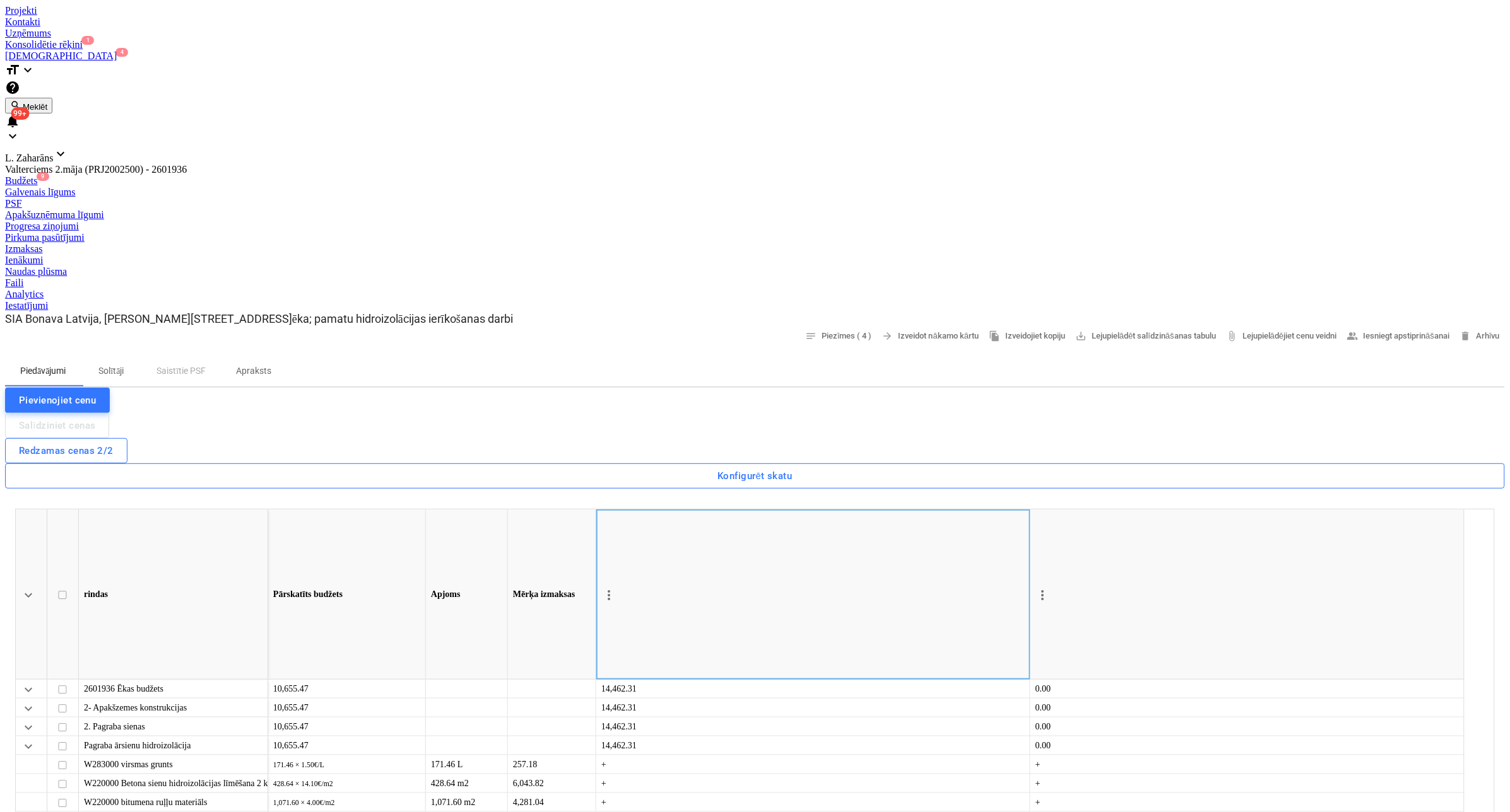
type textarea "x"
type textarea "nav iekļauta"
type textarea "x"
type textarea "nav iekļauta s"
type textarea "x"
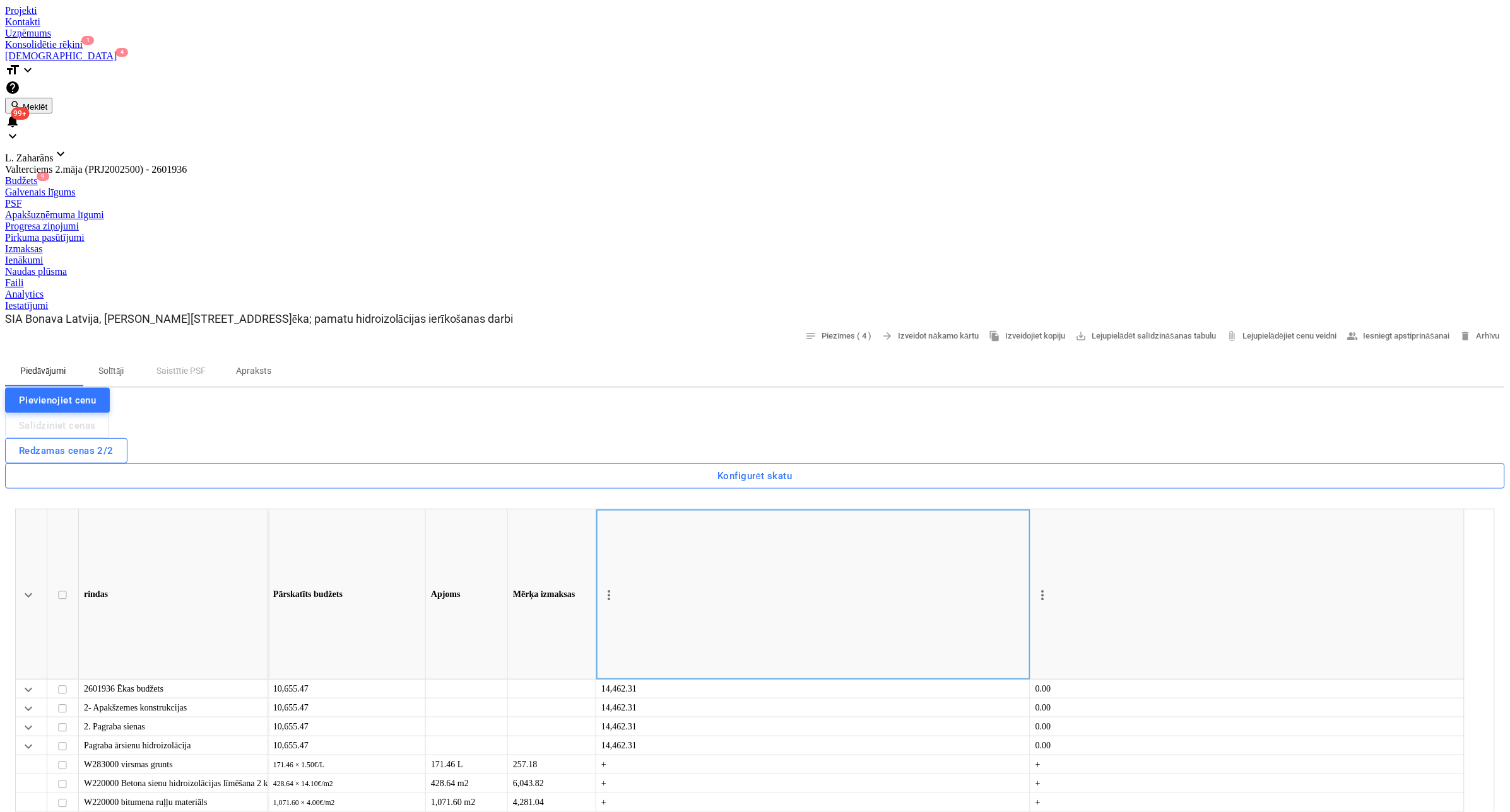
type textarea "nav iekļauta st"
type textarea "x"
type textarea "nav iekļauta stū"
type textarea "x"
type textarea "nav iekļauta stūr"
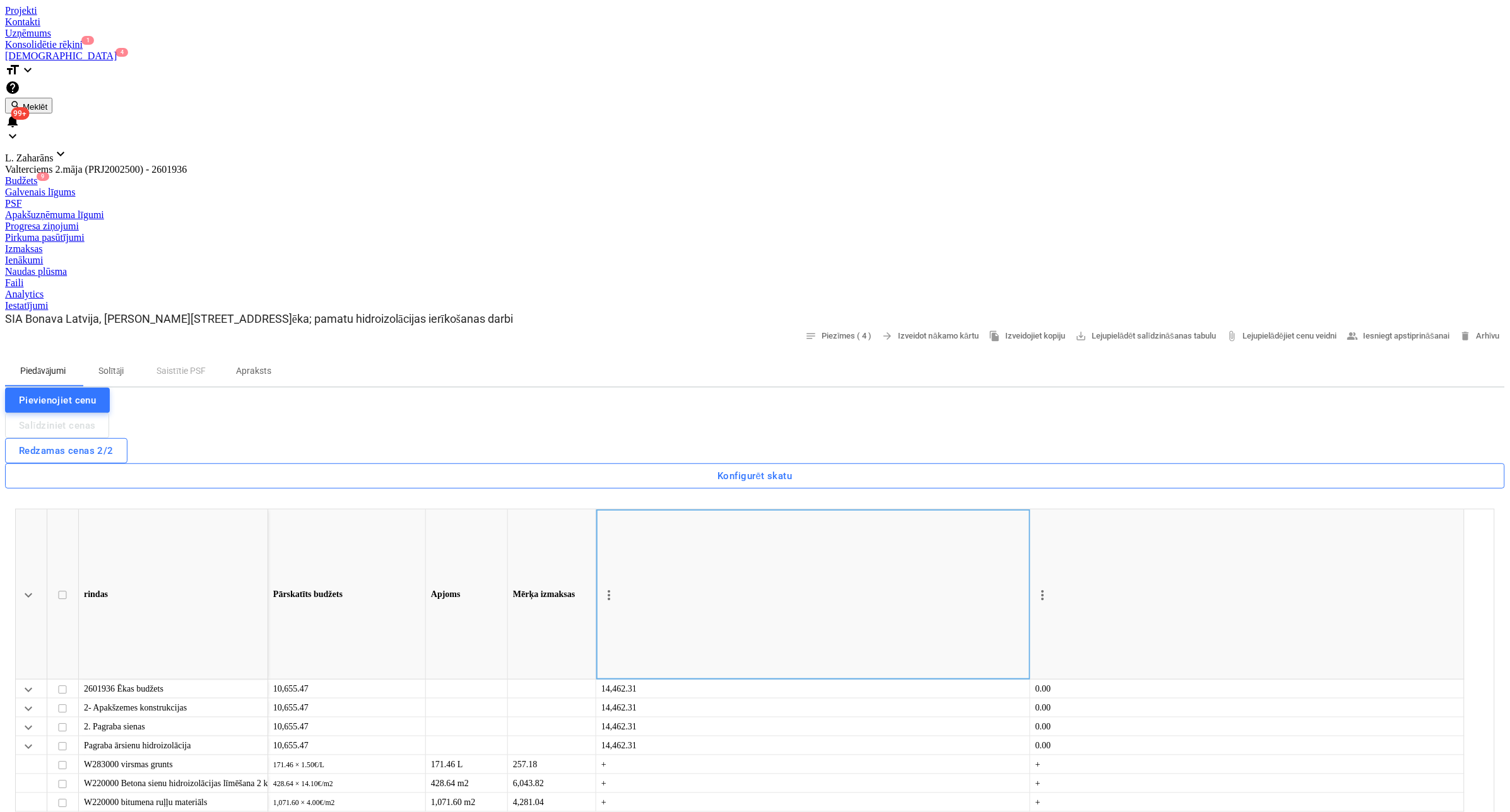
type textarea "x"
type textarea "nav iekļauta stūra"
type textarea "x"
type textarea "nav iekļauta stūra"
type textarea "x"
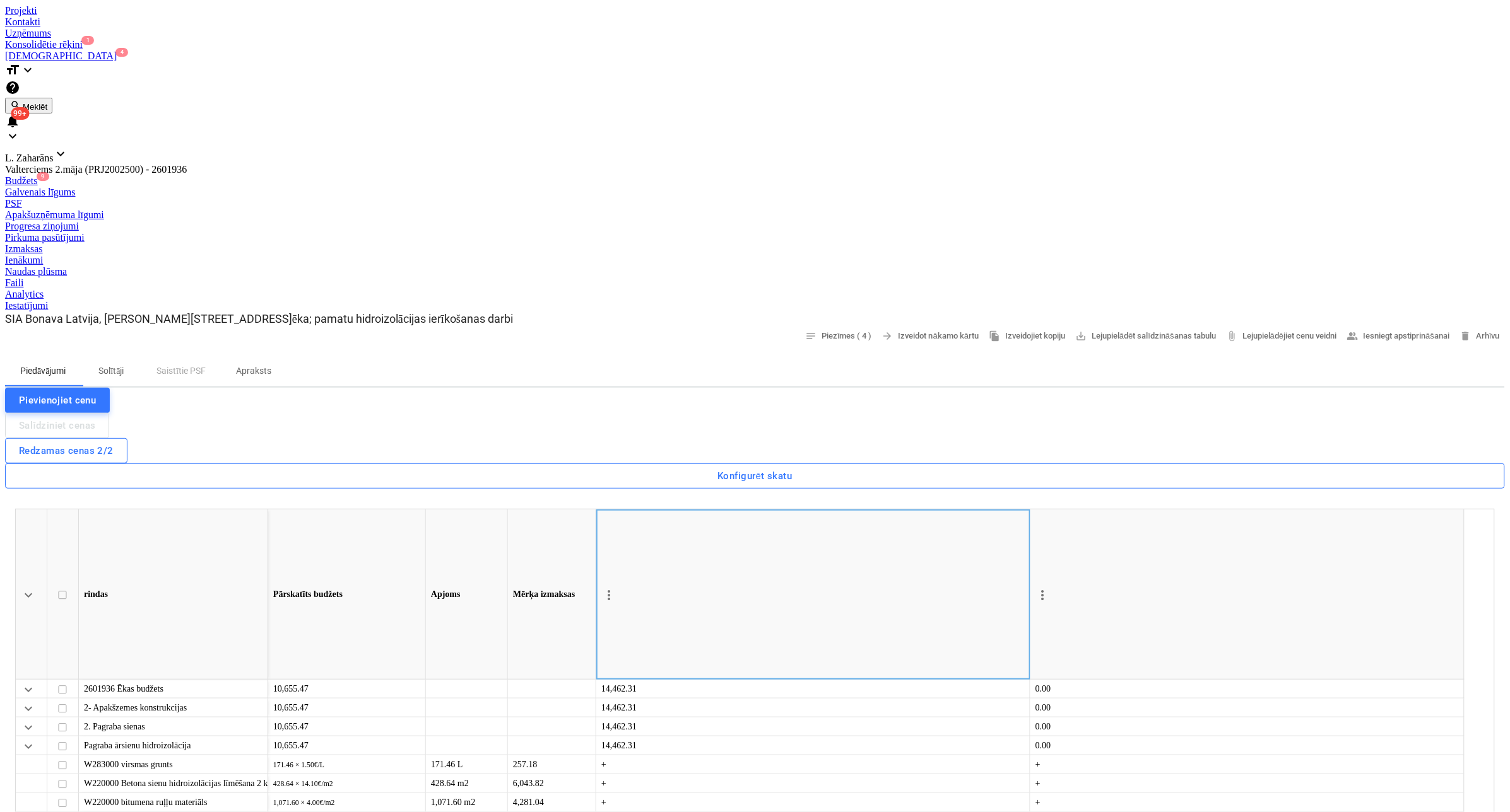
type textarea "nav iekļauta stūra k"
type textarea "x"
type textarea "nav iekļauta stūra ka"
type textarea "x"
type textarea "nav iekļauta stūra kat"
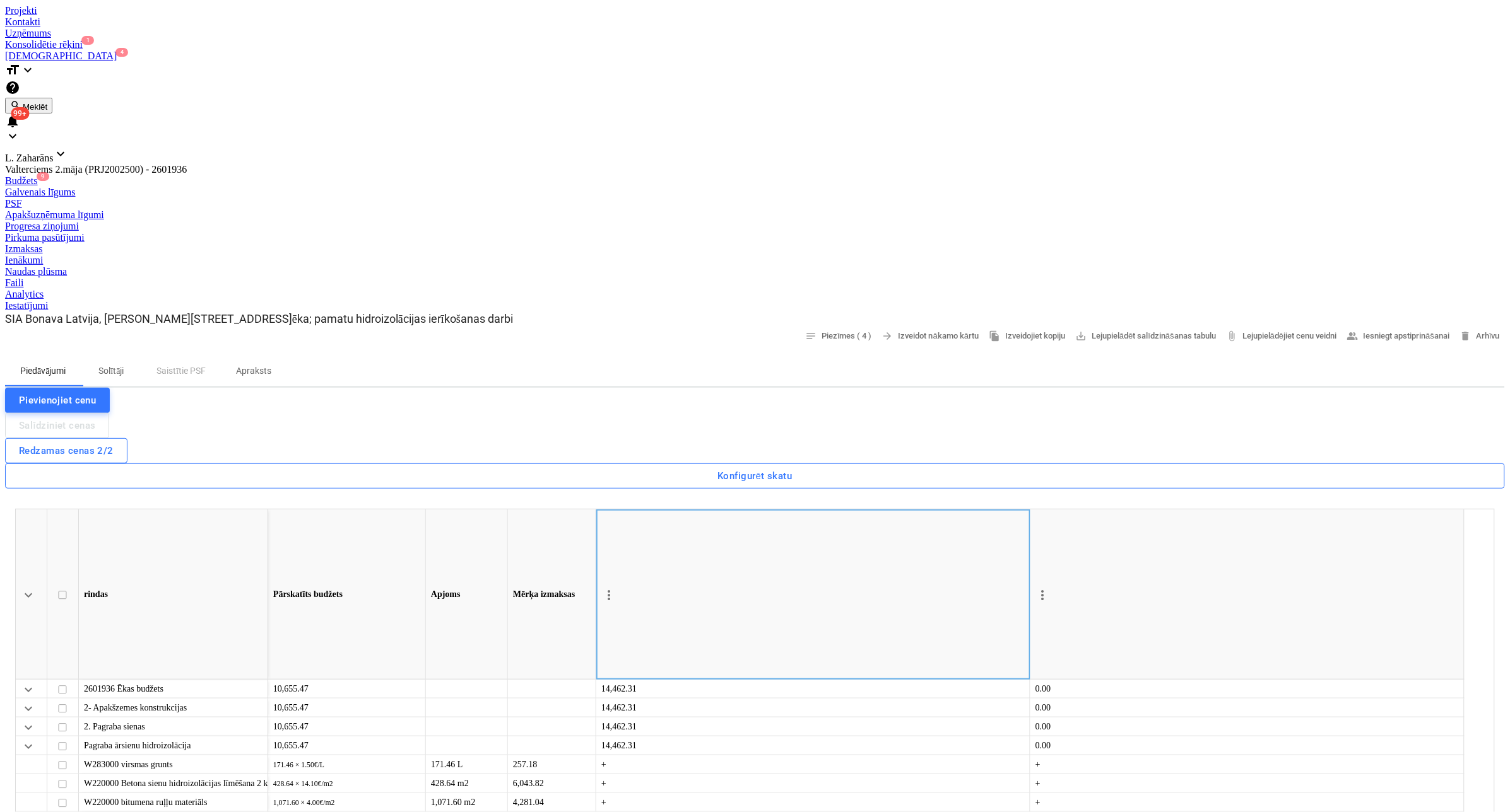
type textarea "x"
type textarea "nav iekļauta stūra kate"
type textarea "x"
type textarea "nav iekļauta stūra katet"
type textarea "x"
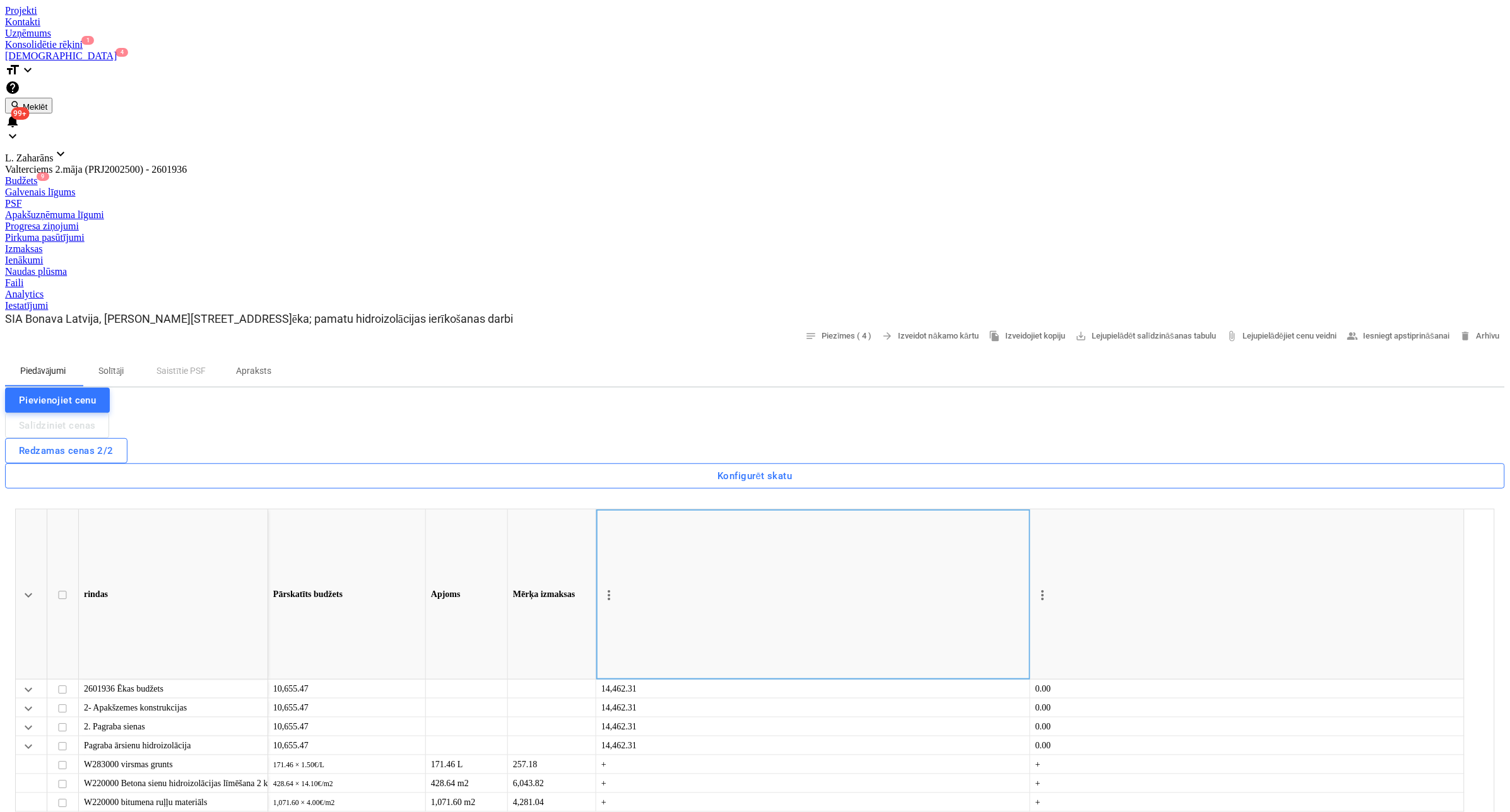
type textarea "nav iekļauta stūra katete"
type textarea "x"
type textarea "nav iekļauta stūra katete"
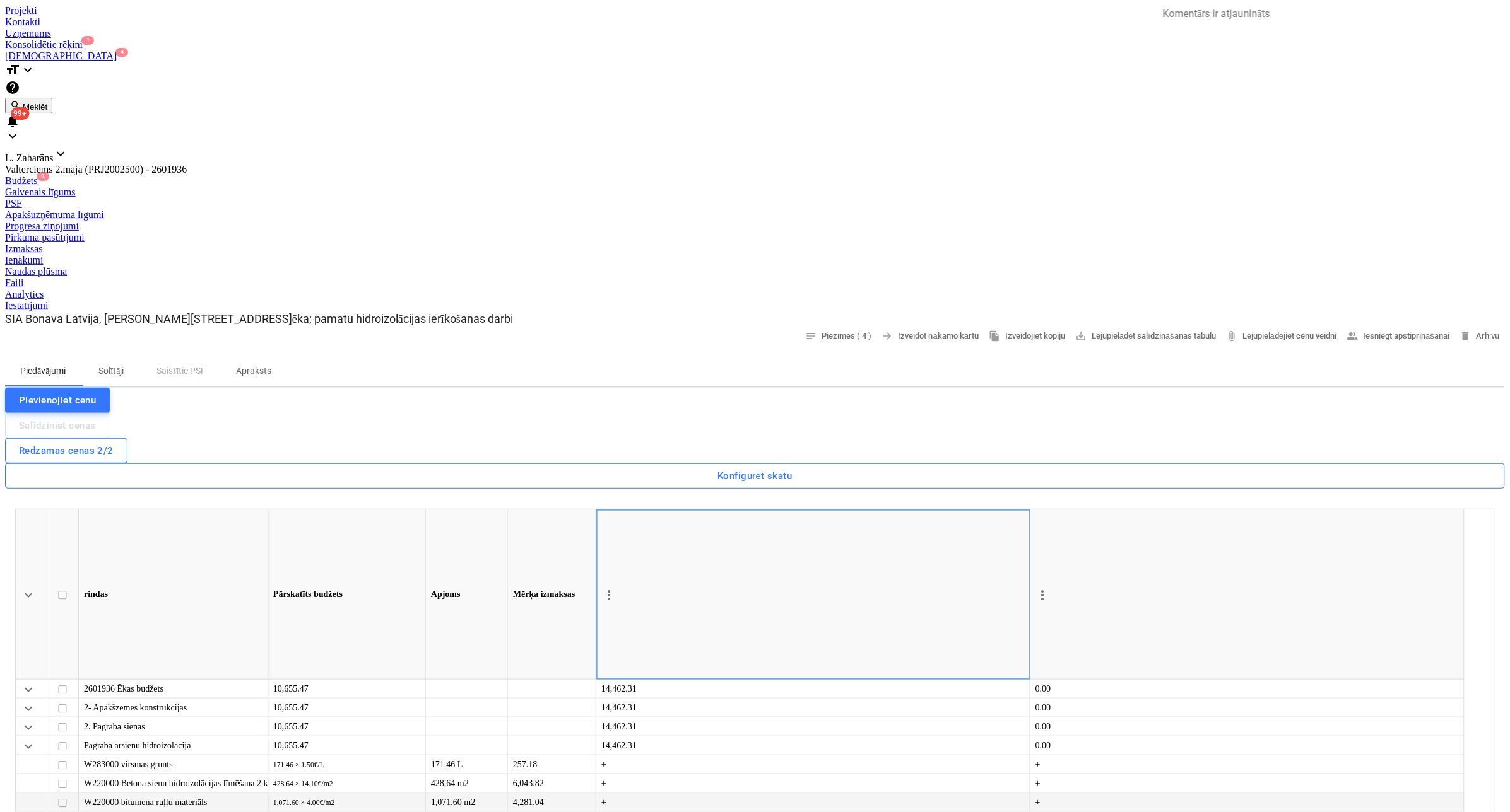
click at [1048, 811] on span "edit" at bounding box center [1042, 822] width 10 height 10
type textarea "x"
click at [1348, 497] on input "text" at bounding box center [1228, 510] width 332 height 25
type textarea "x"
type input "5416"
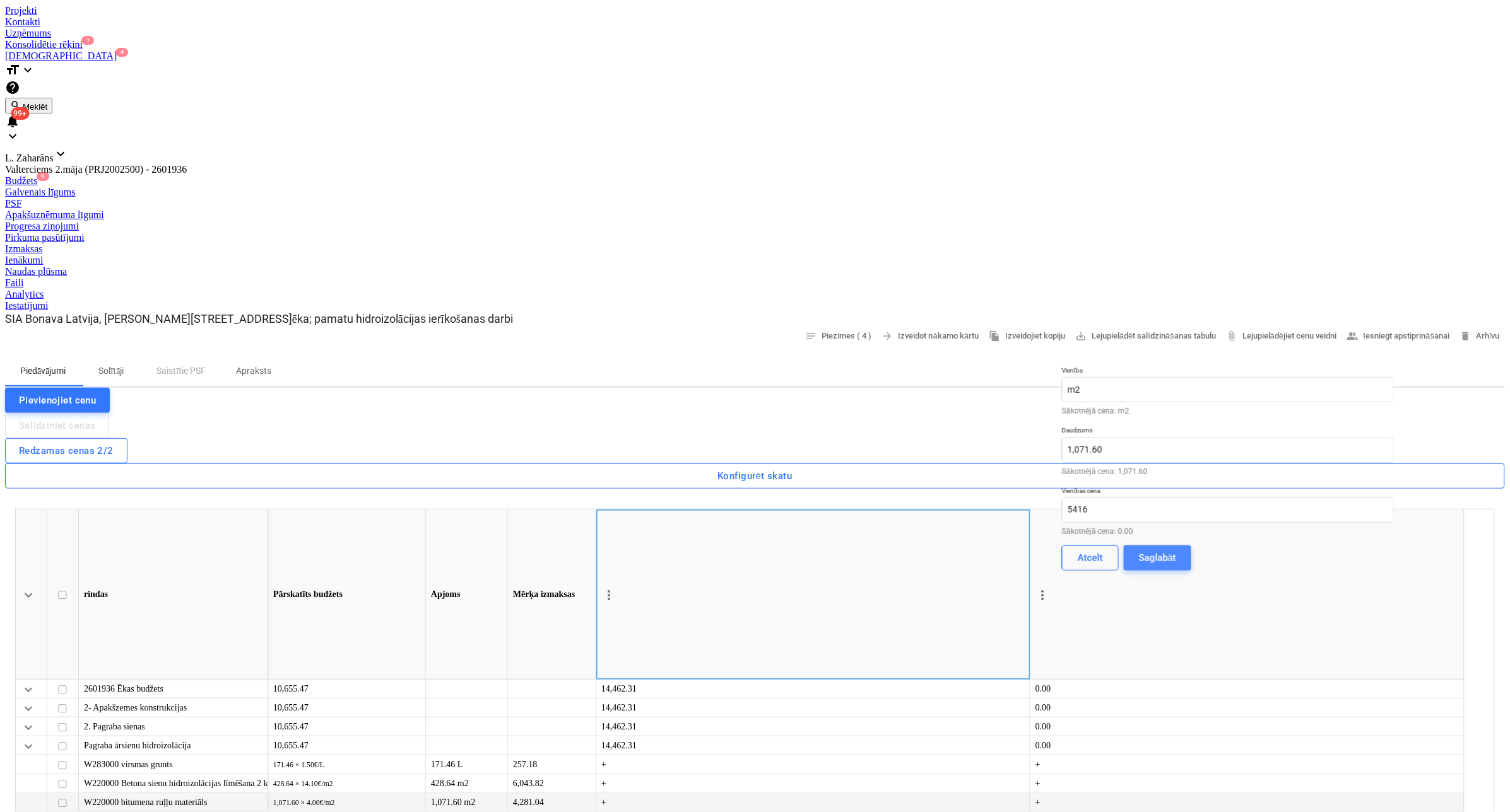
click at [1176, 550] on div "Saglabāt" at bounding box center [1157, 558] width 37 height 17
click at [1048, 779] on span "edit" at bounding box center [1042, 783] width 10 height 10
type textarea "x"
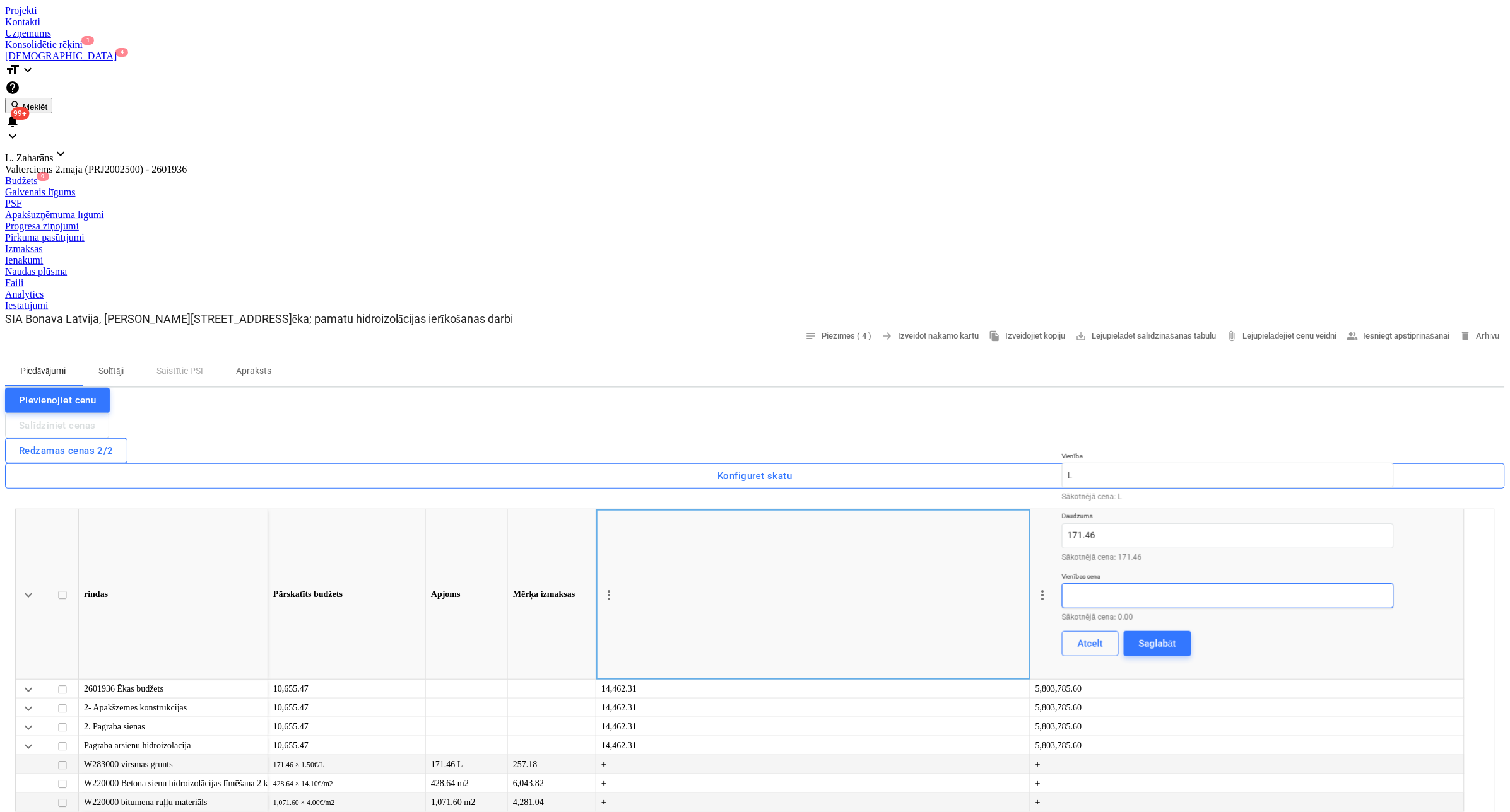
click at [1350, 583] on input "text" at bounding box center [1228, 596] width 332 height 25
type textarea "x"
type input "1903"
click at [1176, 635] on div "Saglabāt" at bounding box center [1157, 643] width 37 height 17
type textarea "x"
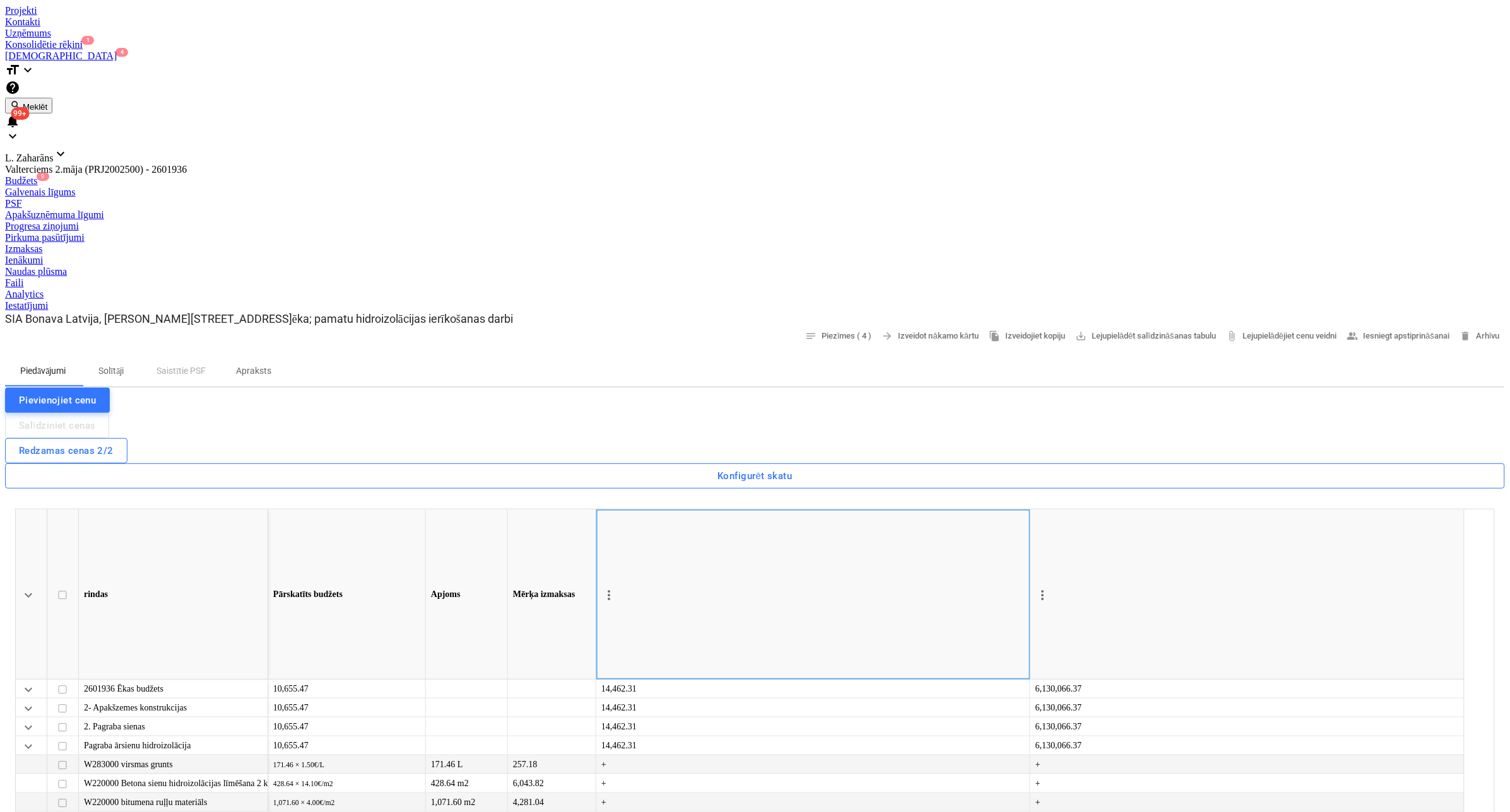
click at [1048, 779] on span "edit" at bounding box center [1042, 783] width 10 height 10
type input "171.456"
click at [1235, 524] on input "171.456" at bounding box center [1228, 536] width 332 height 25
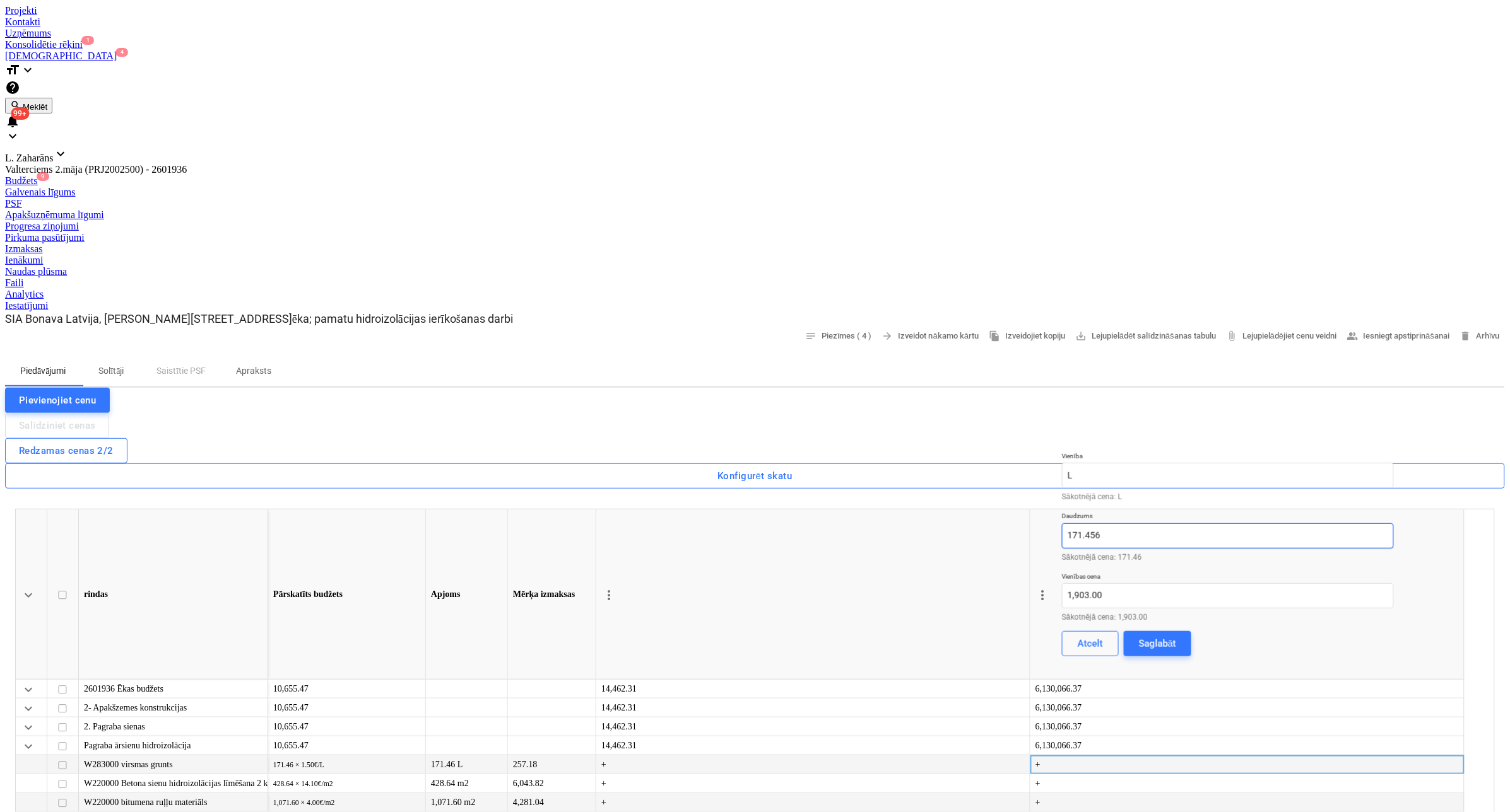
type textarea "x"
type input "1"
drag, startPoint x: 1391, startPoint y: 525, endPoint x: 1378, endPoint y: 527, distance: 13.2
click at [1191, 631] on button "Saglabāt" at bounding box center [1157, 644] width 67 height 25
type textarea "x"
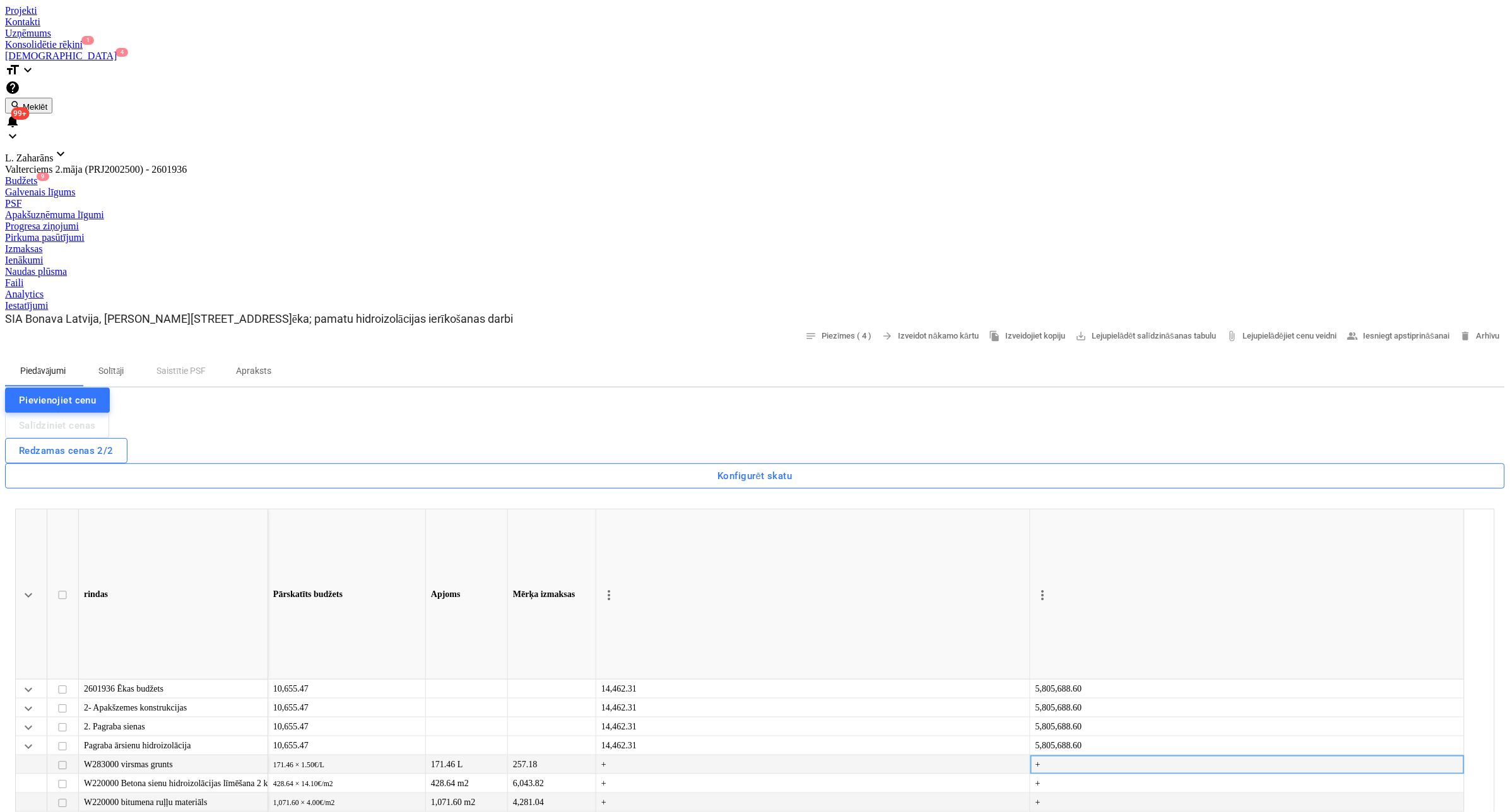
click at [1048, 811] on span "edit" at bounding box center [1042, 822] width 10 height 10
click at [1254, 437] on input "1071.6" at bounding box center [1228, 450] width 332 height 25
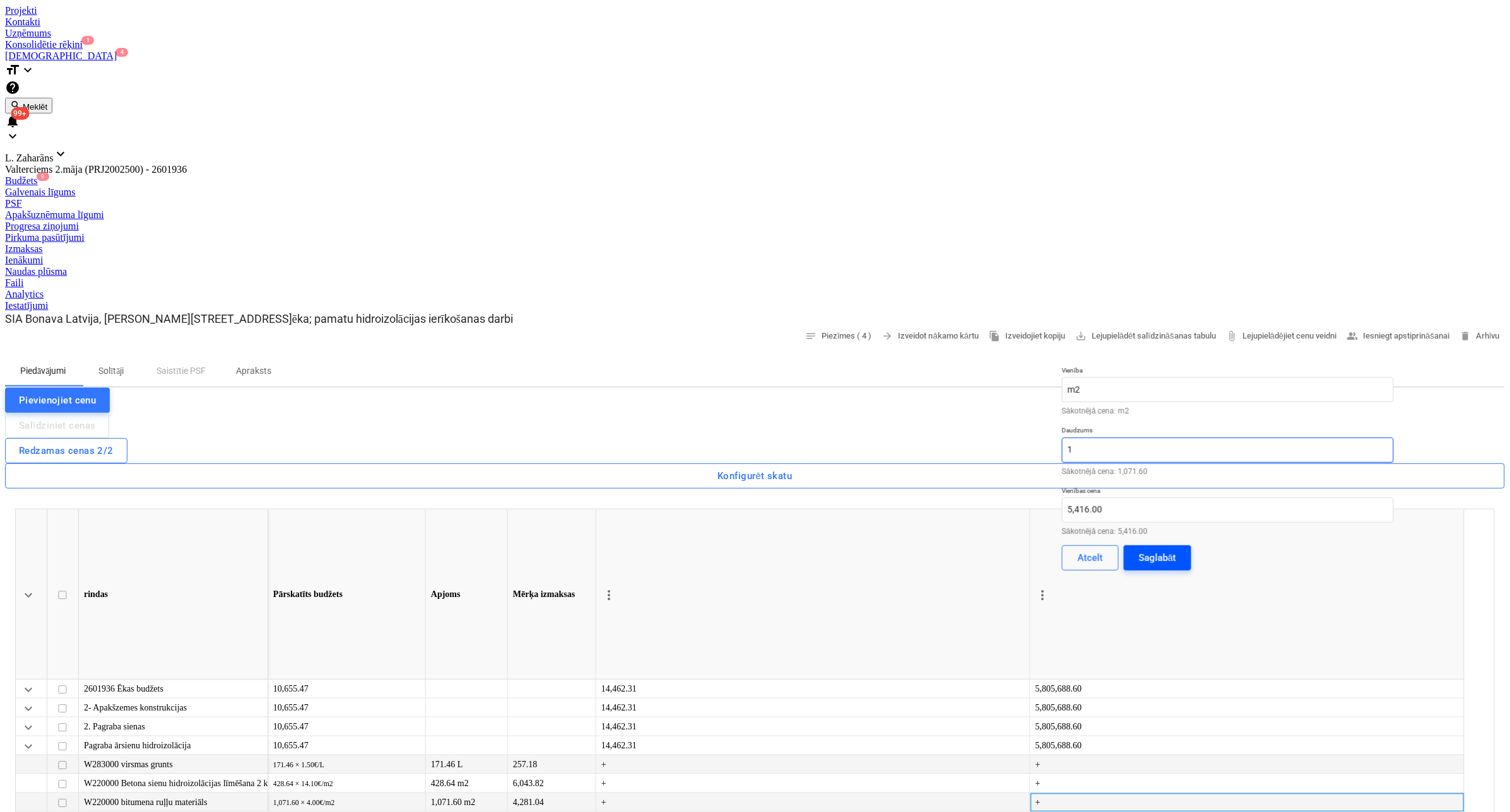
type input "1"
drag, startPoint x: 1399, startPoint y: 445, endPoint x: 1402, endPoint y: 452, distance: 7.6
click at [1176, 550] on div "Saglabāt" at bounding box center [1157, 558] width 37 height 17
drag, startPoint x: 1436, startPoint y: 527, endPoint x: 1461, endPoint y: 531, distance: 25.3
click at [1489, 524] on div "keyboard_arrow_down rindas Pārskatīts budžets Apjoms Mērķa izmaksas more_vert B…" at bounding box center [755, 701] width 1500 height 405
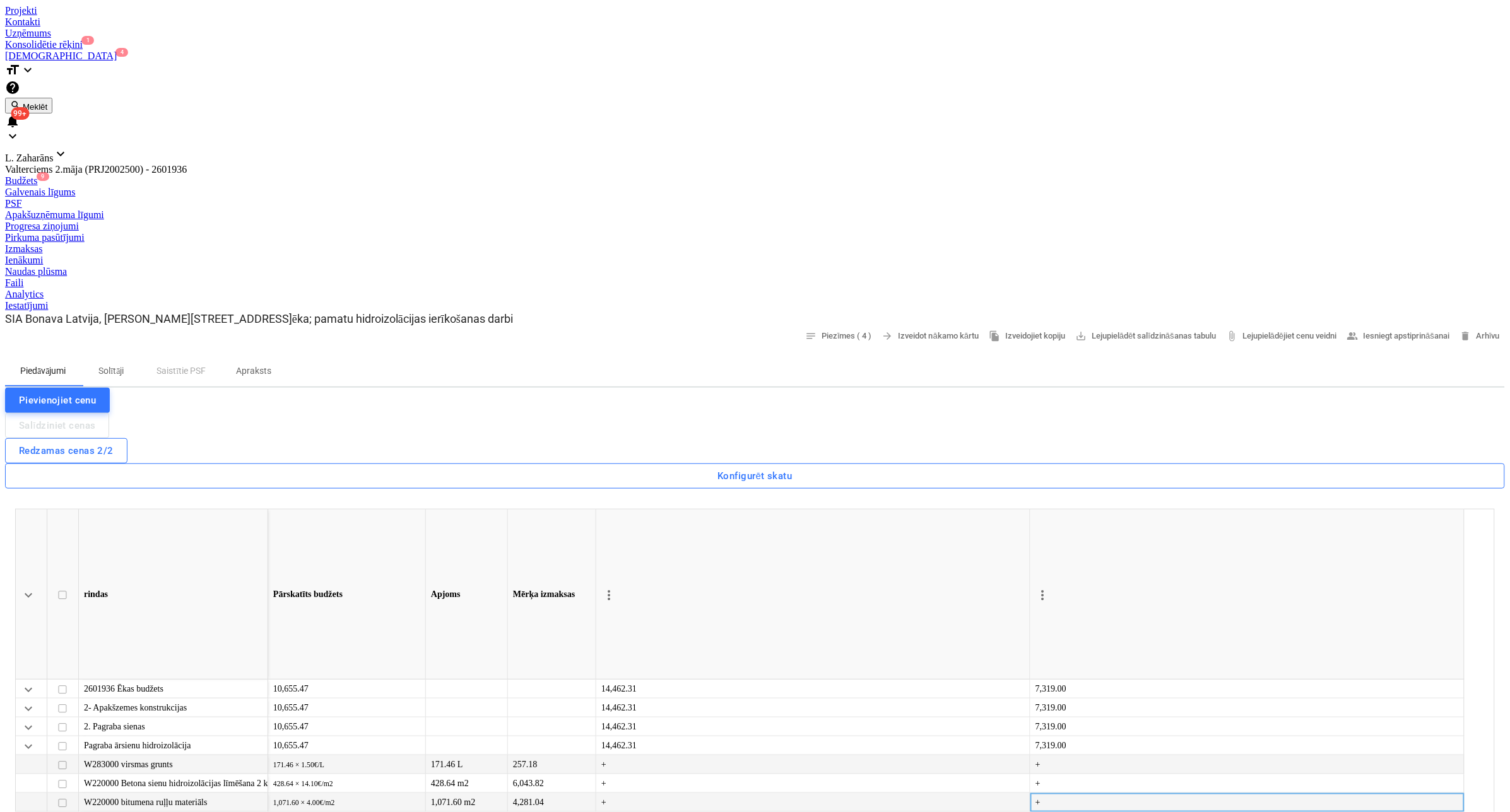
copy div "7,319.00"
drag, startPoint x: 1442, startPoint y: 524, endPoint x: 1471, endPoint y: 524, distance: 29.0
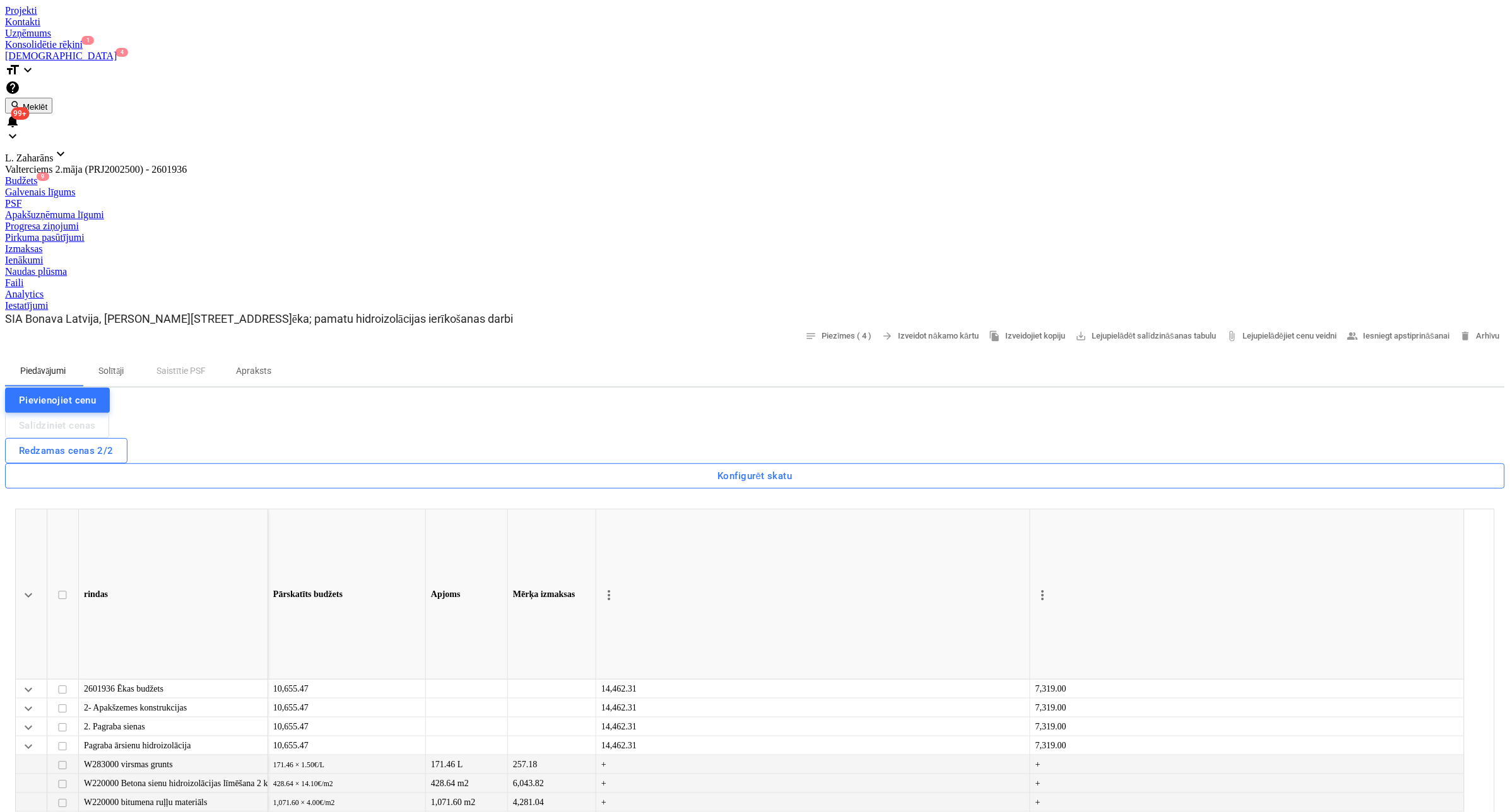
click at [1048, 798] on span "edit" at bounding box center [1042, 802] width 10 height 10
type textarea "x"
click at [1363, 478] on input "text" at bounding box center [1228, 491] width 332 height 25
type textarea "x"
type input "6181.47"
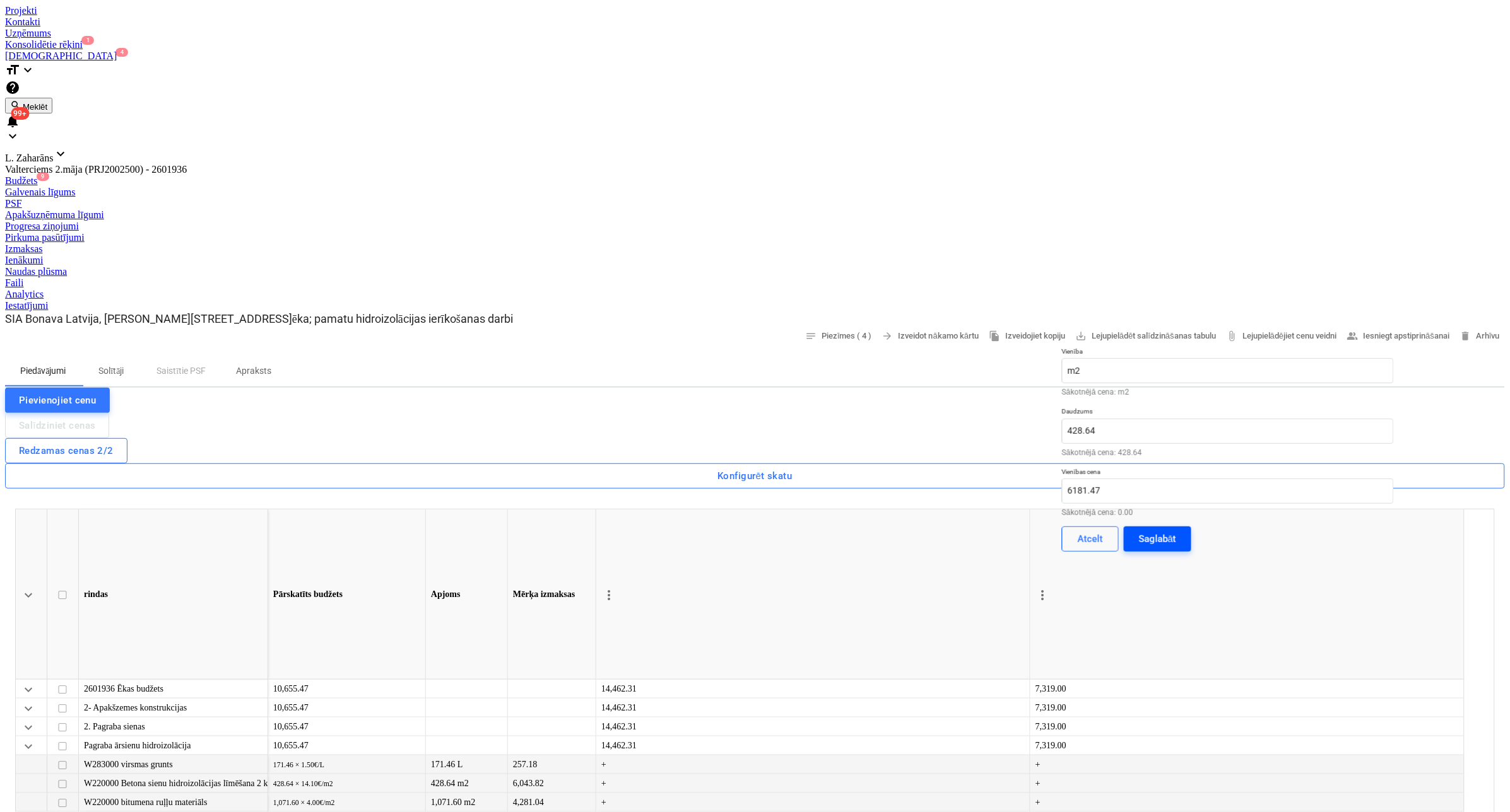
click at [1176, 531] on div "Saglabāt" at bounding box center [1157, 539] width 37 height 17
type textarea "x"
click at [1048, 798] on span "edit" at bounding box center [1042, 802] width 10 height 10
click at [1240, 419] on input "428.64" at bounding box center [1228, 432] width 332 height 25
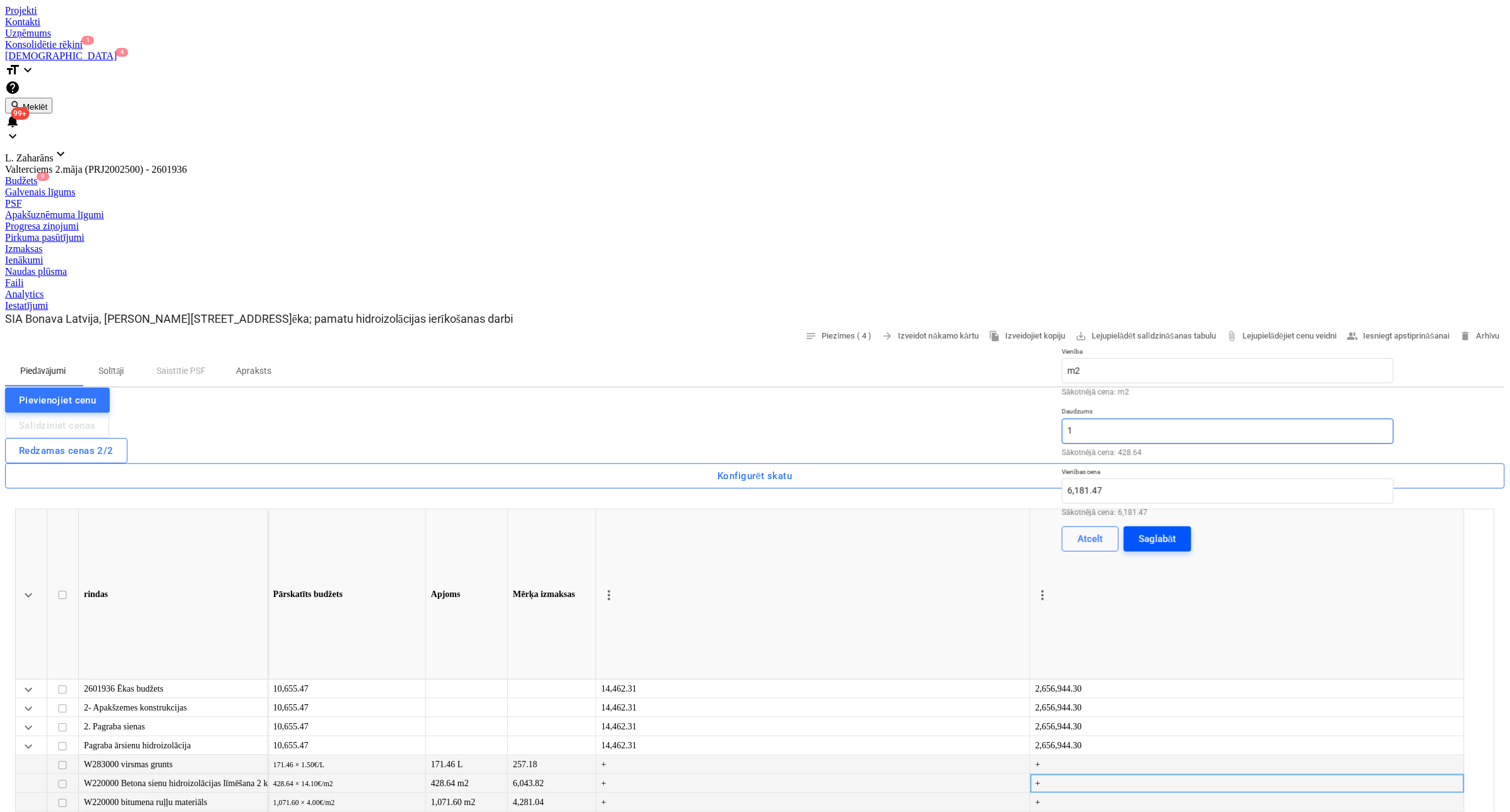
type input "1"
click at [1176, 531] on div "Saglabāt" at bounding box center [1157, 539] width 37 height 17
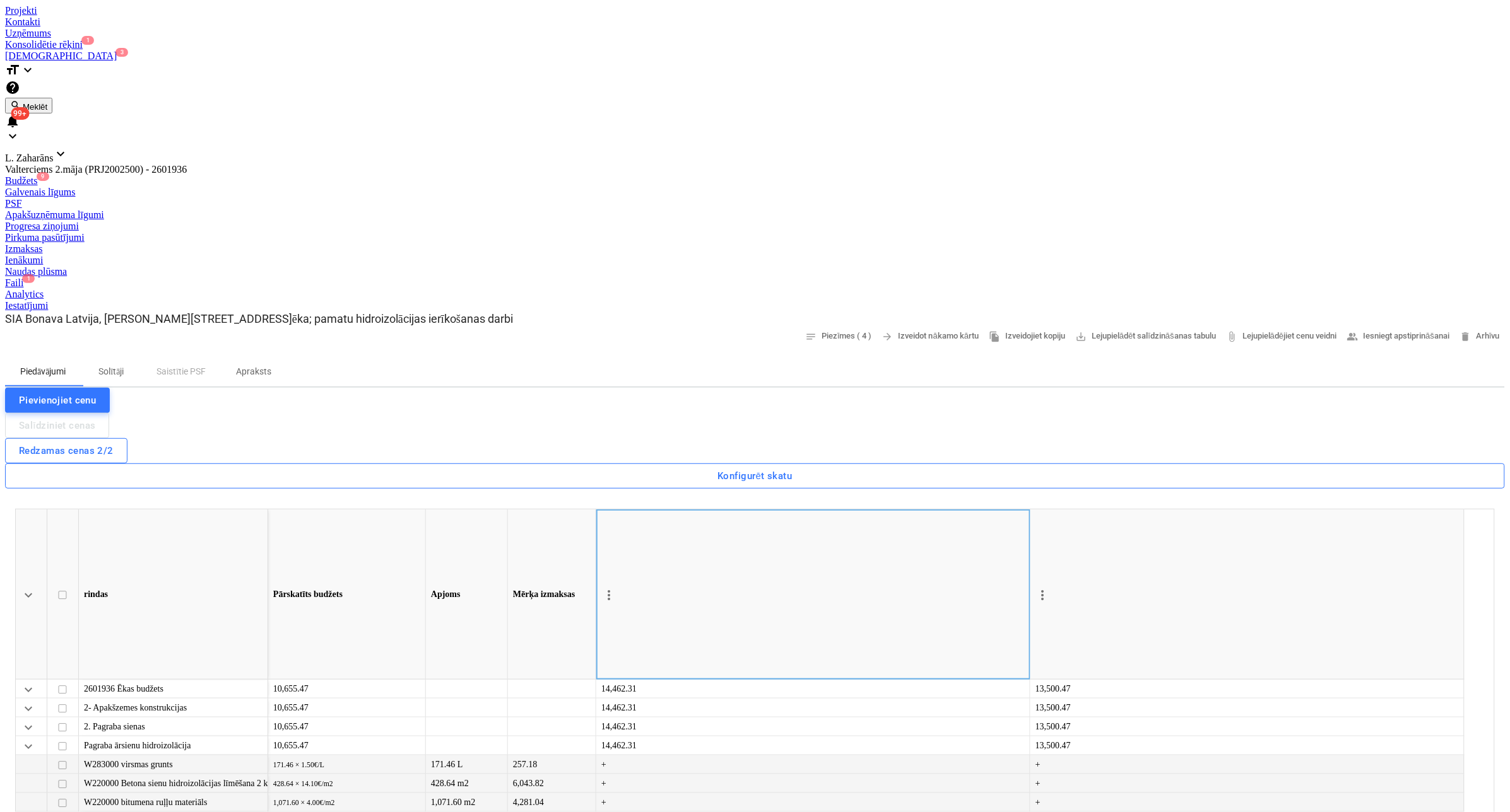
drag, startPoint x: 1127, startPoint y: 254, endPoint x: 1111, endPoint y: 273, distance: 24.8
type textarea "x"
type textarea "U"
type textarea "x"
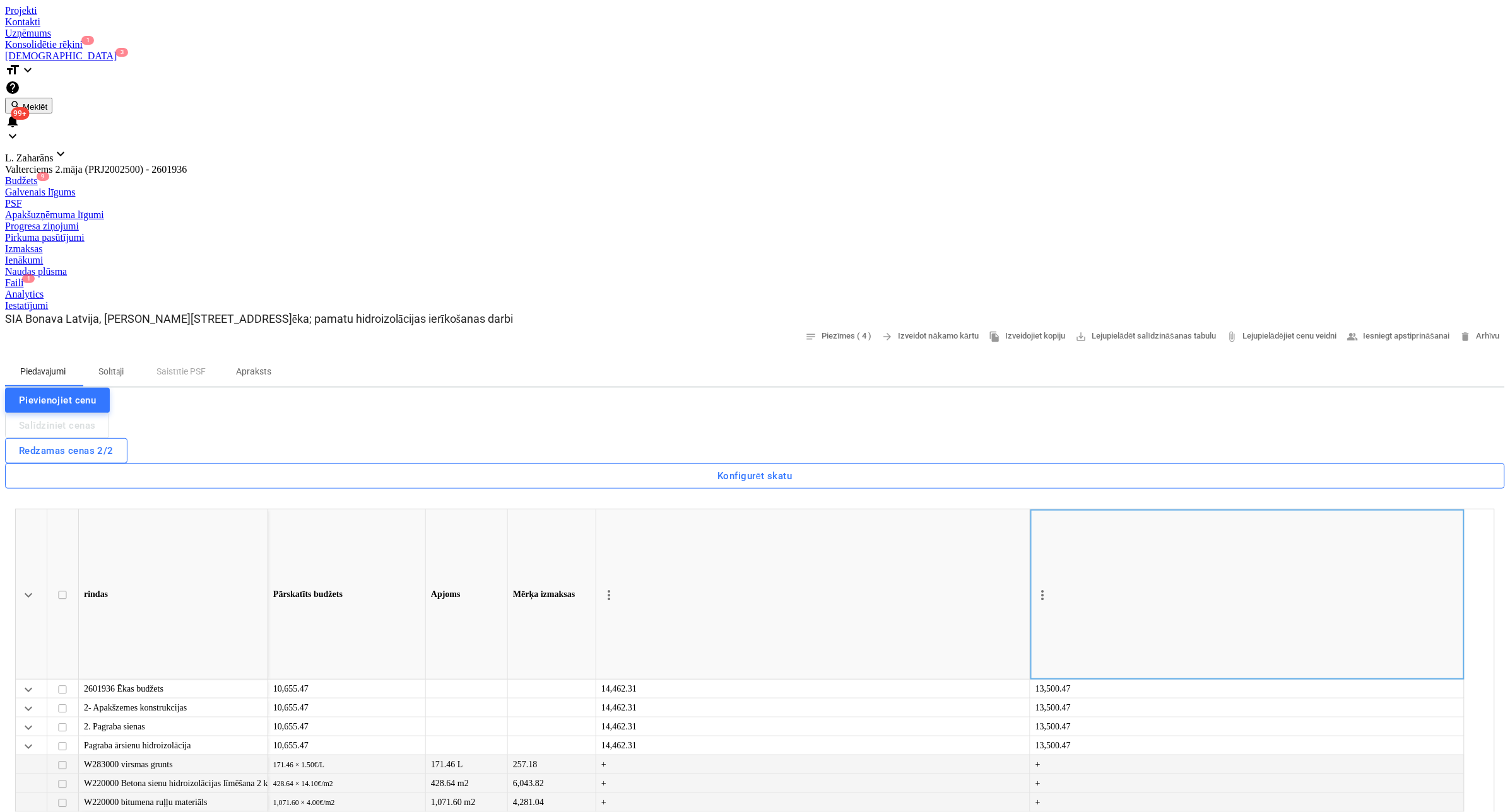
type textarea "Uz"
type textarea "x"
type textarea "Uzv"
type textarea "x"
type textarea "Uzva"
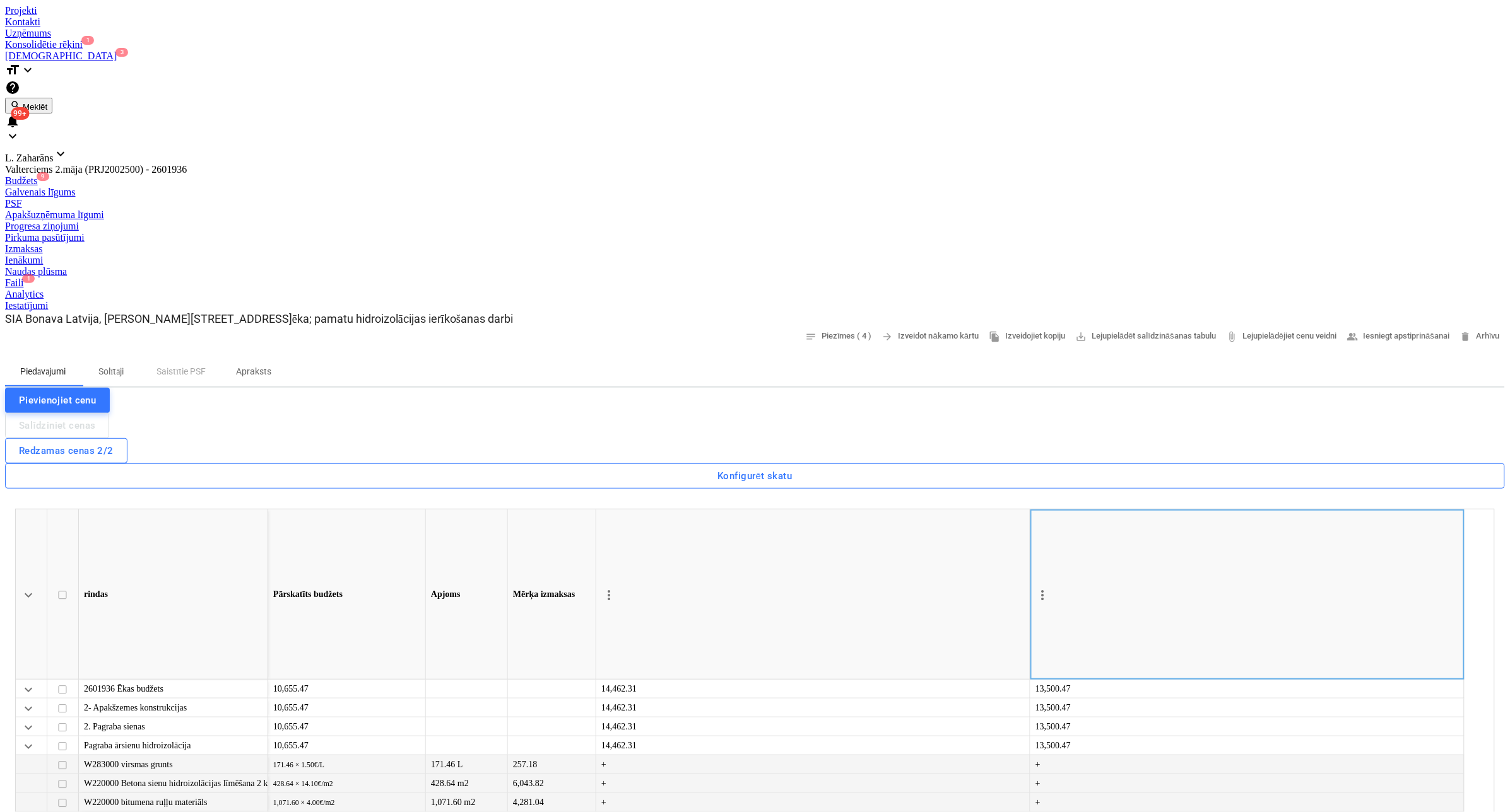
type textarea "x"
type textarea "Uzvar"
type textarea "x"
type textarea "Uzvarē"
type textarea "x"
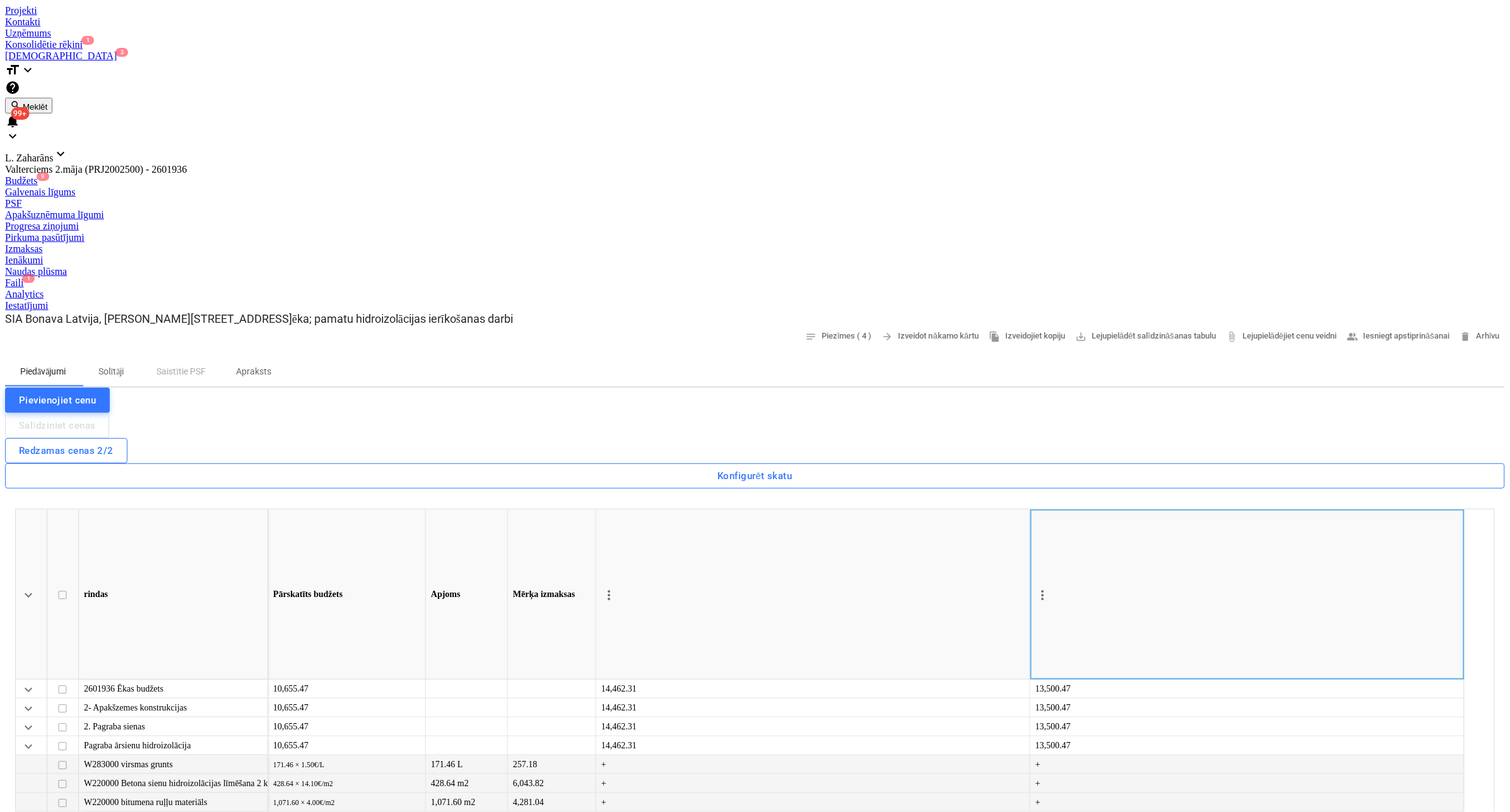
type textarea "Uzvarēt"
type textarea "x"
type textarea "Uzvarētā"
type textarea "x"
type textarea "Uzvarētāj"
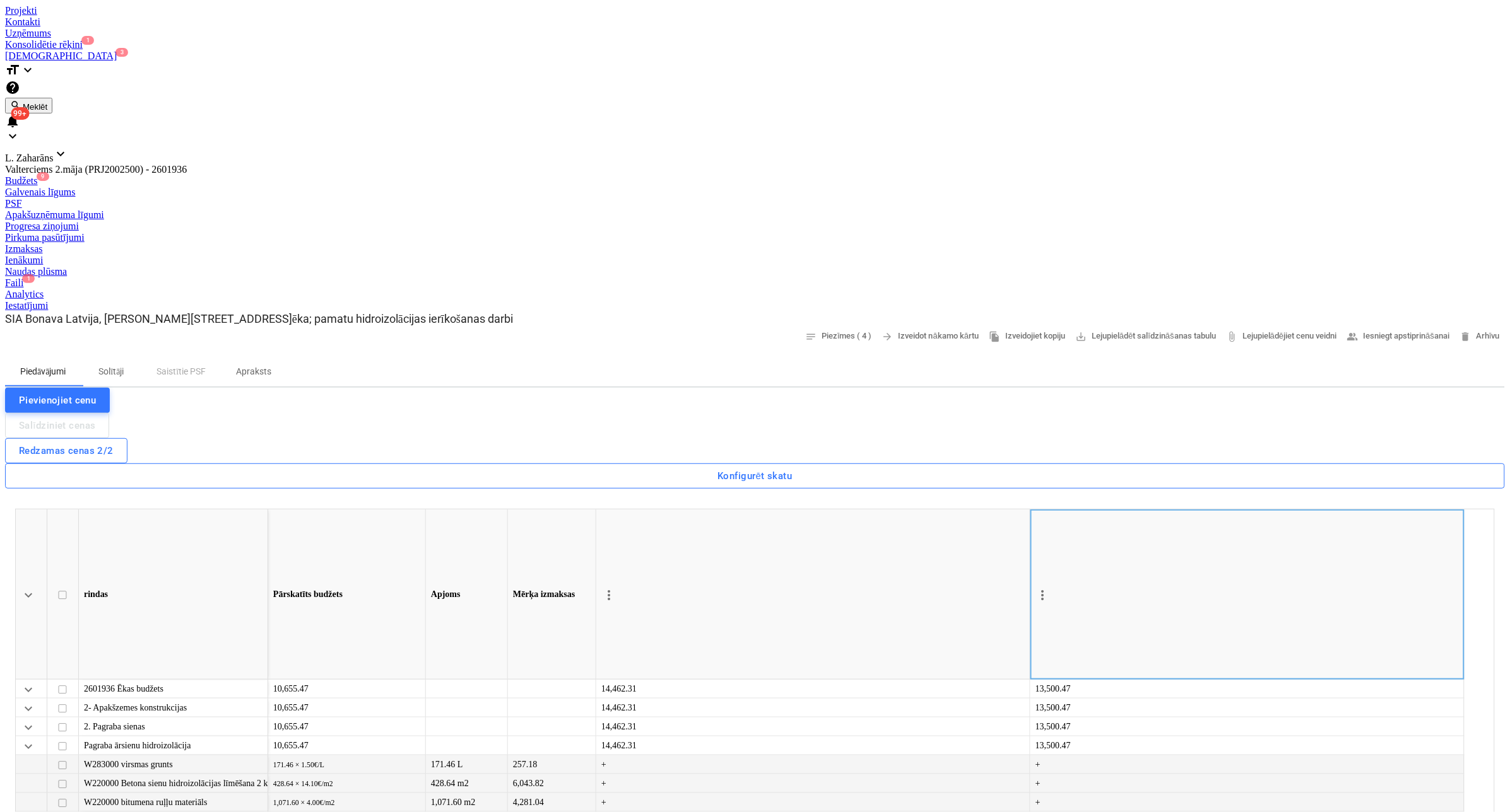
type textarea "x"
type textarea "Uzvarētājs"
type textarea "x"
click at [1048, 811] on span "edit" at bounding box center [1042, 822] width 10 height 10
type input "5416"
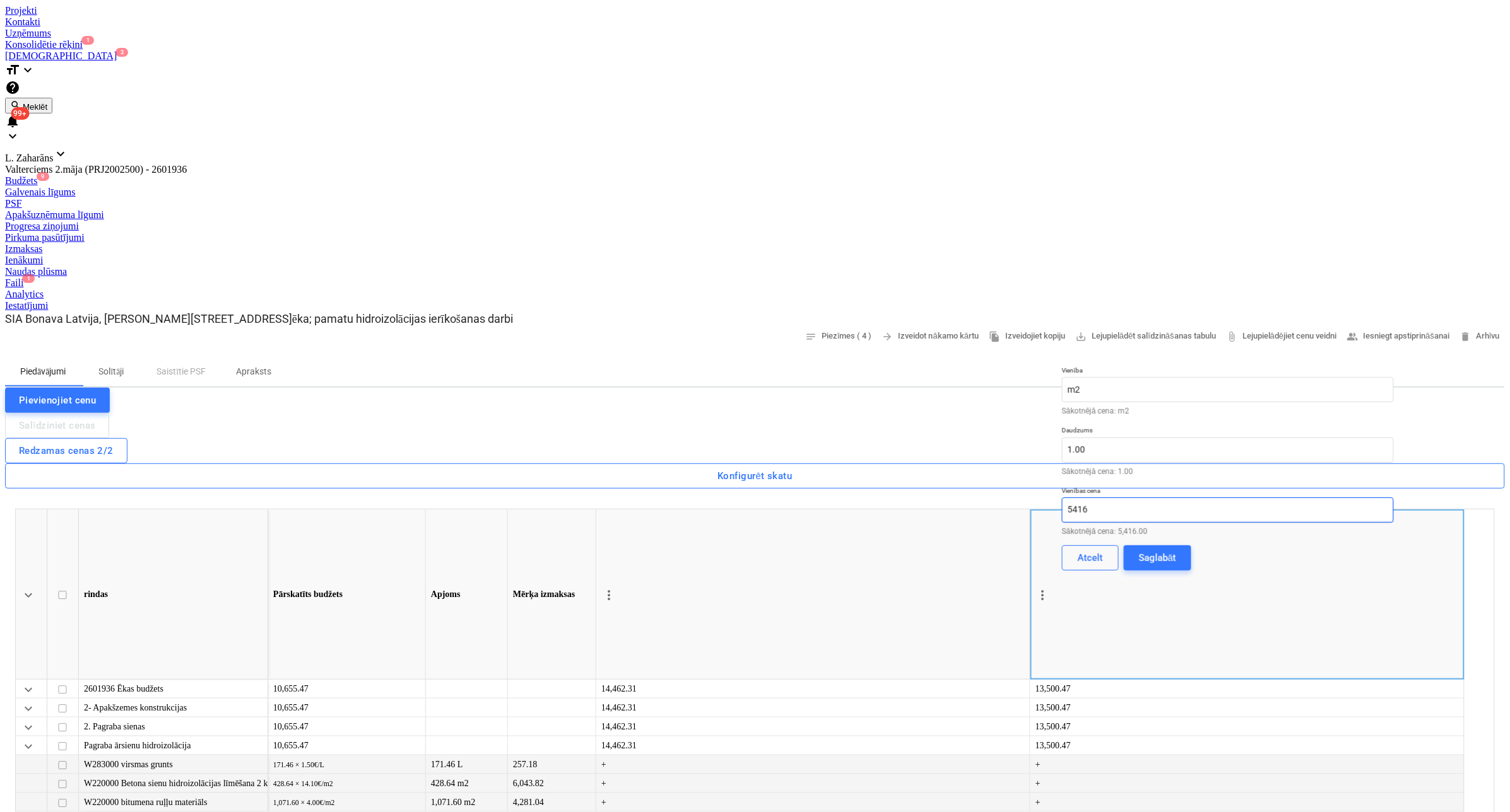
click at [1344, 497] on input "5416" at bounding box center [1228, 510] width 332 height 25
type textarea "x"
click at [1338, 497] on input "5416" at bounding box center [1228, 510] width 332 height 25
type input "5216"
click at [1191, 545] on button "Saglabāt" at bounding box center [1157, 558] width 67 height 25
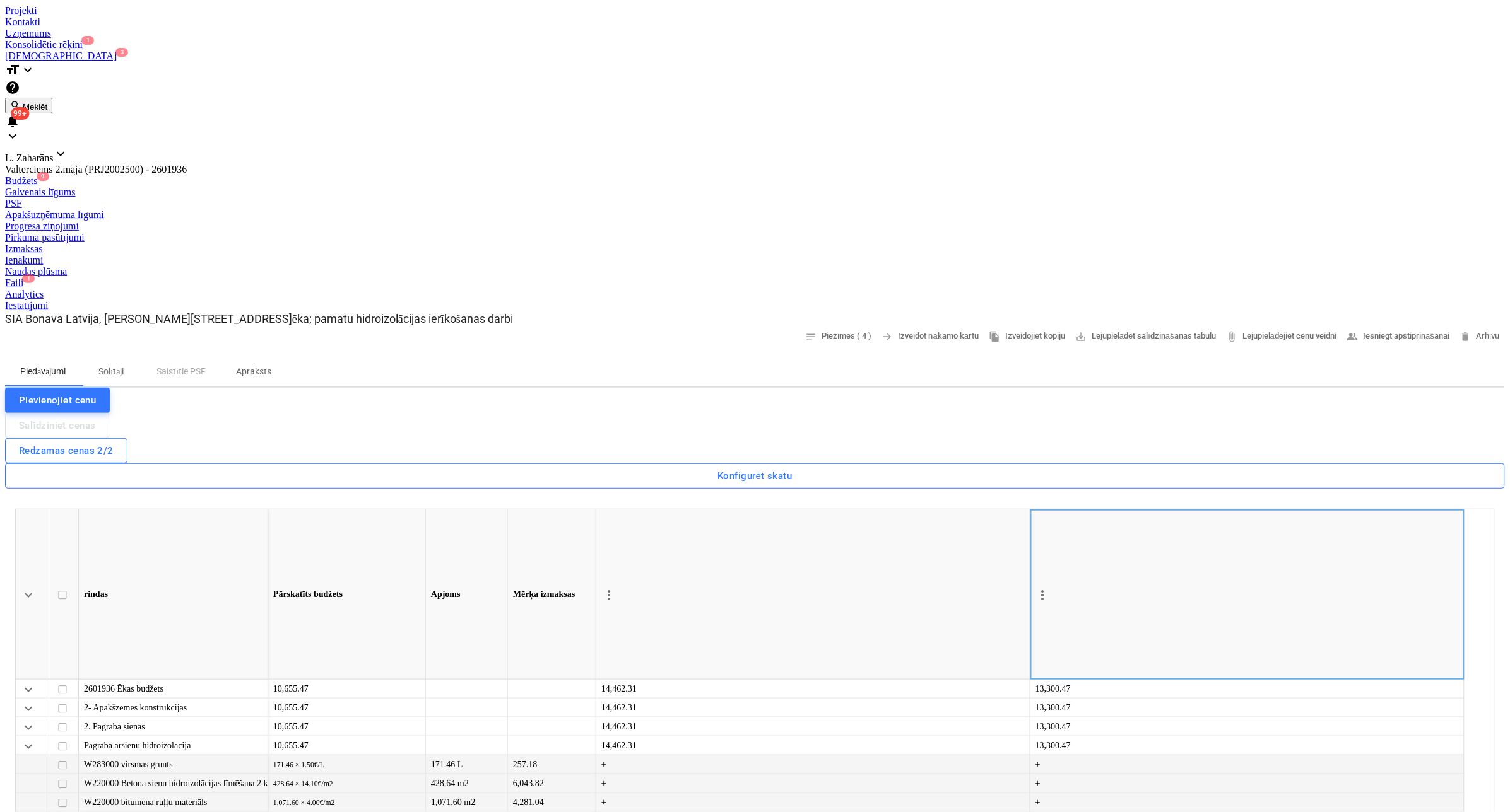
click at [121, 365] on p "Solītāji" at bounding box center [111, 372] width 30 height 13
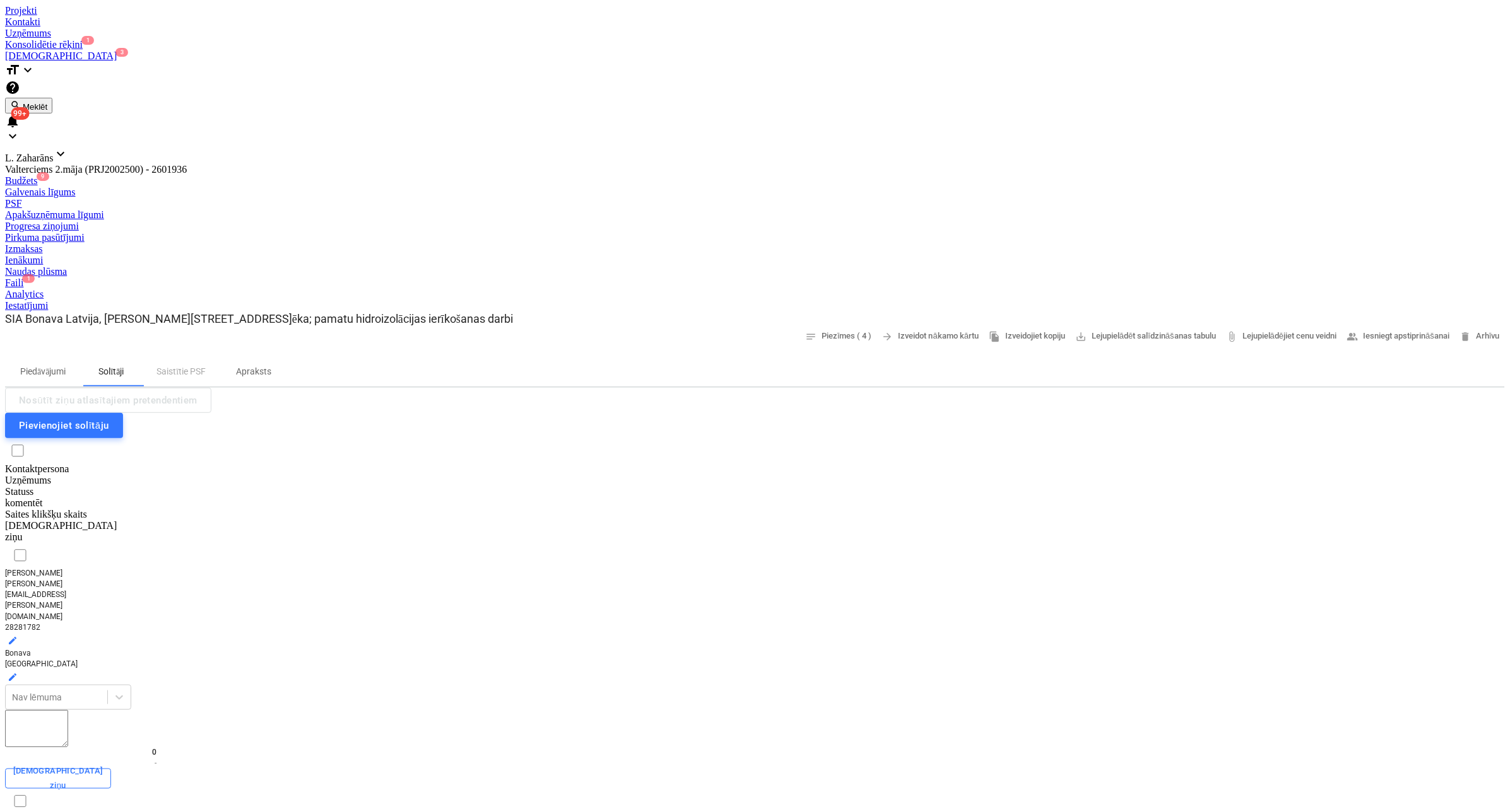
click at [66, 365] on p "Piedāvājumi" at bounding box center [42, 372] width 45 height 13
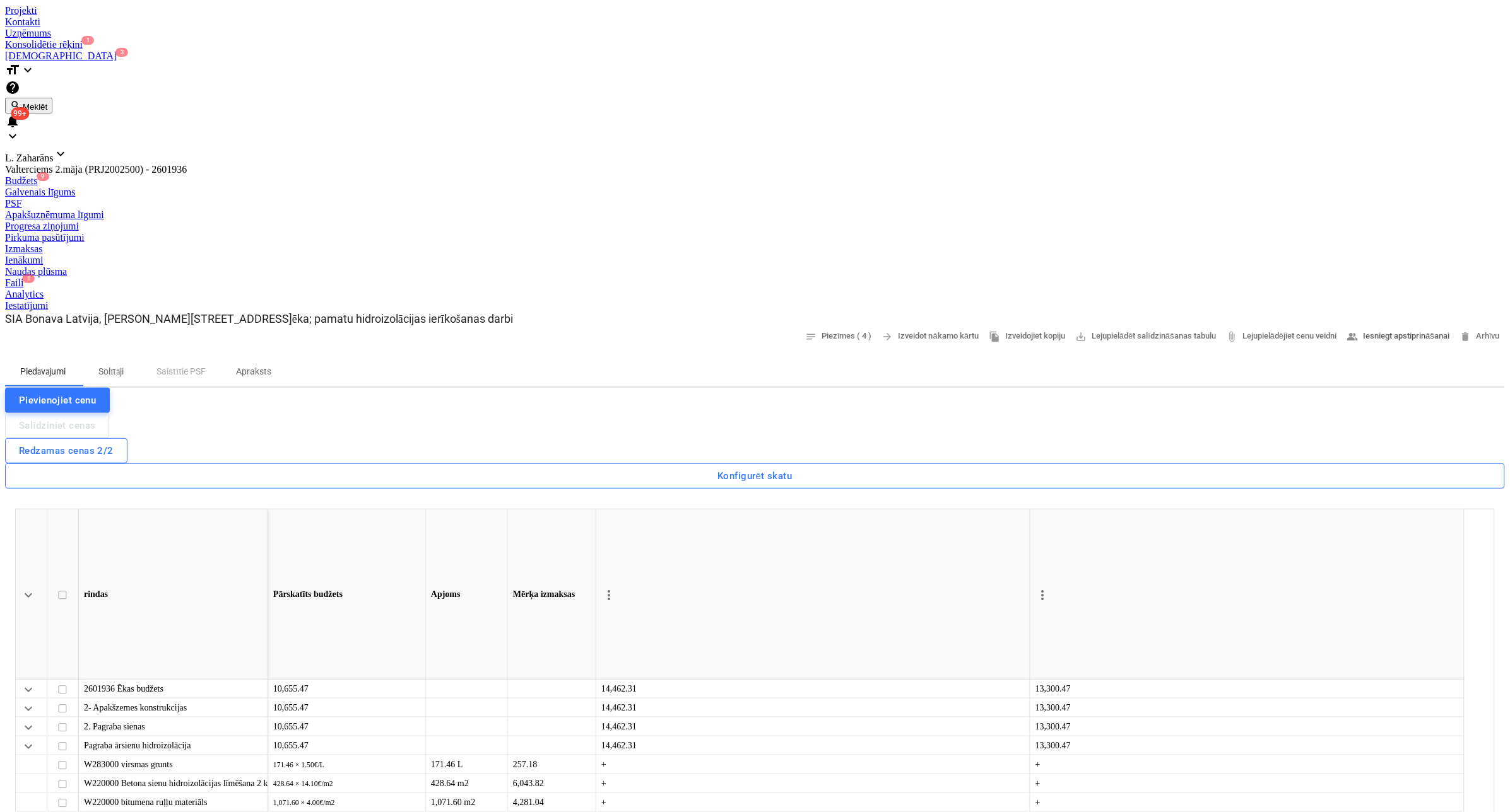
click at [1373, 329] on span "people_alt Iesniegt apstiprināšanai" at bounding box center [1398, 336] width 103 height 14
type textarea "x"
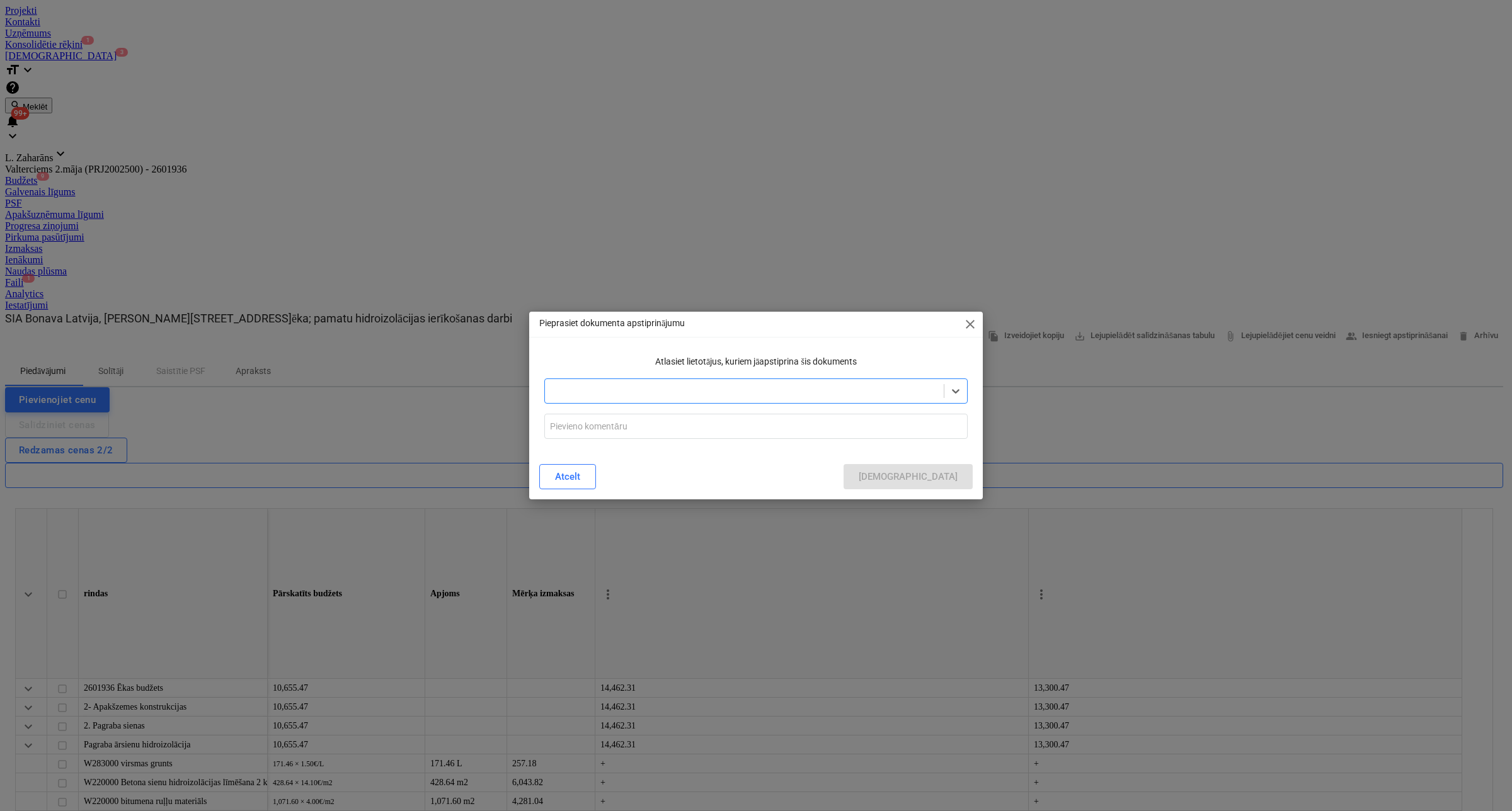
click at [606, 389] on div at bounding box center [744, 391] width 386 height 13
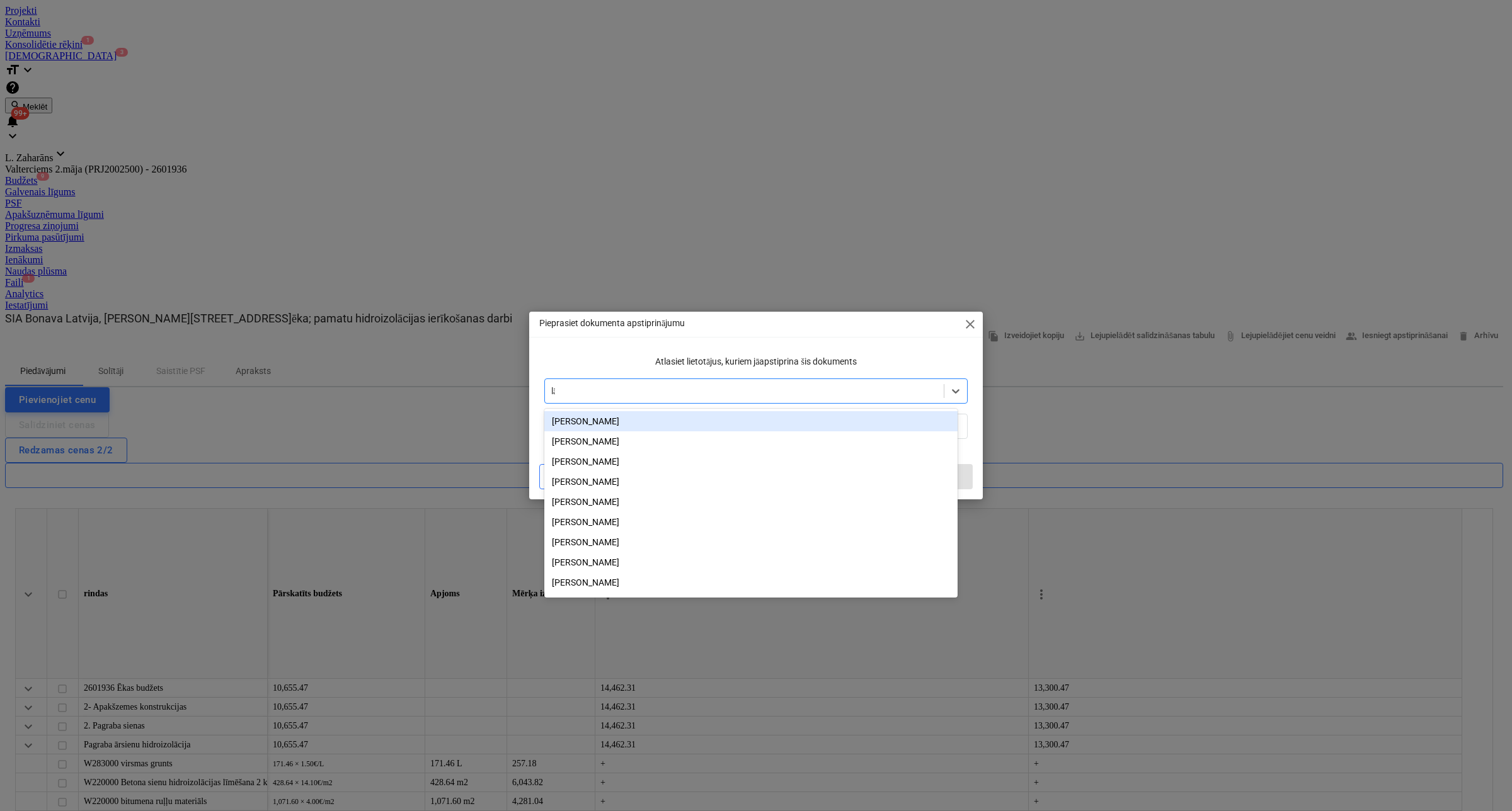
type input "lās"
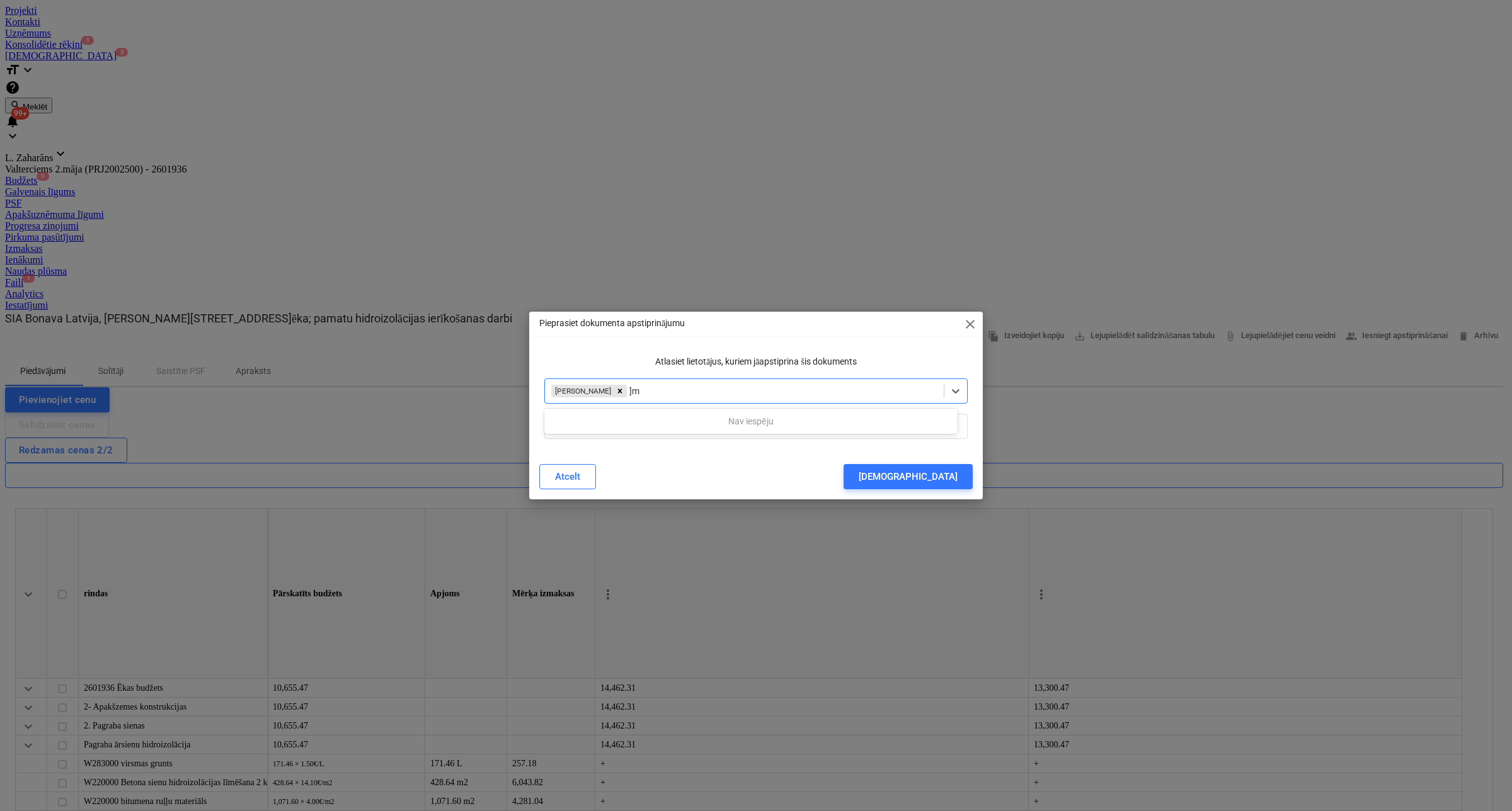
type input "]"
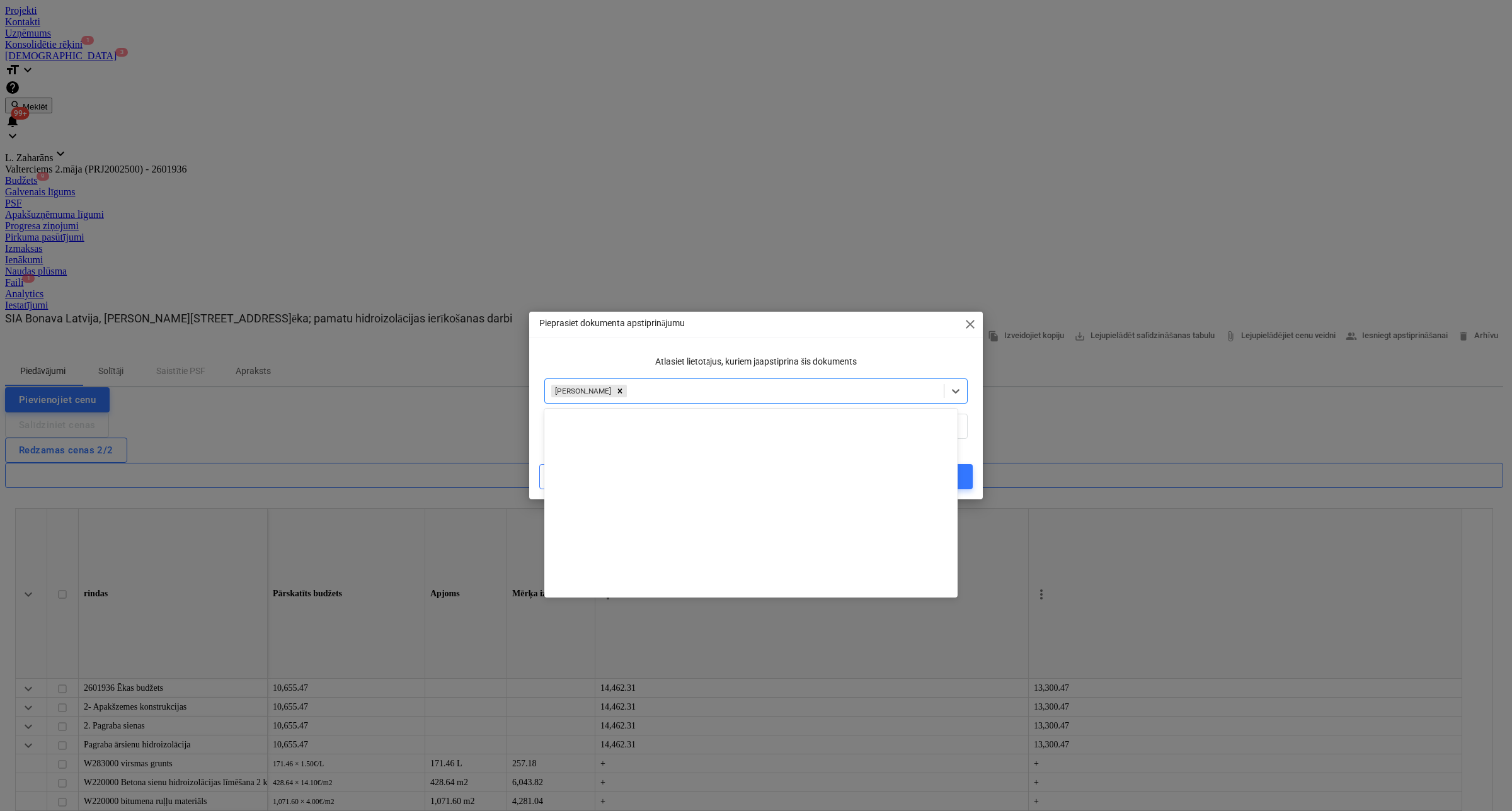
scroll to position [517, 0]
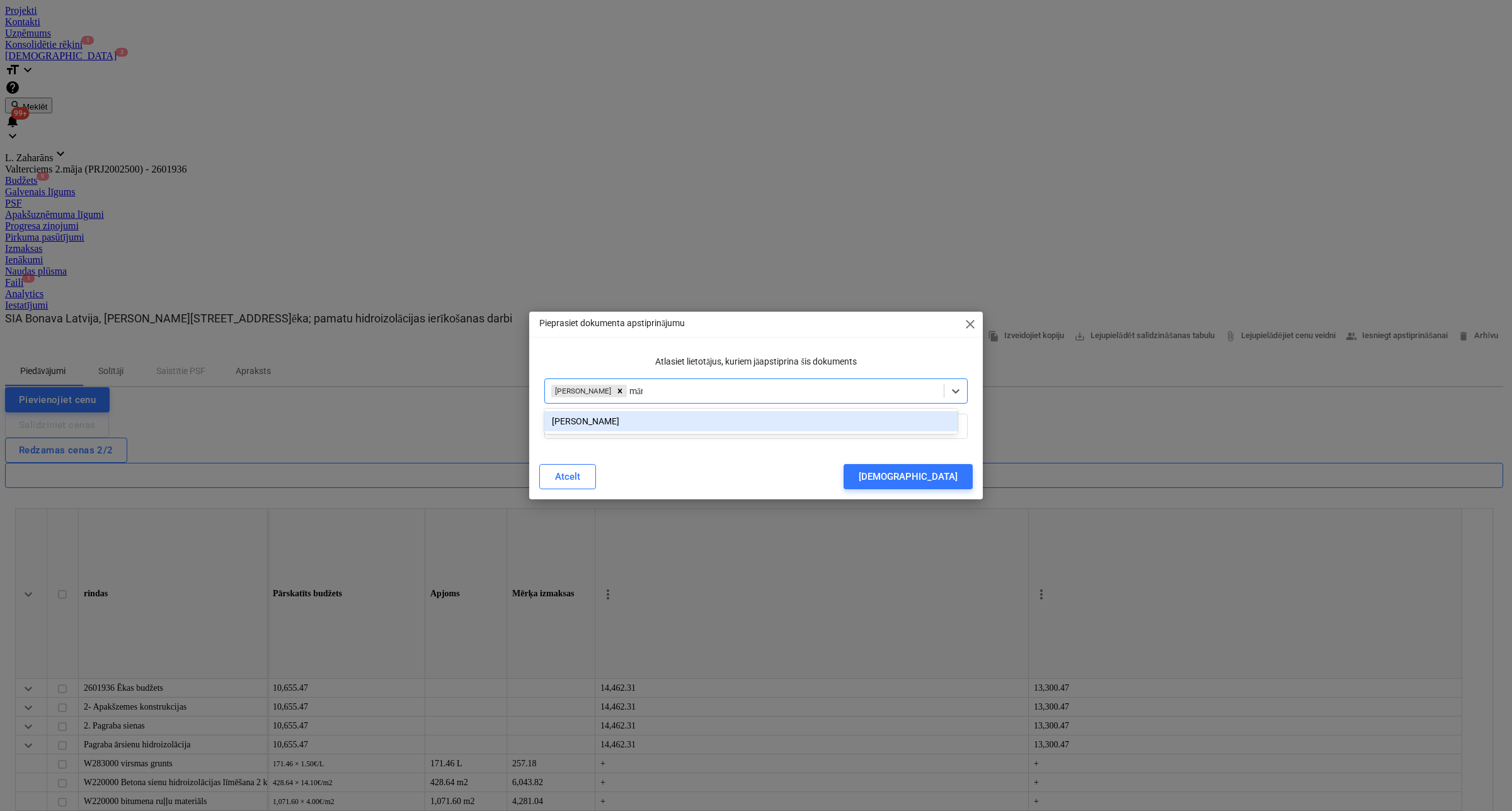
type input "mārt"
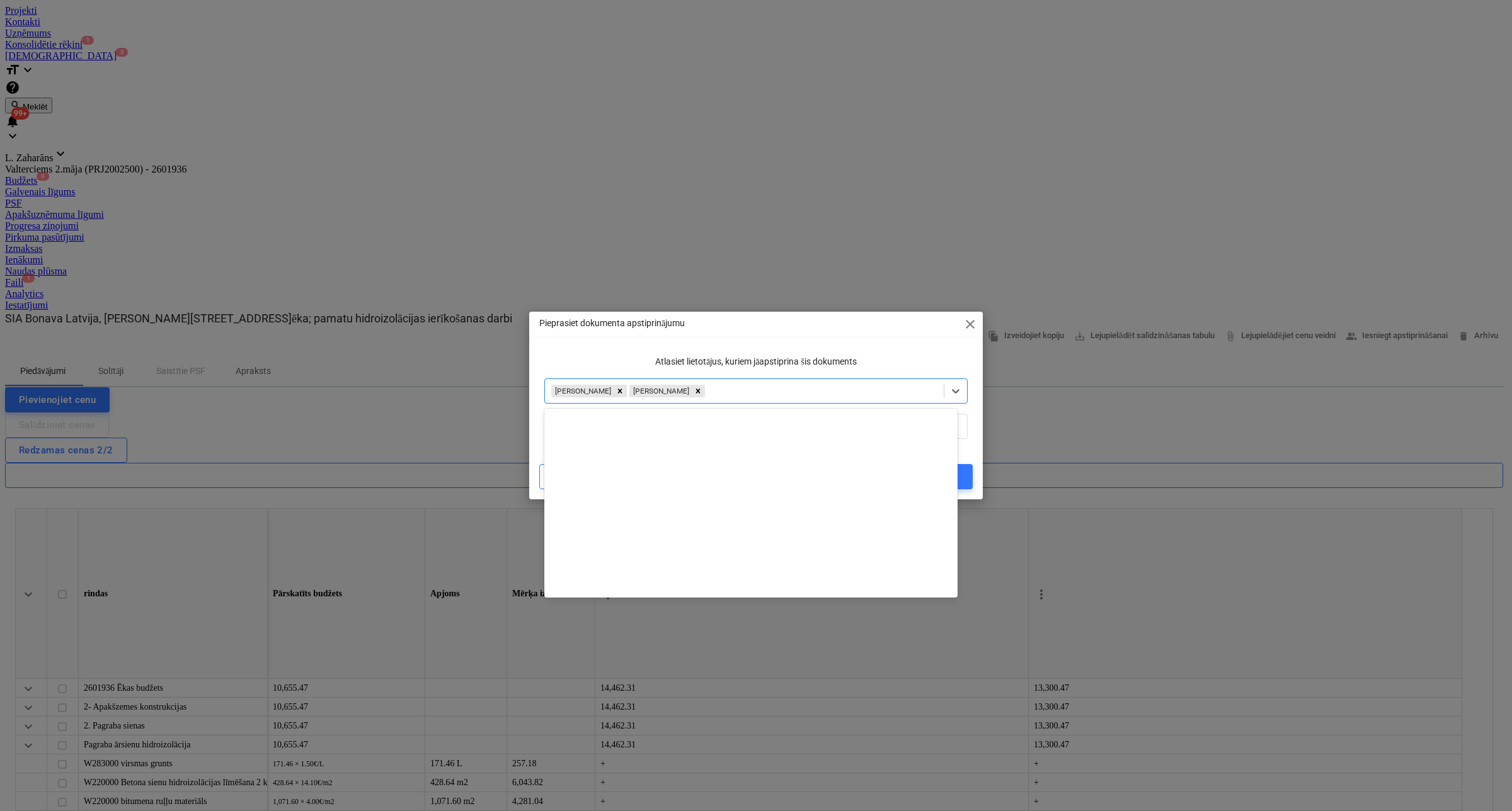
scroll to position [495, 0]
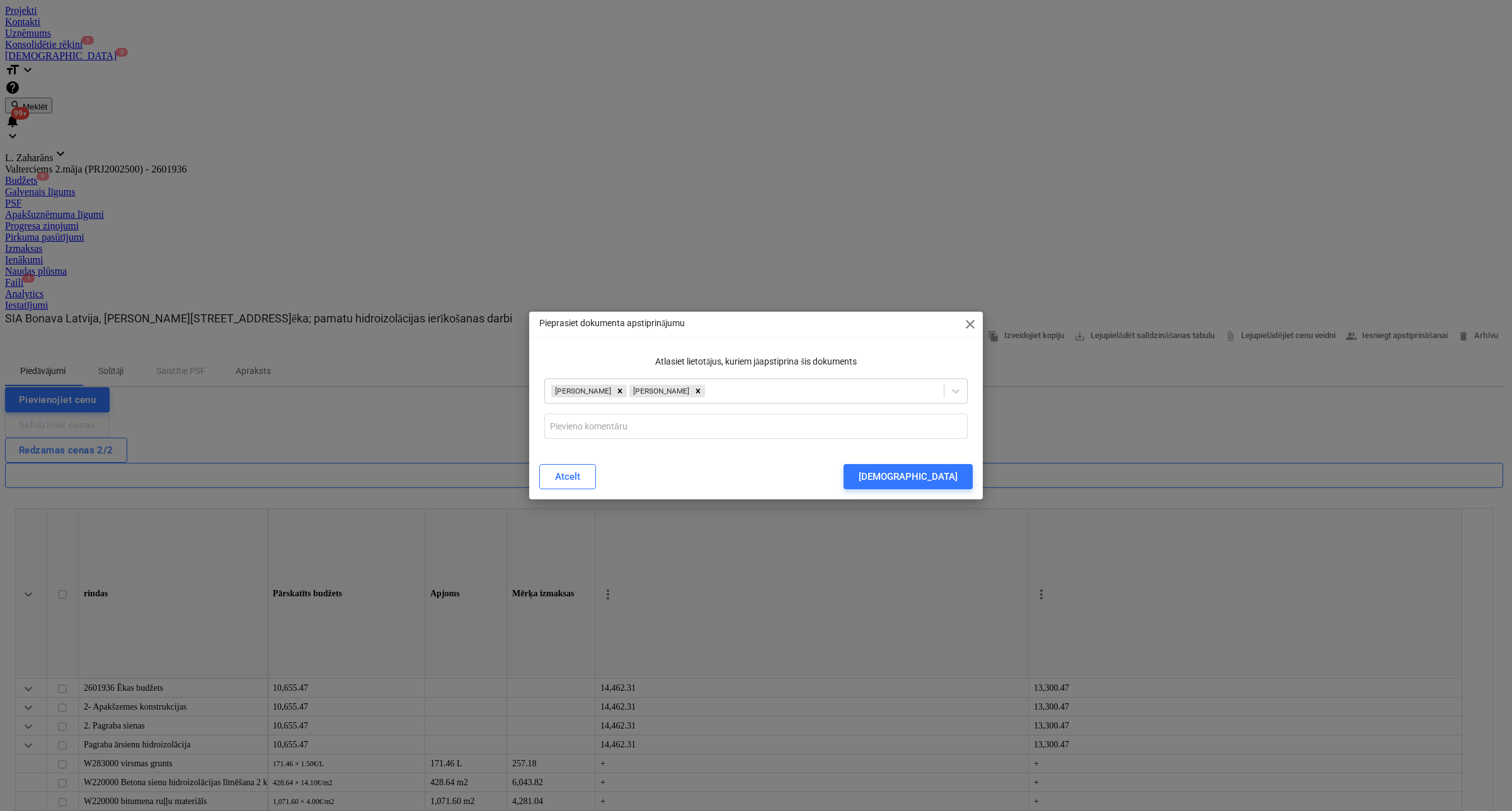
click at [579, 342] on div "Pieprasiet dokumenta apstiprinājumu close Atlasiet lietotājus, kuriem jāapstipr…" at bounding box center [756, 405] width 454 height 188
click at [579, 421] on input "text" at bounding box center [756, 426] width 424 height 25
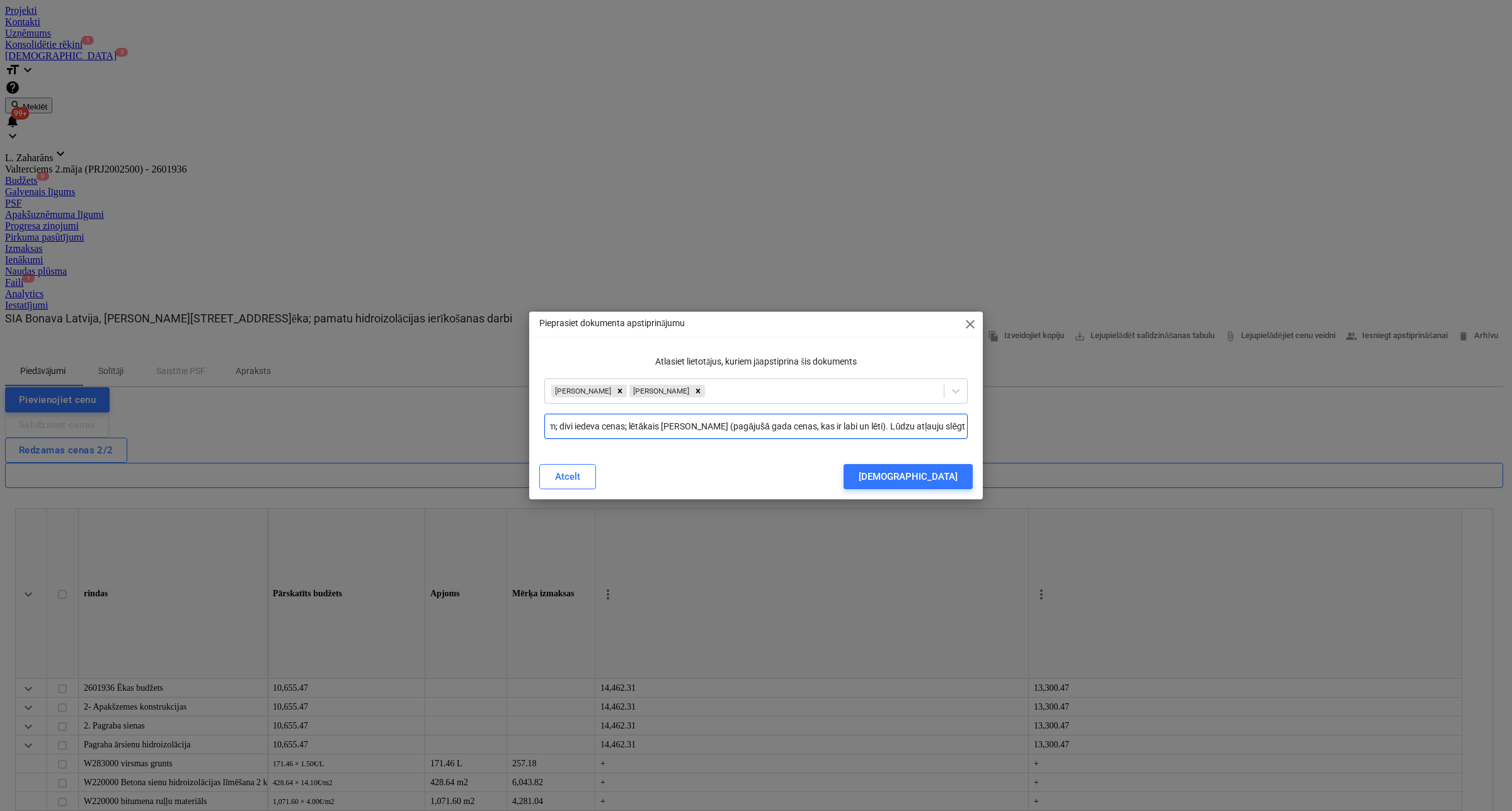
scroll to position [0, 97]
type input "Izsūtīts trim dalībniekiem; divi iedeva cenas; lētākais [PERSON_NAME] (pagājušā…"
click at [925, 482] on button "[DEMOGRAPHIC_DATA]" at bounding box center [908, 477] width 129 height 25
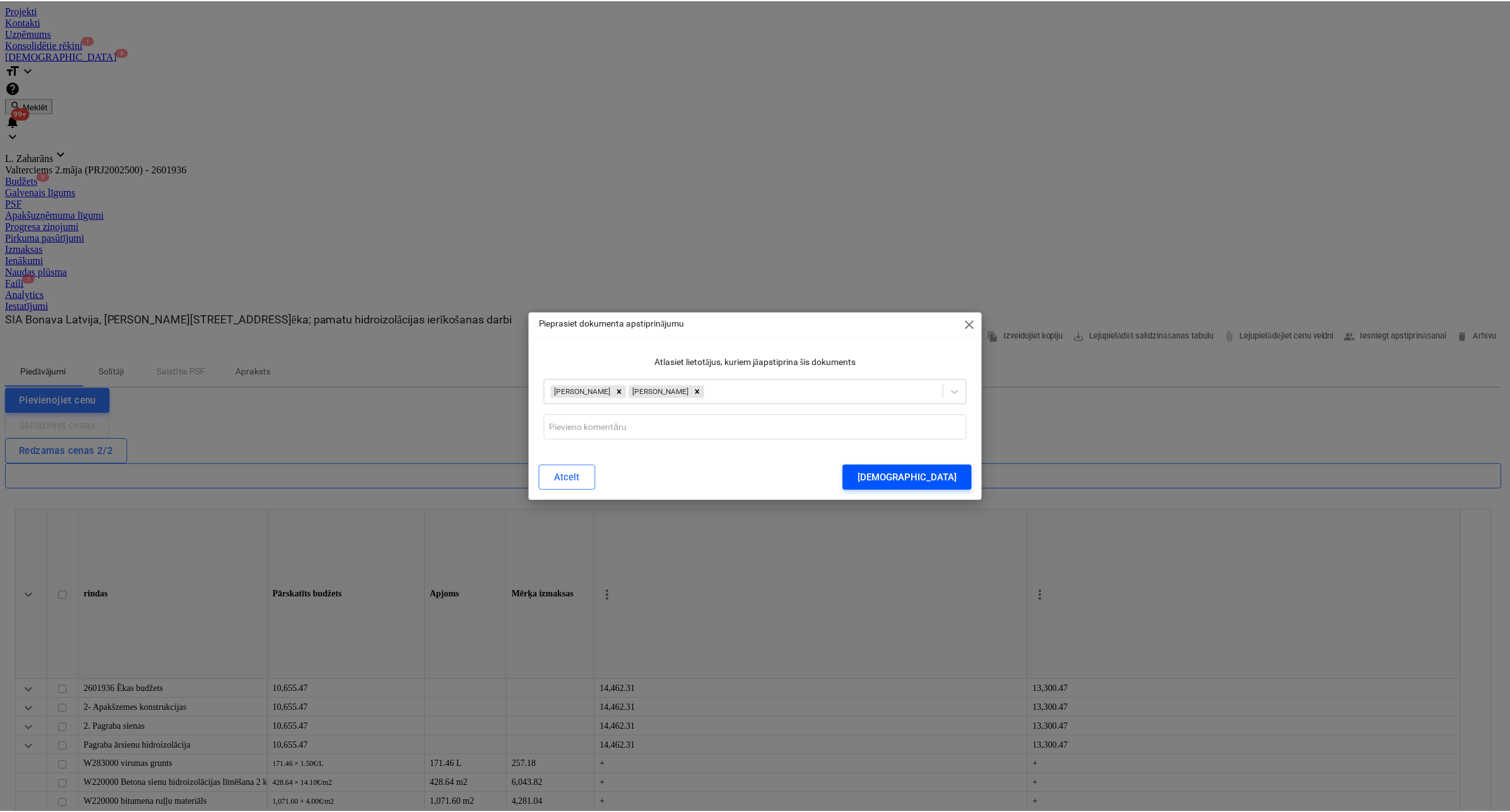
scroll to position [0, 0]
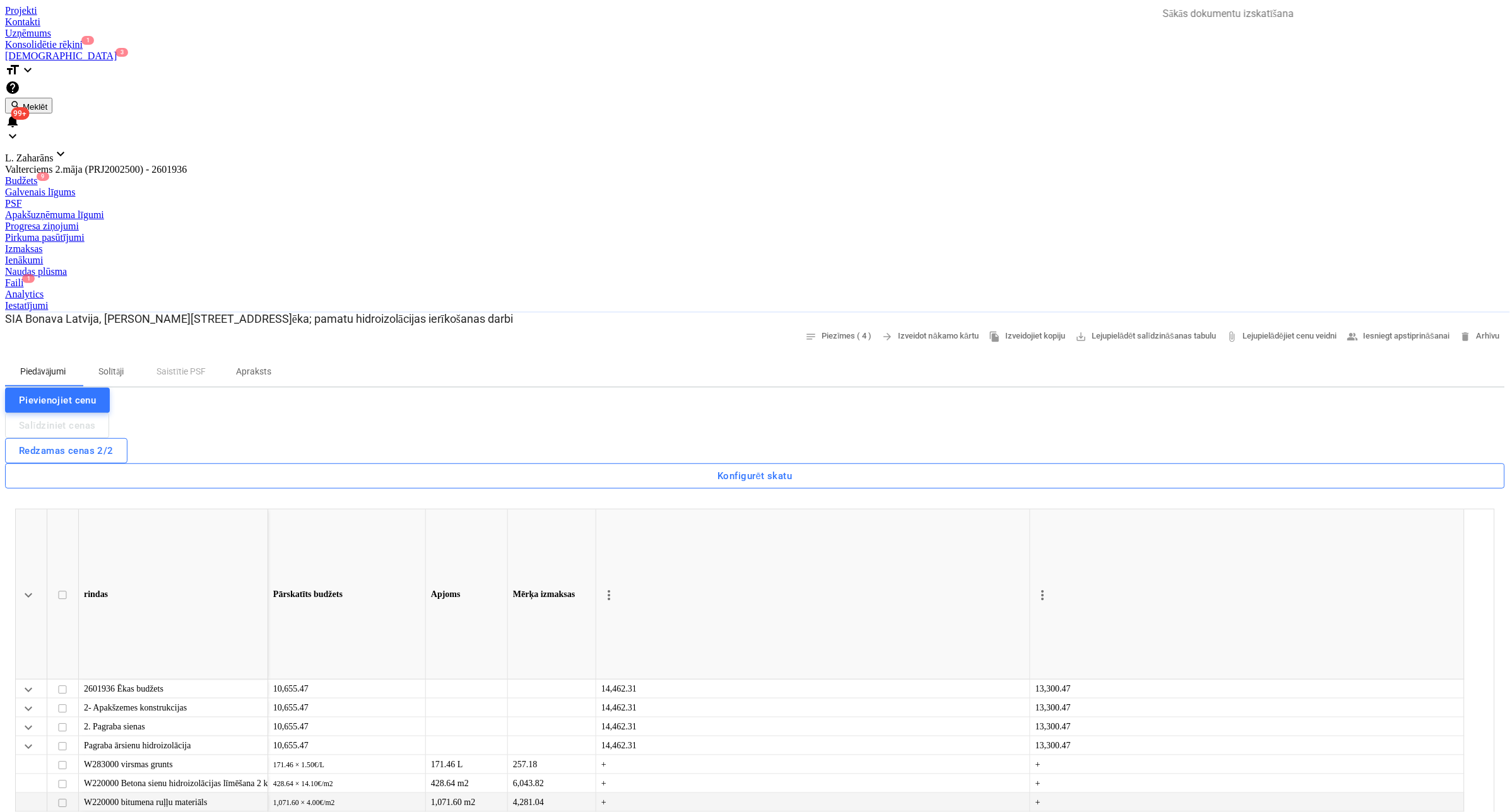
type textarea "x"
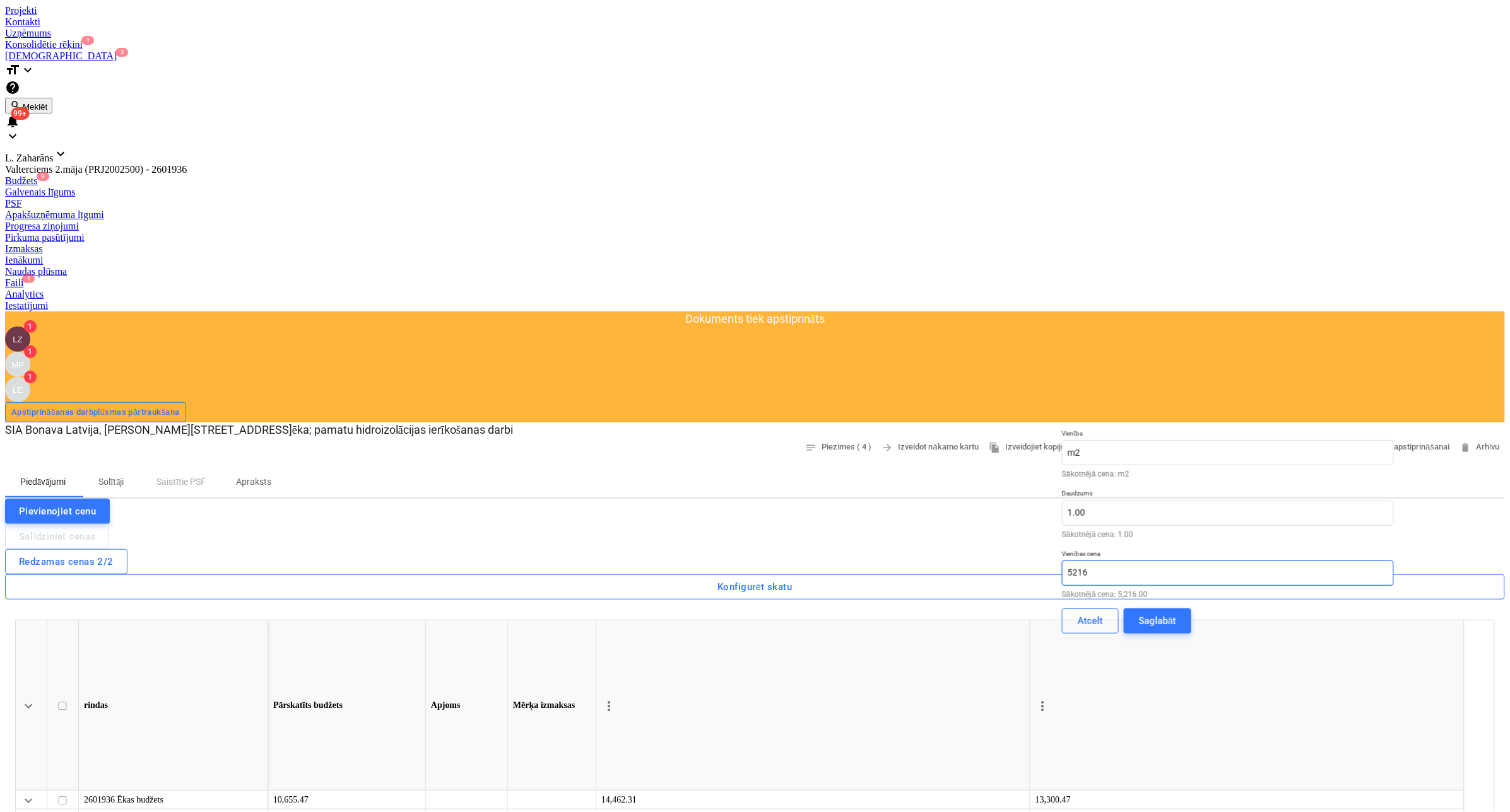
click at [1338, 561] on input "5216" at bounding box center [1228, 574] width 332 height 25
type input "5416"
click at [1176, 613] on div "Saglabāt" at bounding box center [1157, 621] width 37 height 17
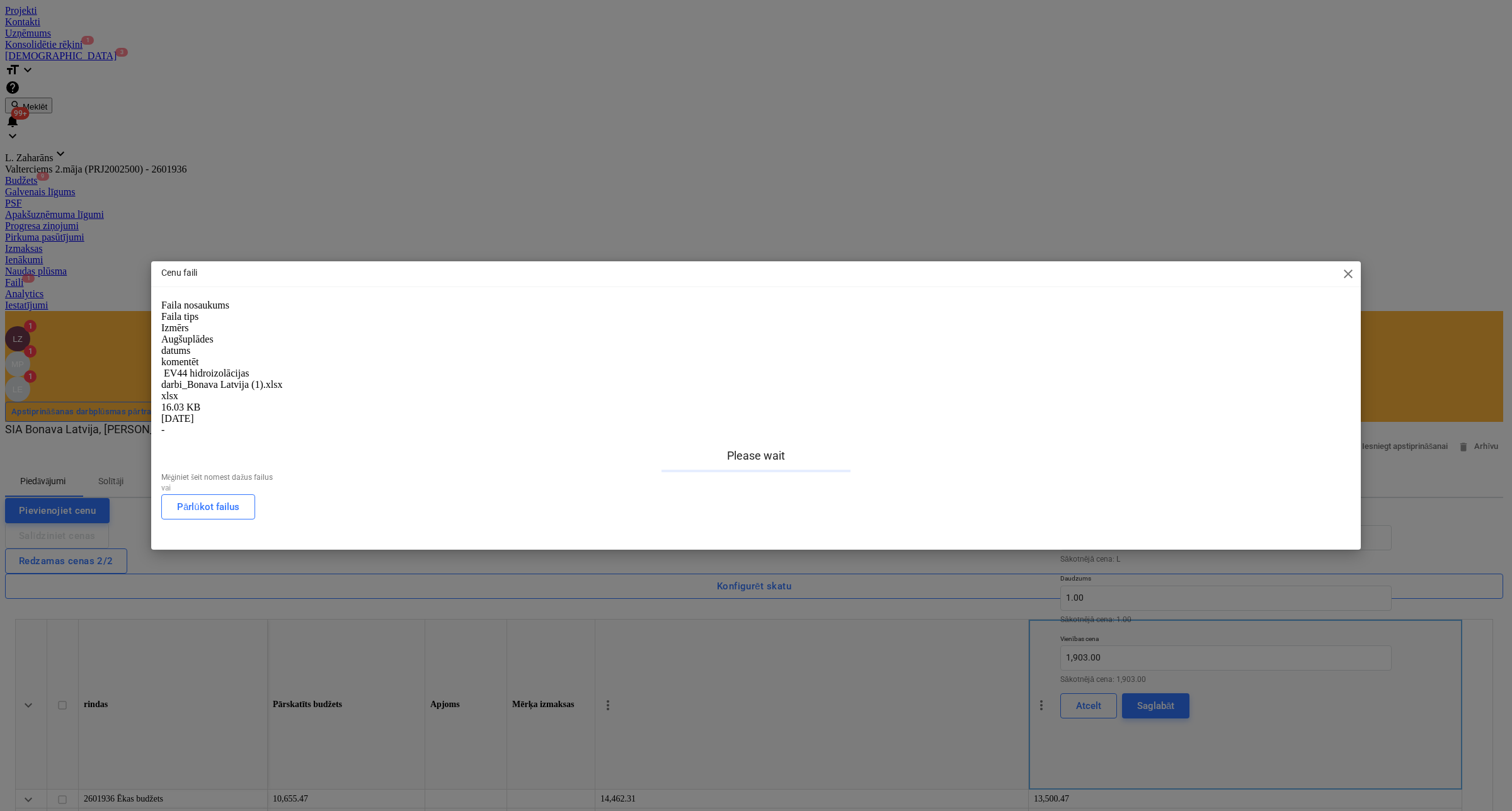
click at [1348, 282] on span "close" at bounding box center [1348, 274] width 15 height 15
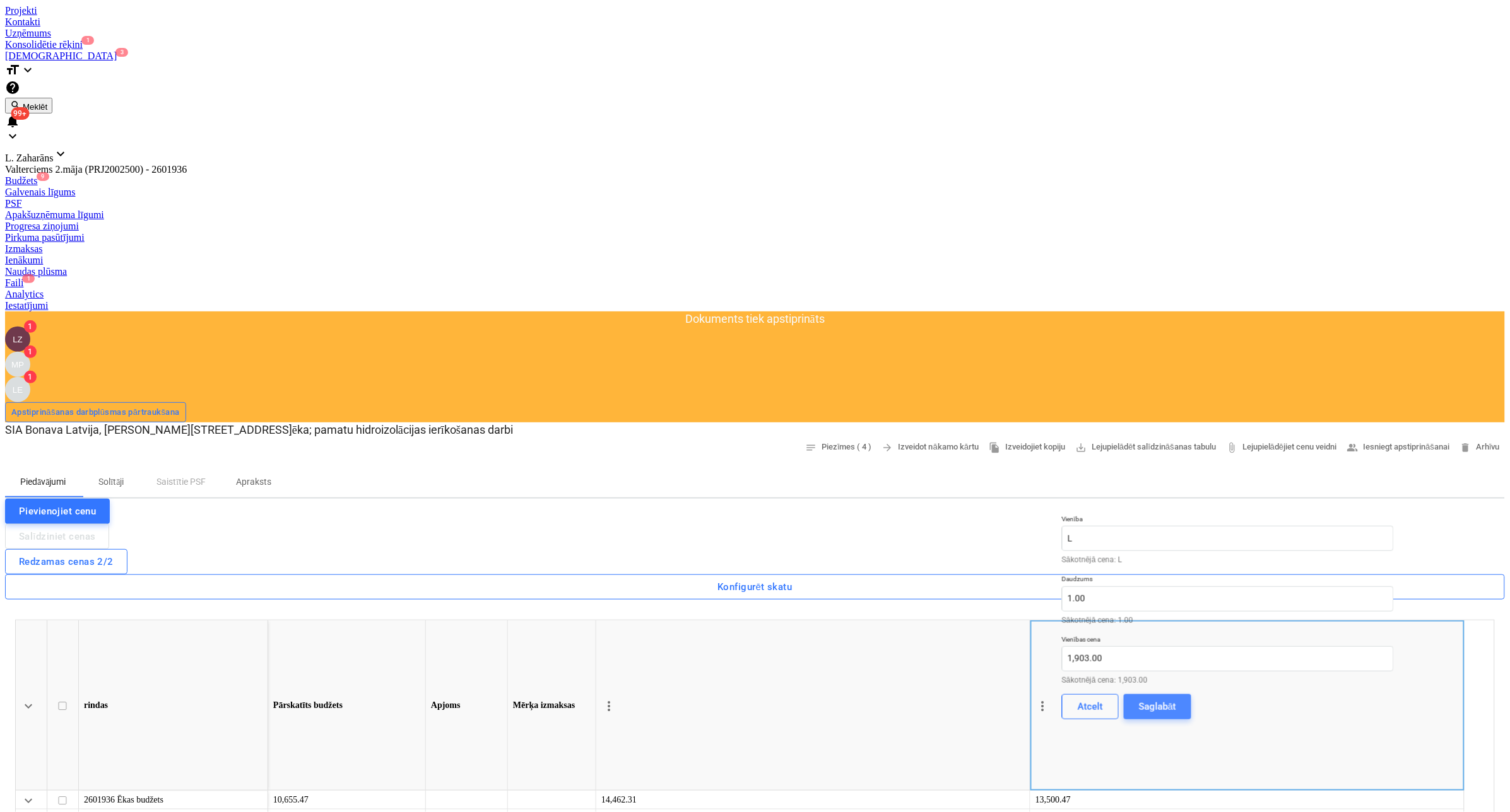
click at [1191, 694] on button "Saglabāt" at bounding box center [1157, 707] width 67 height 25
type textarea "x"
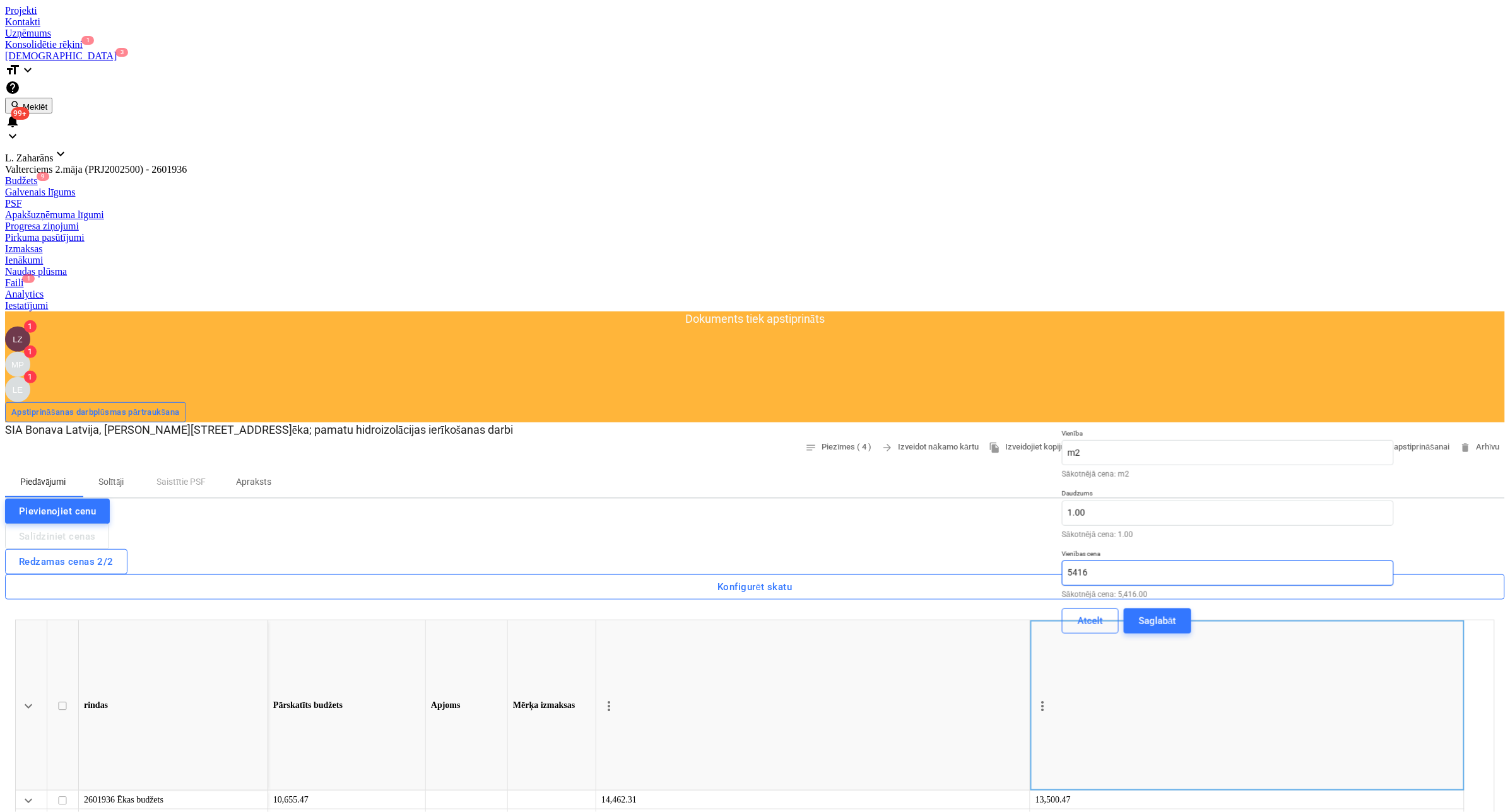
click at [1338, 561] on input "5416" at bounding box center [1228, 574] width 332 height 25
type input "5716"
click at [1176, 613] on div "Saglabāt" at bounding box center [1157, 621] width 37 height 17
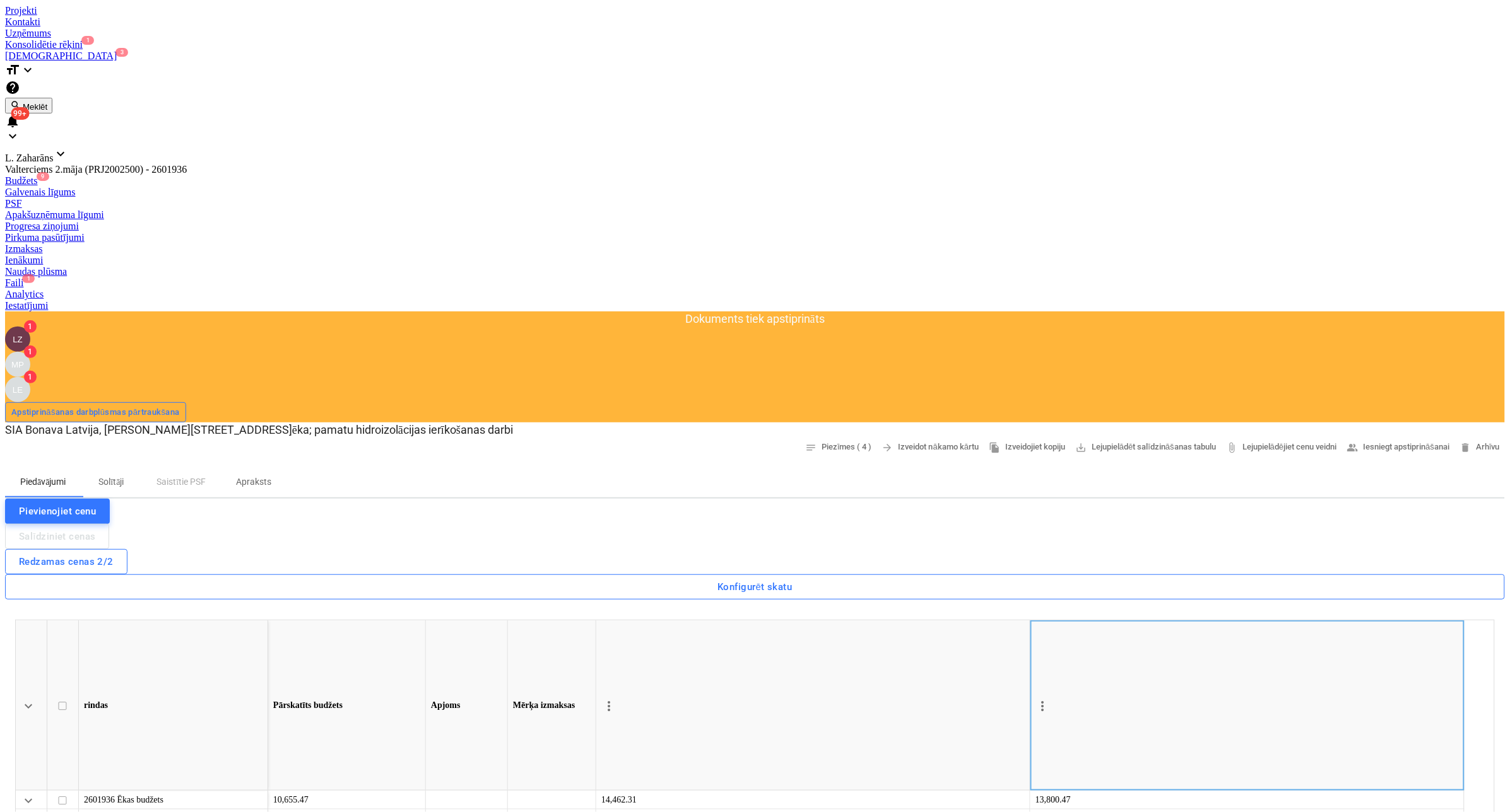
type textarea "x"
